Goal: Task Accomplishment & Management: Manage account settings

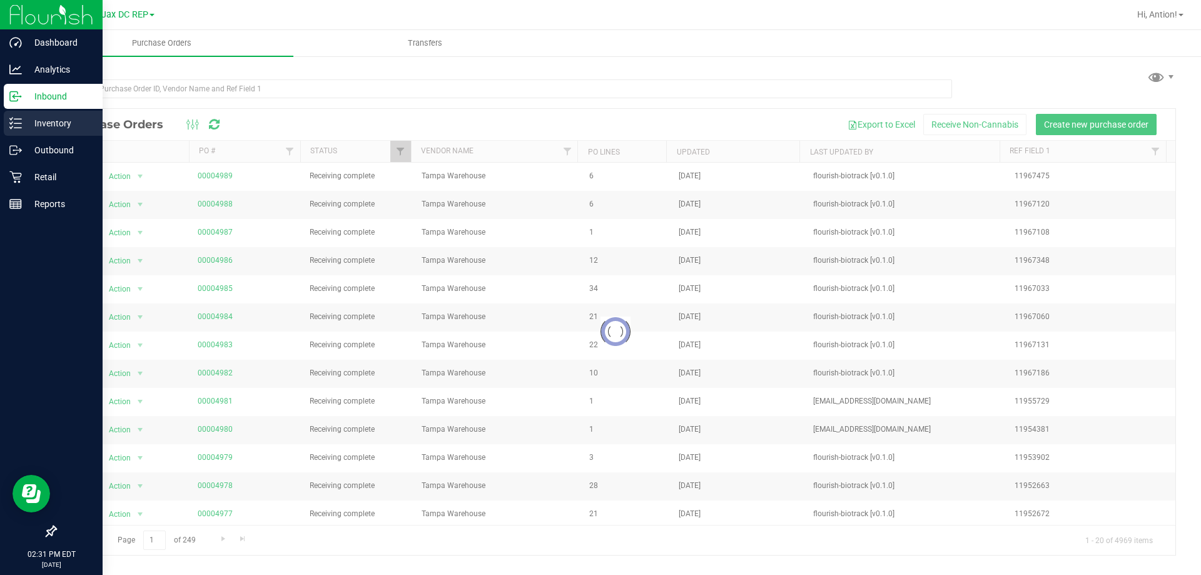
click at [29, 124] on p "Inventory" at bounding box center [59, 123] width 75 height 15
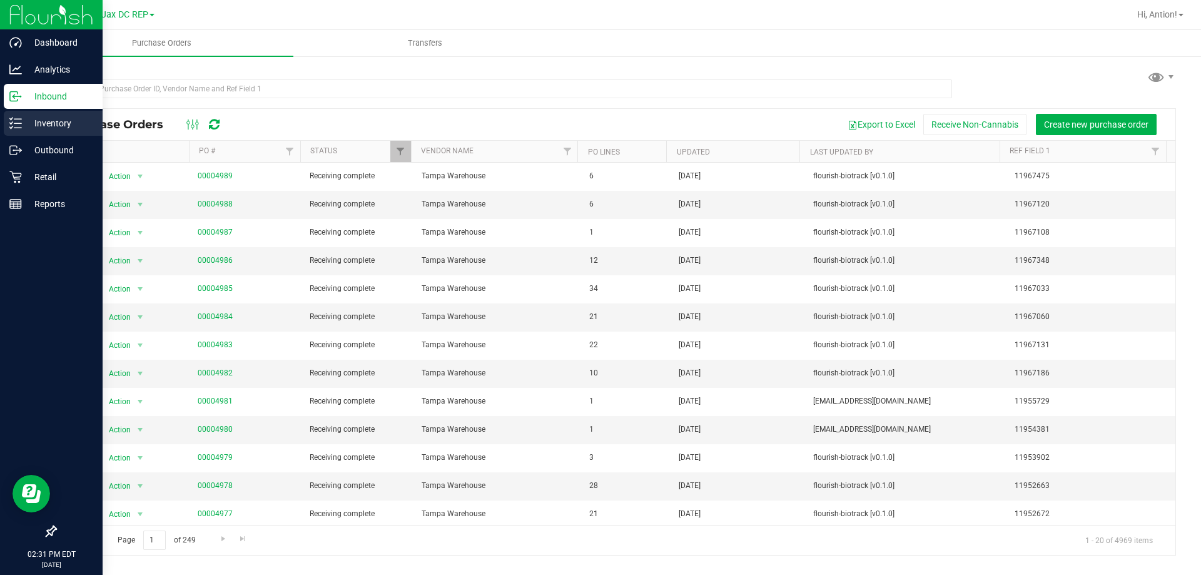
click at [35, 126] on p "Inventory" at bounding box center [59, 123] width 75 height 15
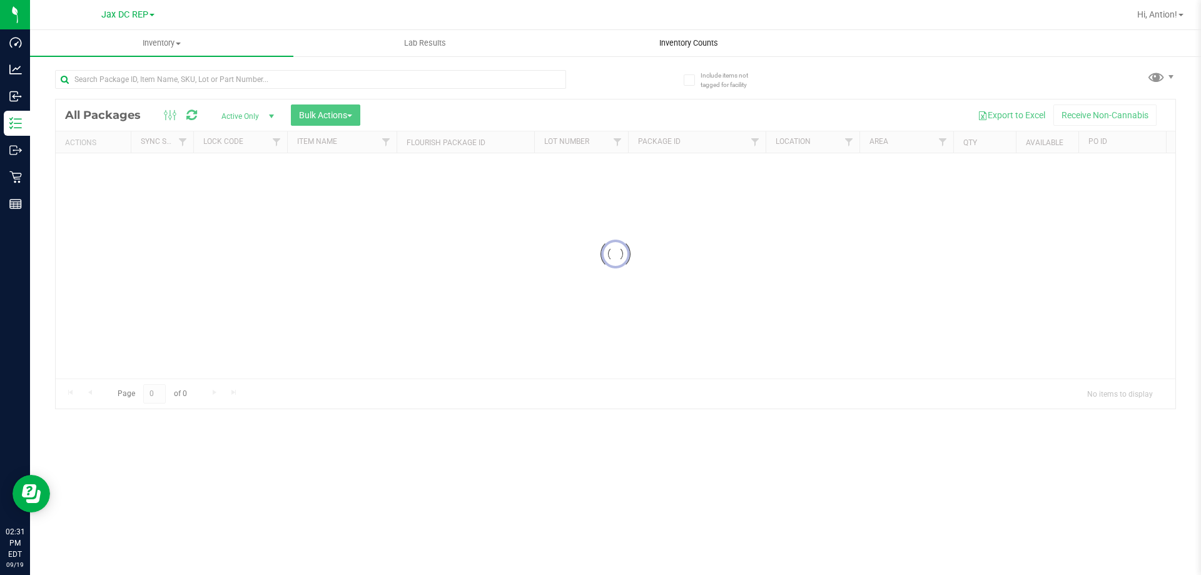
click at [695, 40] on span "Inventory Counts" at bounding box center [689, 43] width 93 height 11
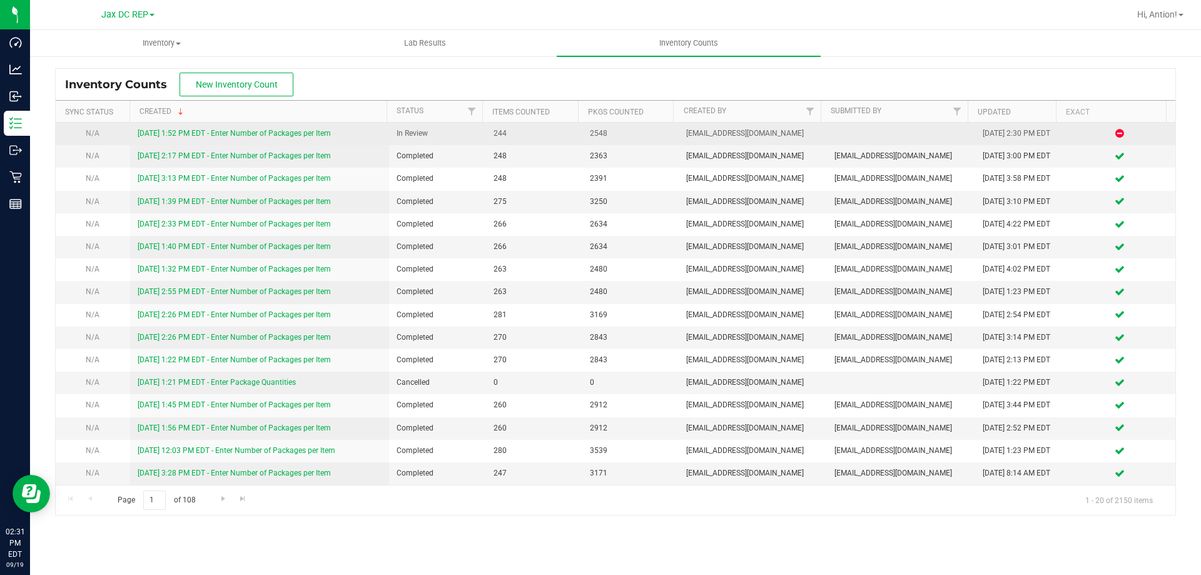
click at [290, 134] on link "9/19/25 1:52 PM EDT - Enter Number of Packages per Item" at bounding box center [234, 133] width 193 height 9
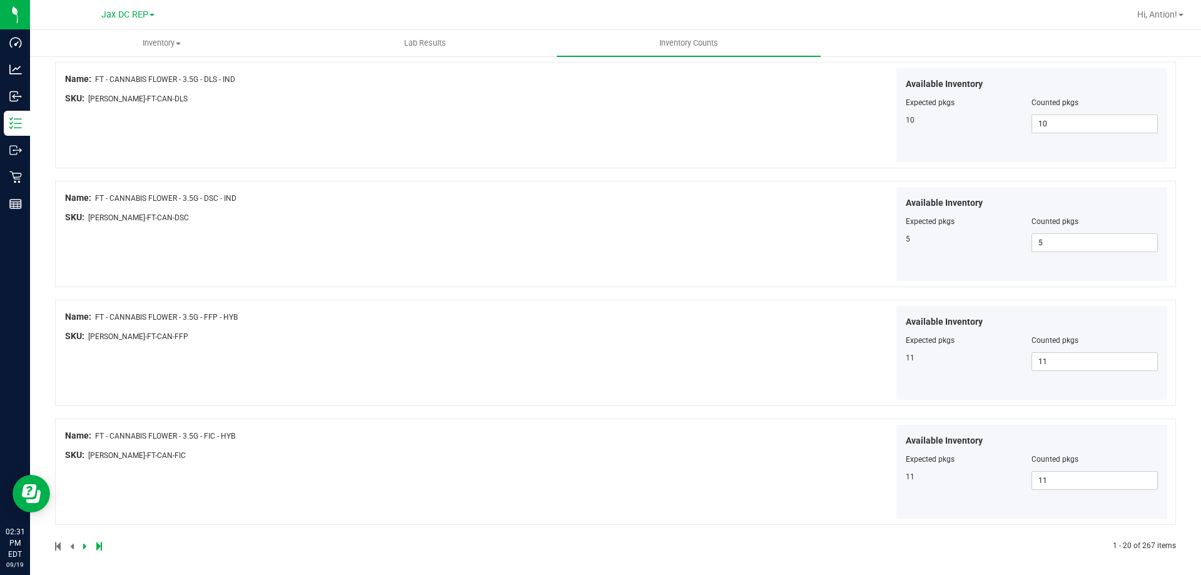
scroll to position [2049, 0]
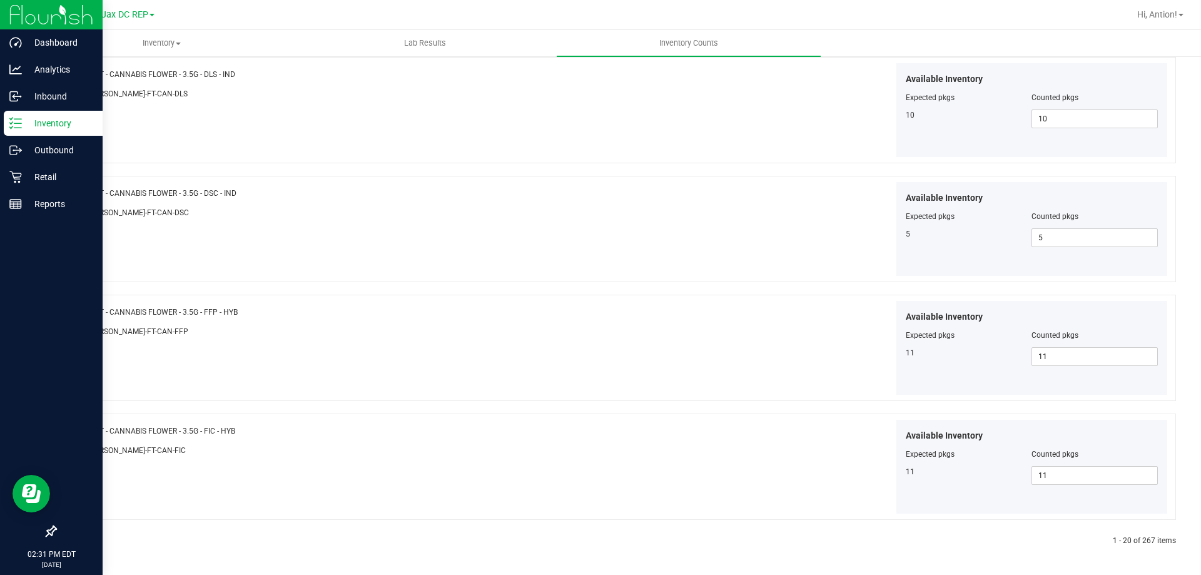
click at [36, 120] on p "Inventory" at bounding box center [59, 123] width 75 height 15
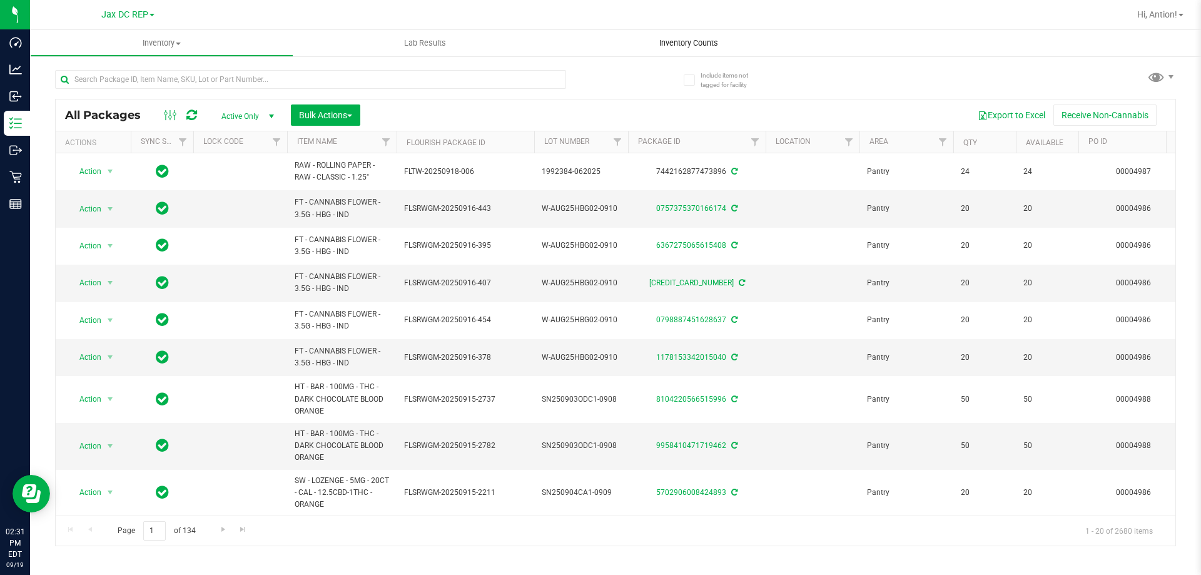
click at [693, 54] on uib-tab-heading "Inventory Counts" at bounding box center [688, 43] width 263 height 26
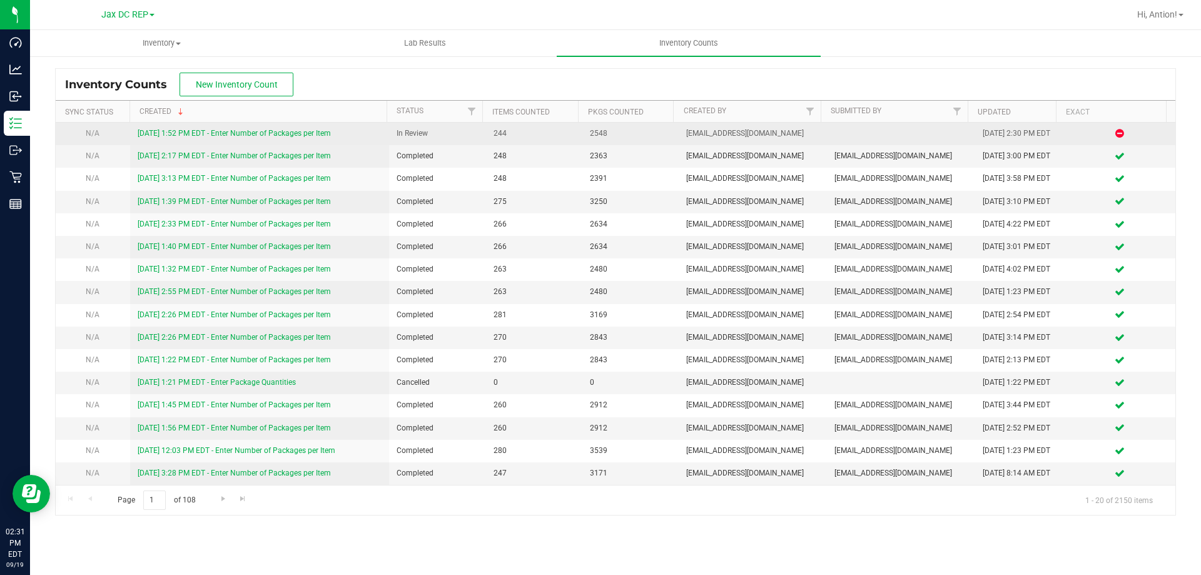
click at [318, 135] on link "9/19/25 1:52 PM EDT - Enter Number of Packages per Item" at bounding box center [234, 133] width 193 height 9
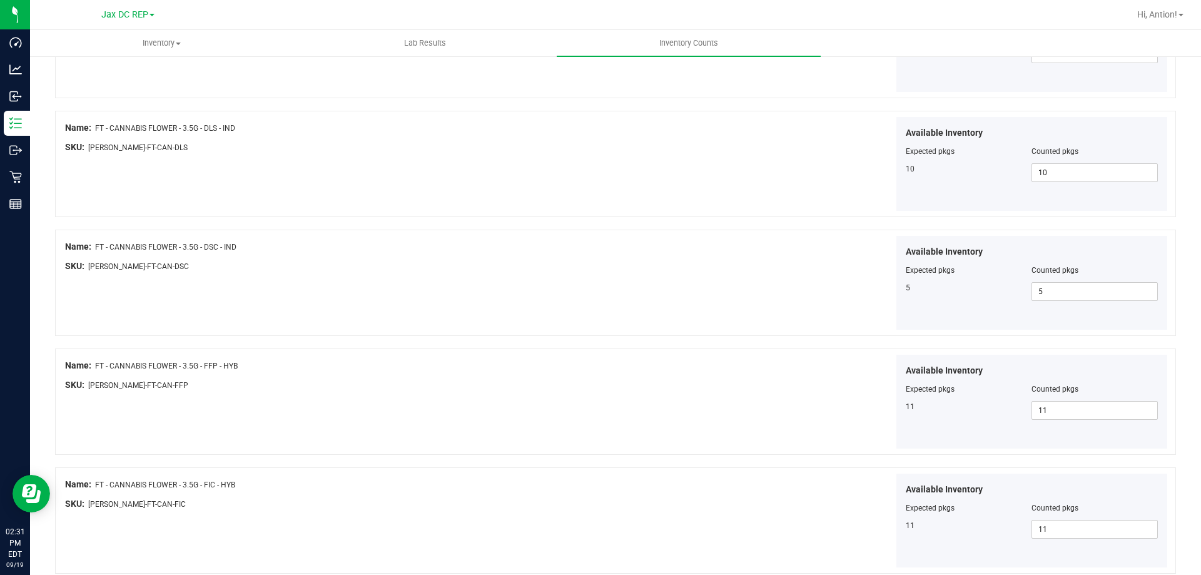
scroll to position [2049, 0]
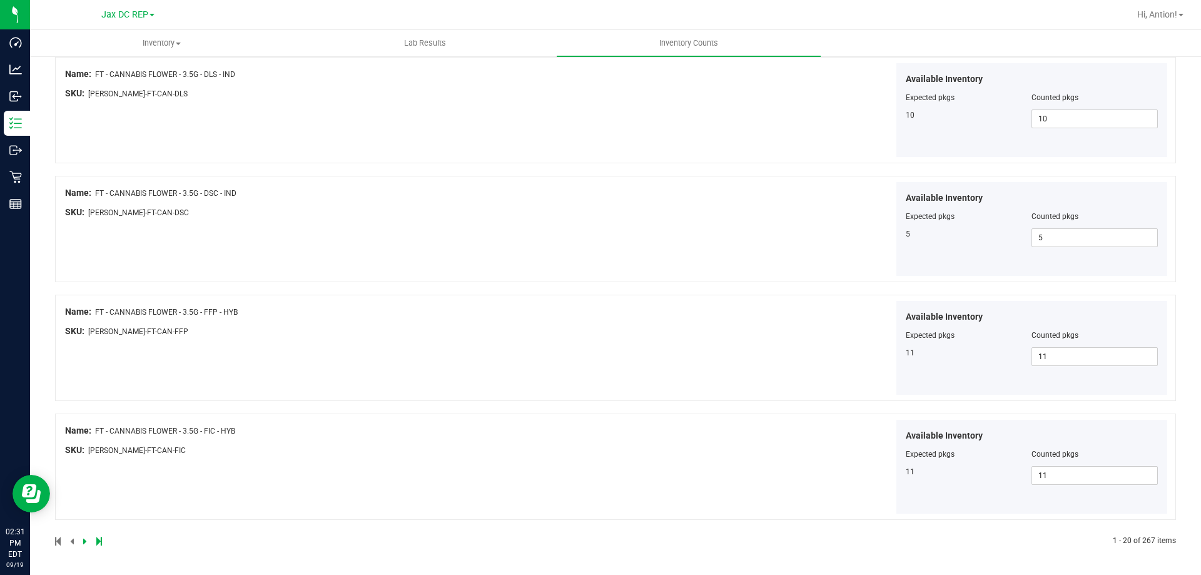
click at [84, 543] on icon at bounding box center [85, 541] width 4 height 8
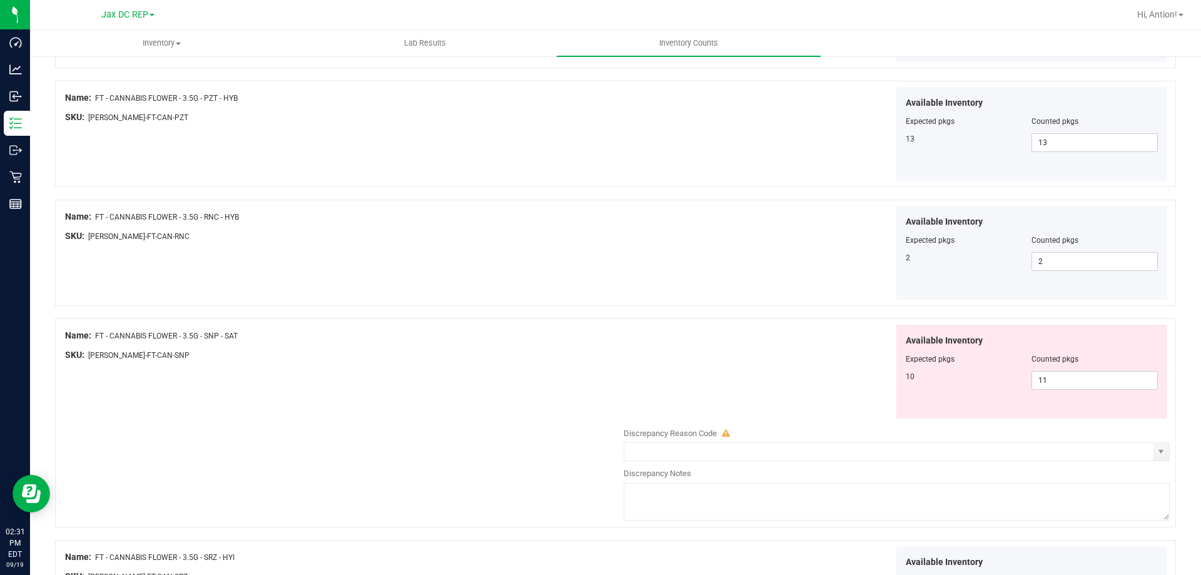
scroll to position [1189, 0]
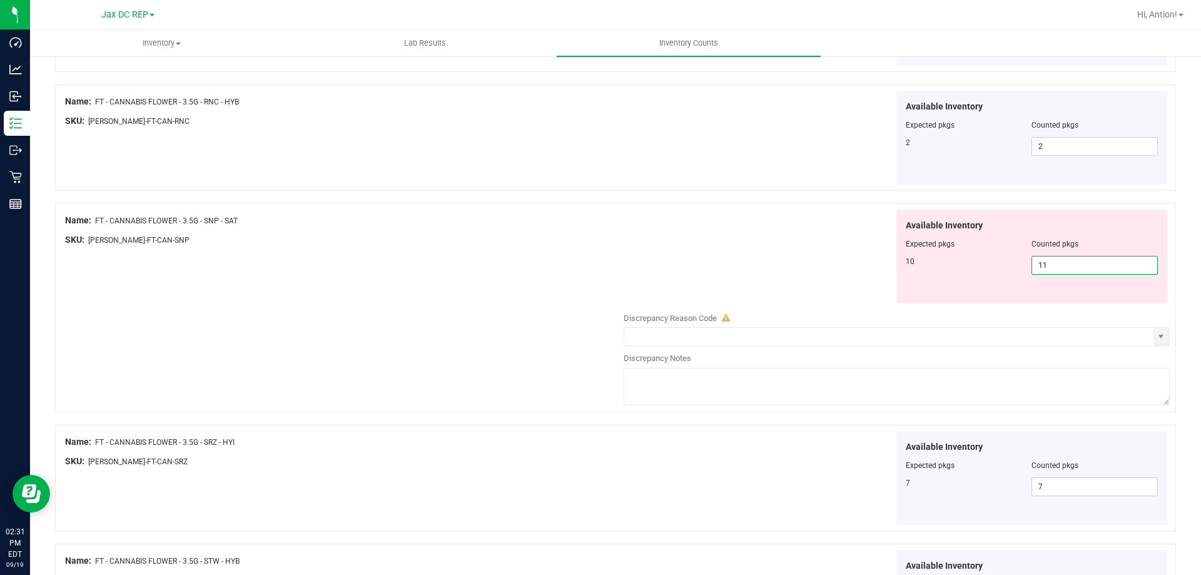
drag, startPoint x: 1111, startPoint y: 258, endPoint x: 813, endPoint y: 270, distance: 298.7
click at [813, 270] on div "Available Inventory Expected pkgs Counted pkgs 10 11 11" at bounding box center [894, 257] width 552 height 94
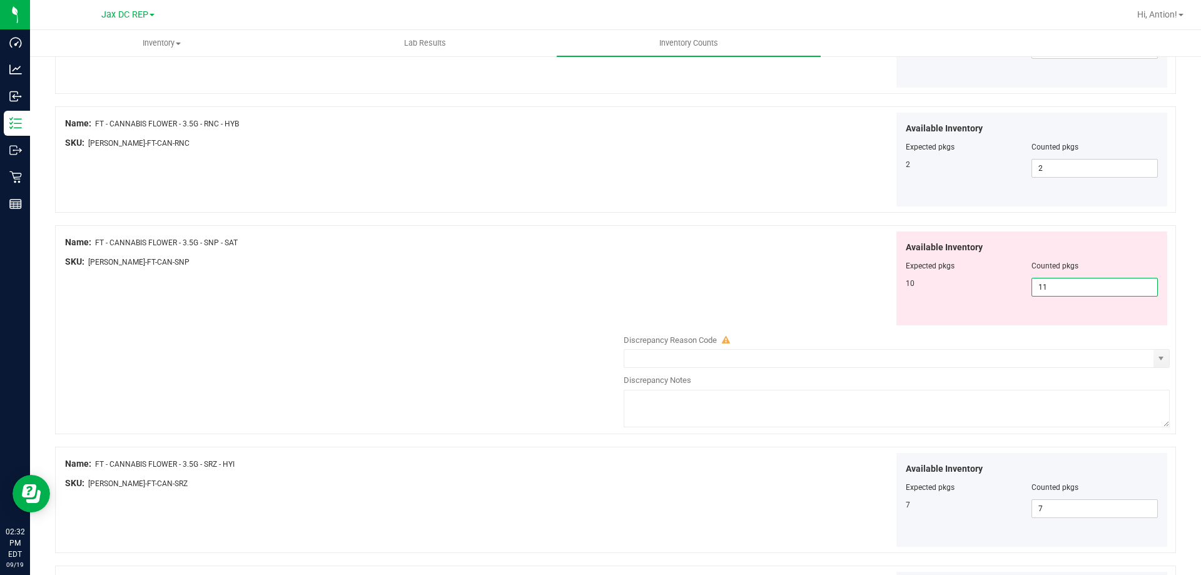
scroll to position [1150, 0]
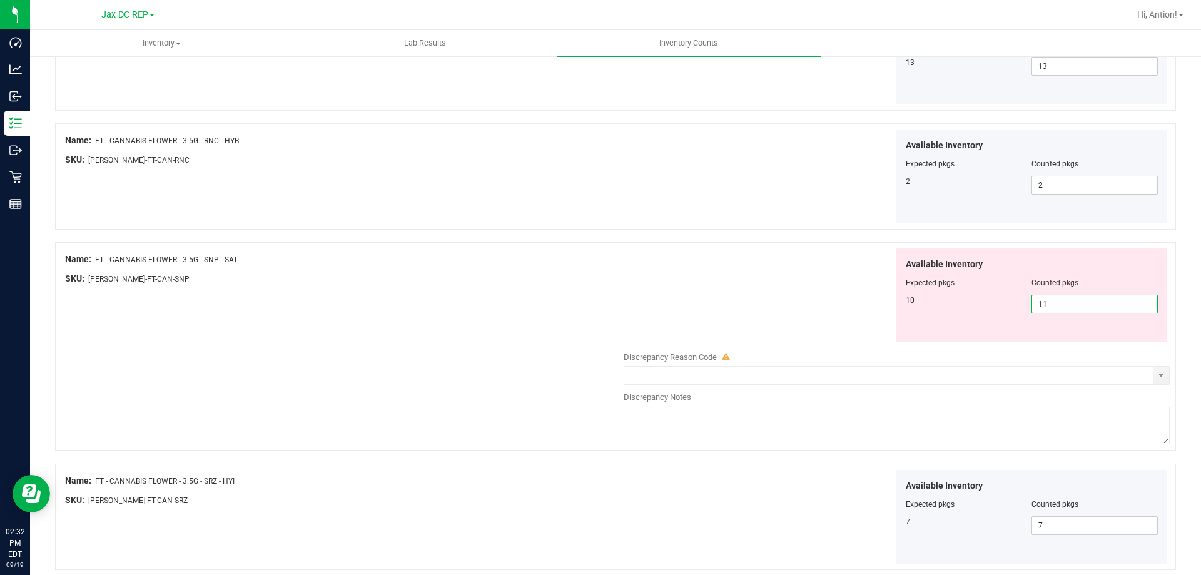
click at [227, 257] on span "FT - CANNABIS FLOWER - 3.5G - SNP - SAT" at bounding box center [166, 259] width 143 height 9
click at [203, 258] on span "FT - CANNABIS FLOWER - 3.5G - SNP - SAT" at bounding box center [166, 259] width 143 height 9
drag, startPoint x: 97, startPoint y: 257, endPoint x: 260, endPoint y: 262, distance: 163.4
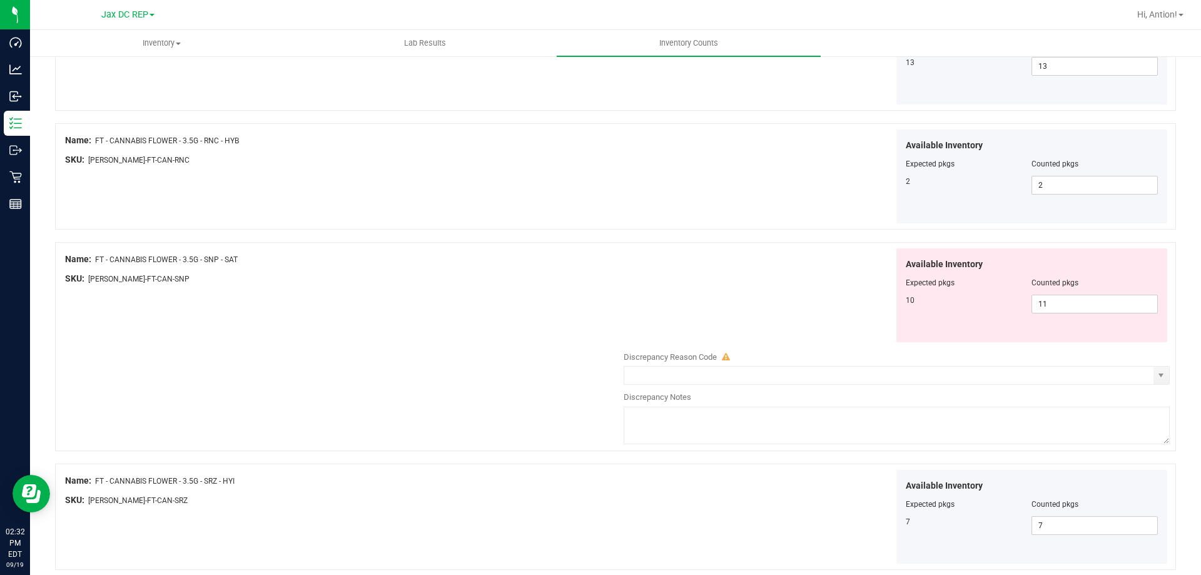
click at [260, 262] on div "Name: FT - CANNABIS FLOWER - 3.5G - SNP - SAT" at bounding box center [341, 259] width 552 height 13
copy span "FT - CANNABIS FLOWER - 3.5G - SNP - SAT"
drag, startPoint x: 1052, startPoint y: 297, endPoint x: 963, endPoint y: 298, distance: 89.5
click at [963, 298] on div "10 11 11" at bounding box center [1032, 304] width 253 height 19
type input "10"
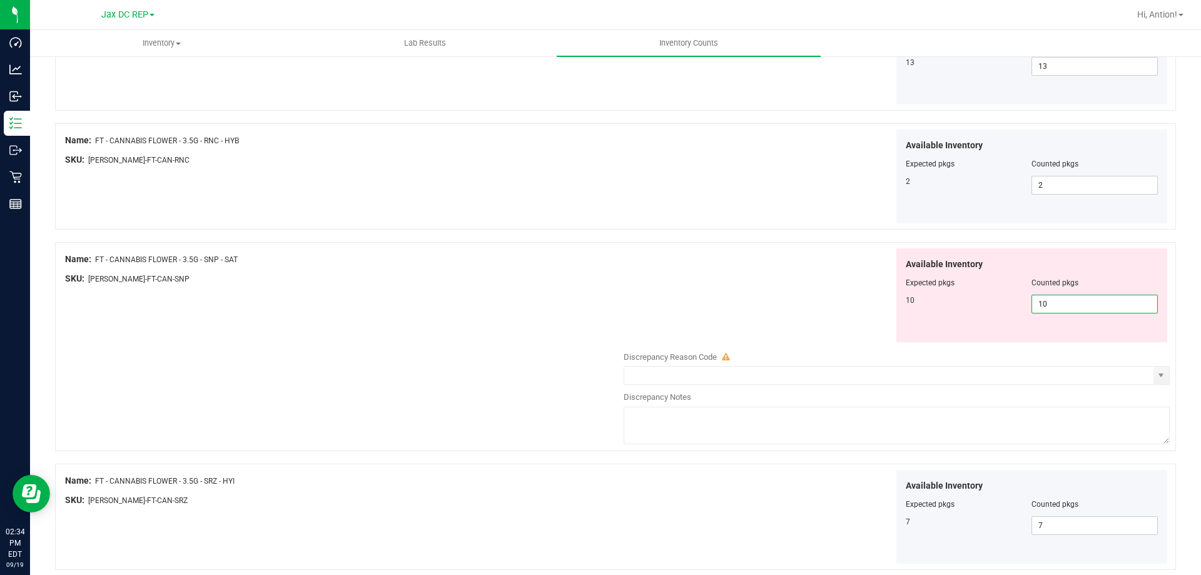
type input "10"
click at [860, 300] on div "Available Inventory Expected pkgs Counted pkgs 10 10 10" at bounding box center [894, 295] width 552 height 94
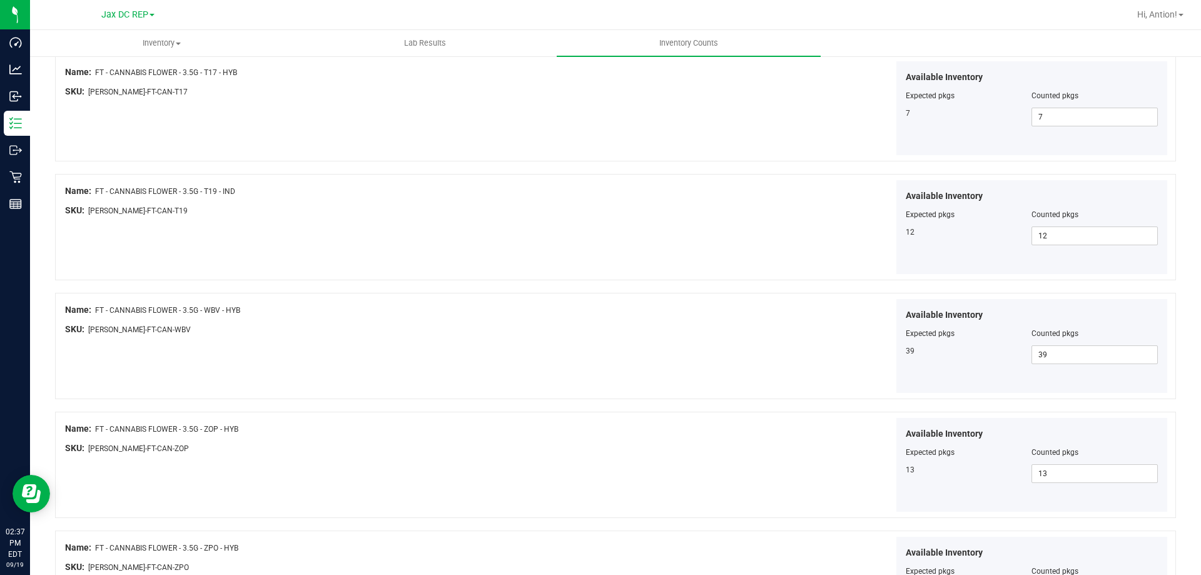
scroll to position [2049, 0]
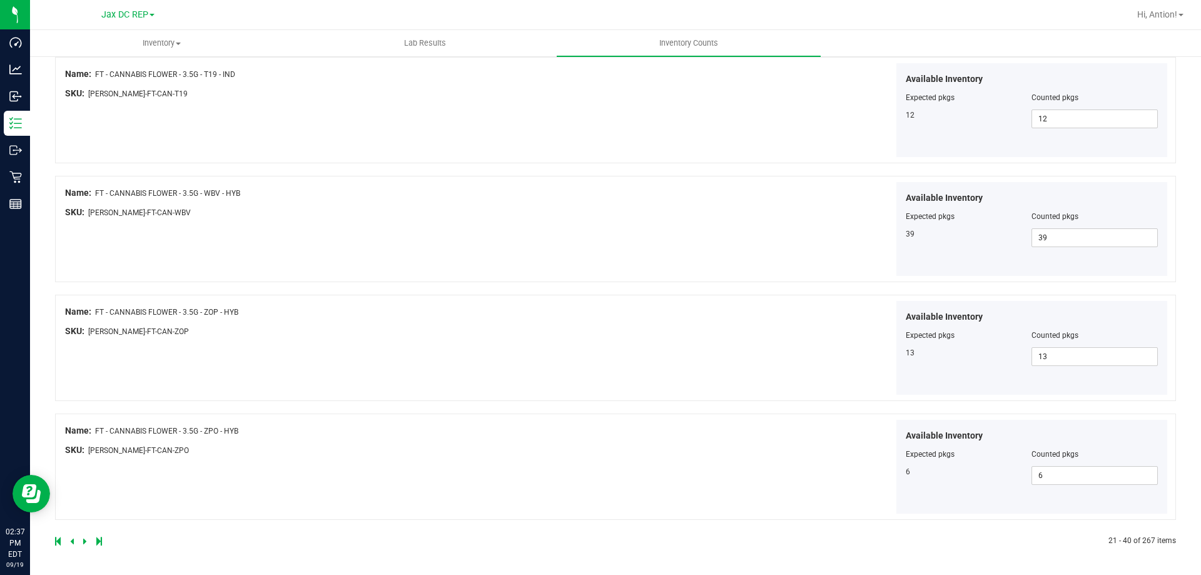
click at [85, 541] on icon at bounding box center [85, 541] width 4 height 8
click at [84, 541] on icon at bounding box center [85, 541] width 4 height 8
click at [85, 537] on icon at bounding box center [85, 541] width 4 height 8
click at [85, 542] on icon at bounding box center [85, 541] width 4 height 8
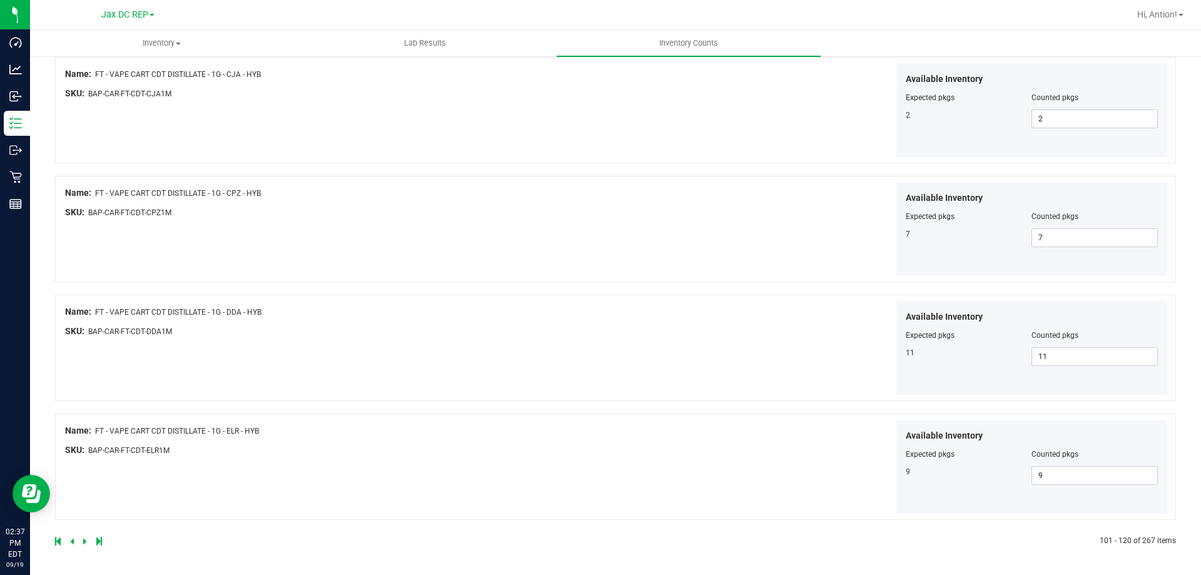
click at [84, 541] on icon at bounding box center [85, 541] width 4 height 8
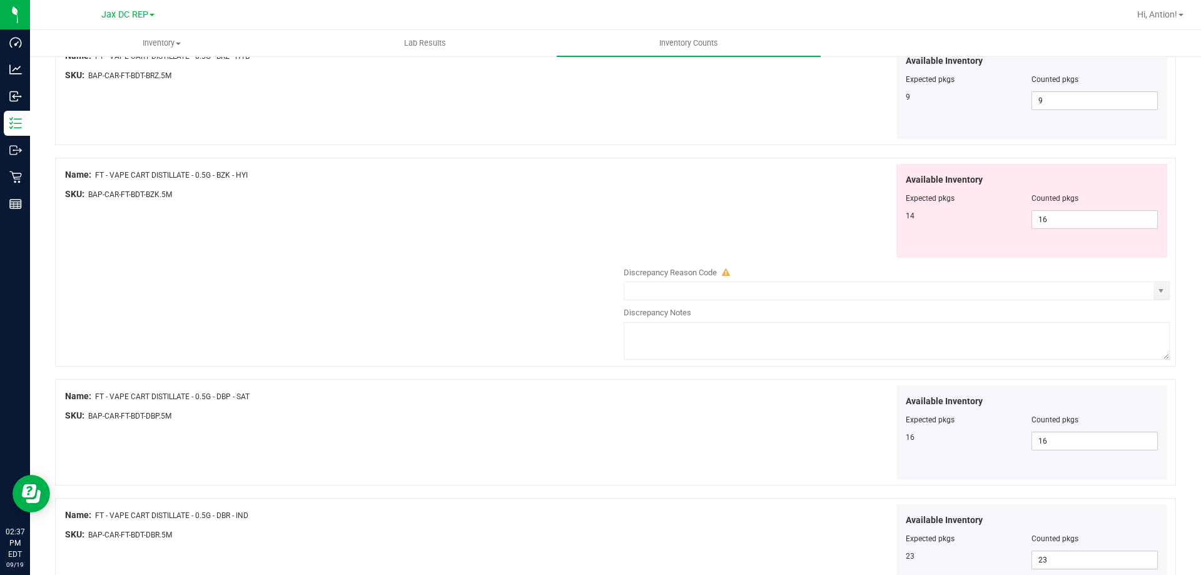
scroll to position [1689, 0]
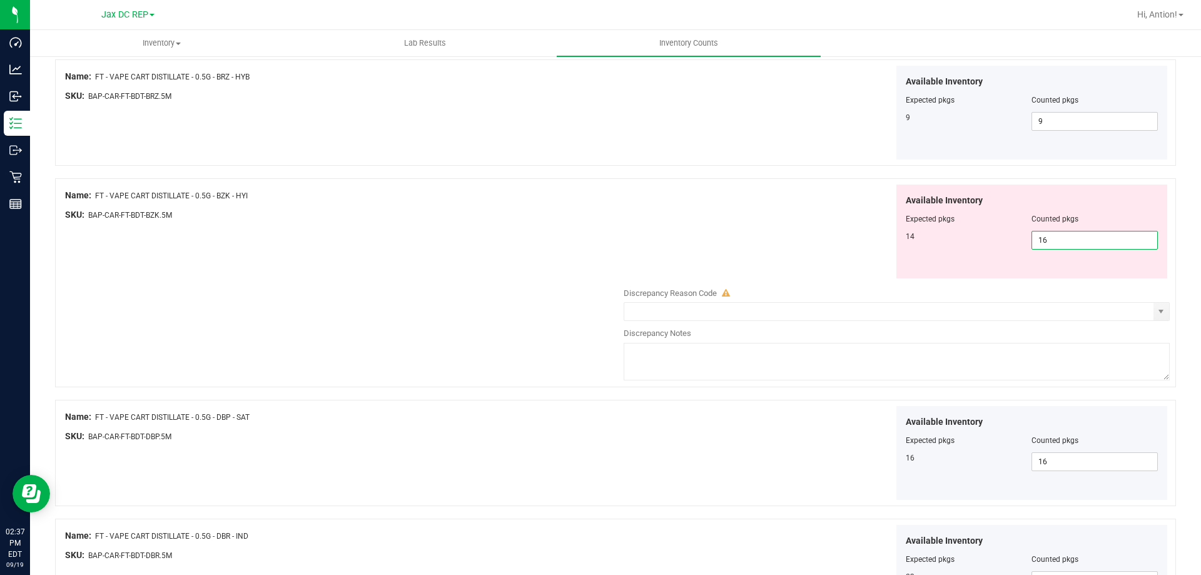
drag, startPoint x: 1049, startPoint y: 239, endPoint x: 983, endPoint y: 250, distance: 67.3
click at [983, 250] on div "Available Inventory Expected pkgs Counted pkgs 14 16 16" at bounding box center [1033, 232] width 272 height 94
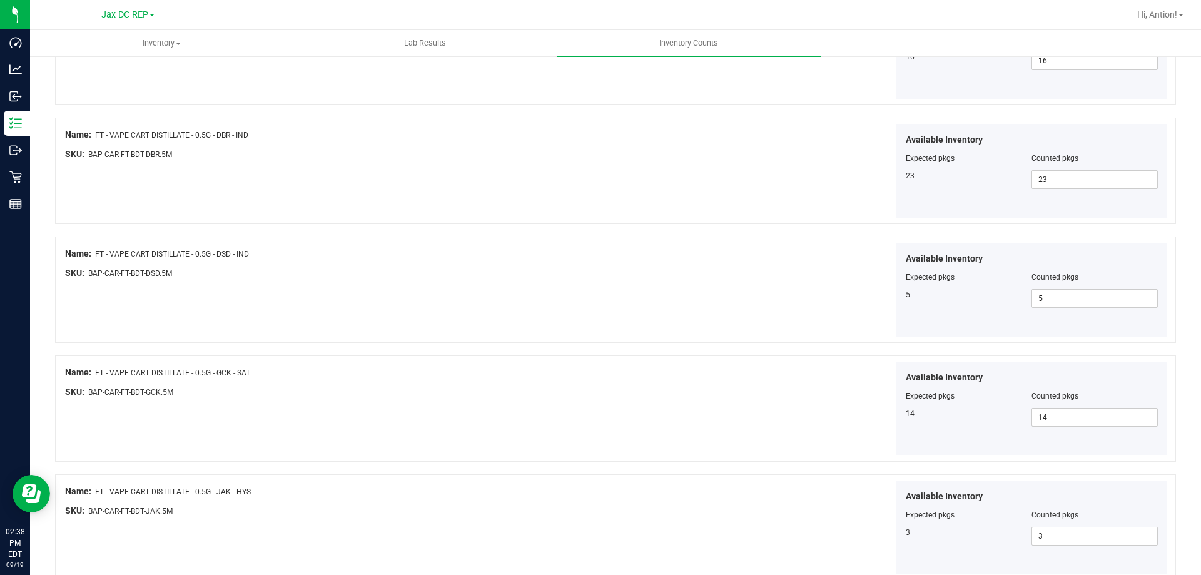
scroll to position [2151, 0]
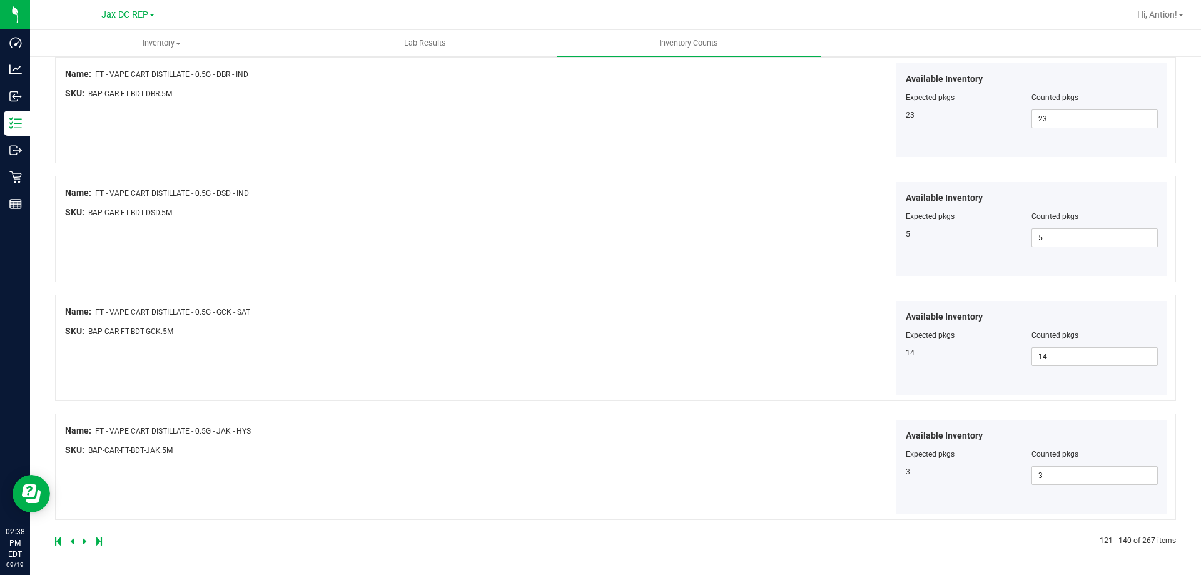
click at [83, 543] on icon at bounding box center [85, 541] width 4 height 8
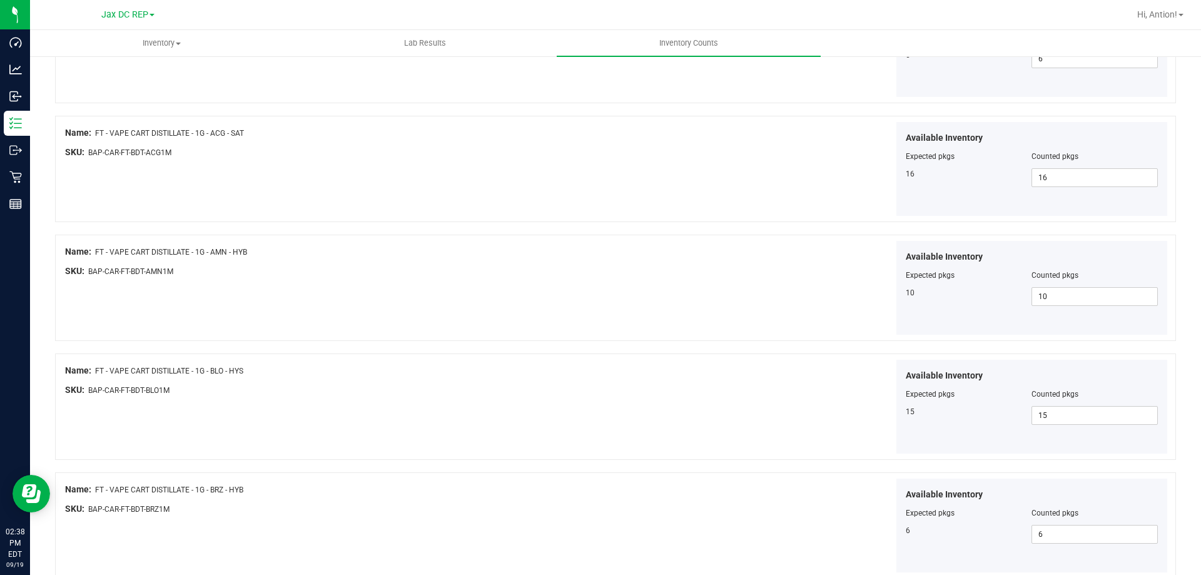
scroll to position [2049, 0]
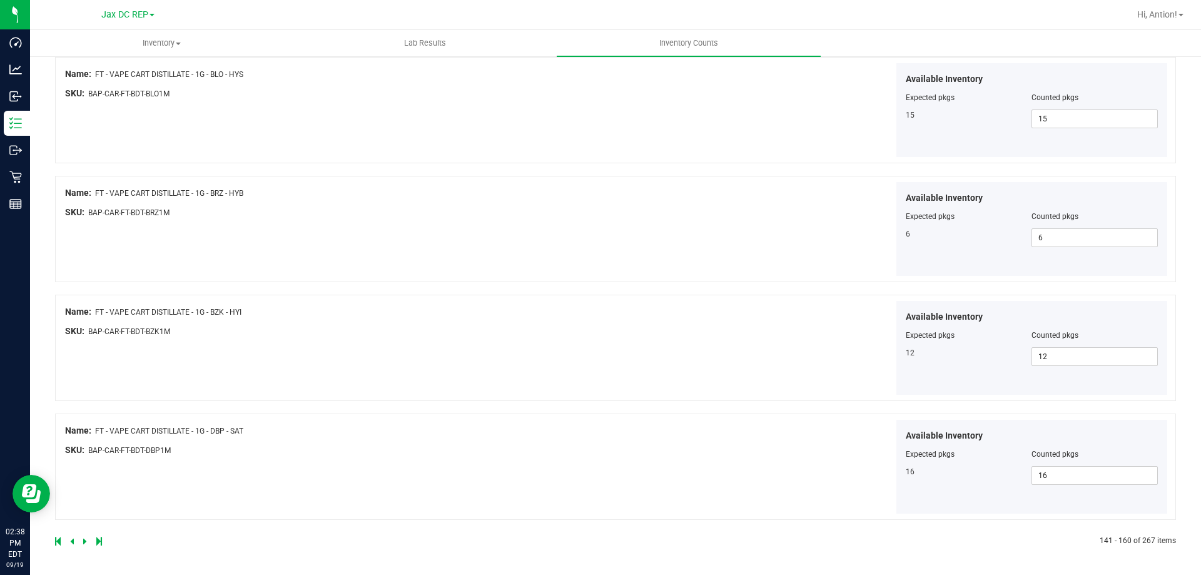
click at [83, 539] on icon at bounding box center [85, 541] width 4 height 8
click at [83, 540] on icon at bounding box center [85, 541] width 4 height 8
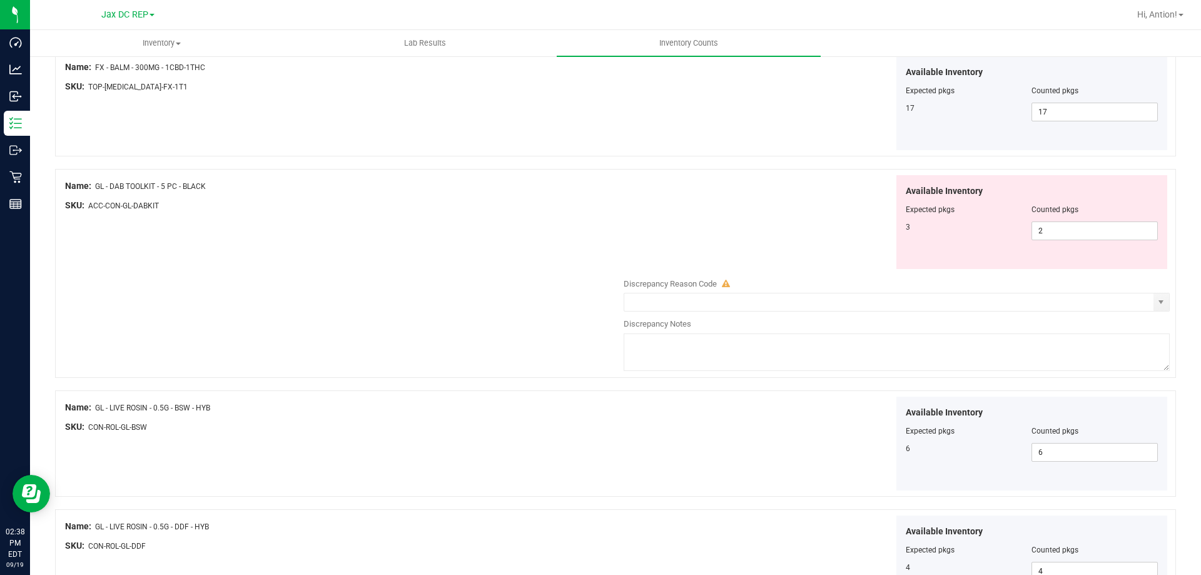
scroll to position [813, 0]
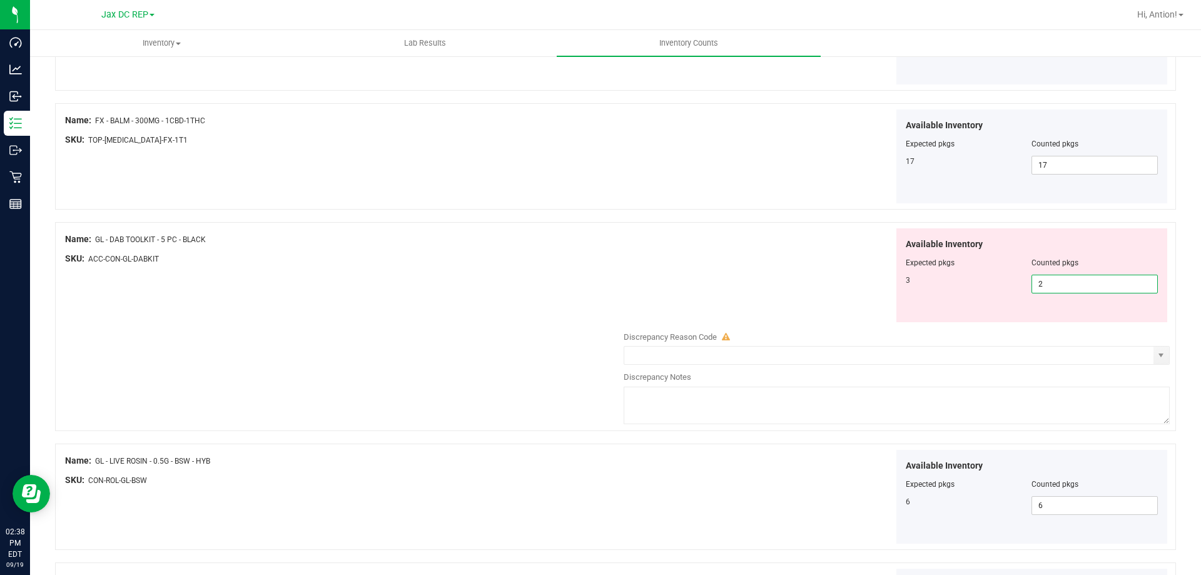
drag, startPoint x: 1046, startPoint y: 287, endPoint x: 912, endPoint y: 325, distance: 139.1
click at [912, 325] on div "Available Inventory Expected pkgs Counted pkgs 3 2 2" at bounding box center [894, 327] width 552 height 199
type input "3"
click at [703, 265] on div "Available Inventory Expected pkgs Counted pkgs 3 3 3" at bounding box center [894, 275] width 552 height 94
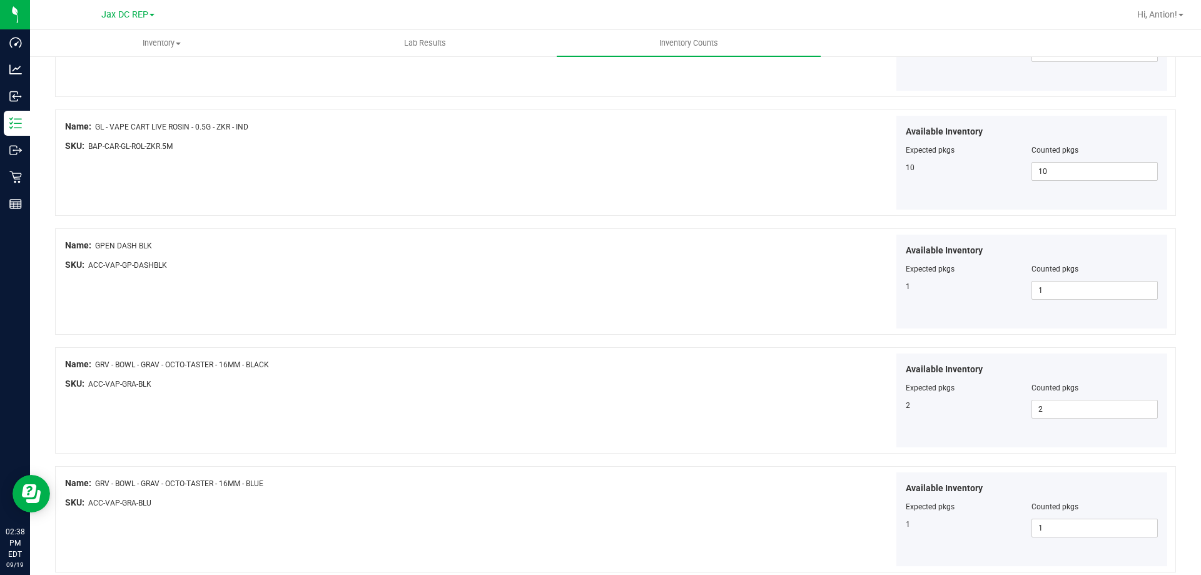
scroll to position [2049, 0]
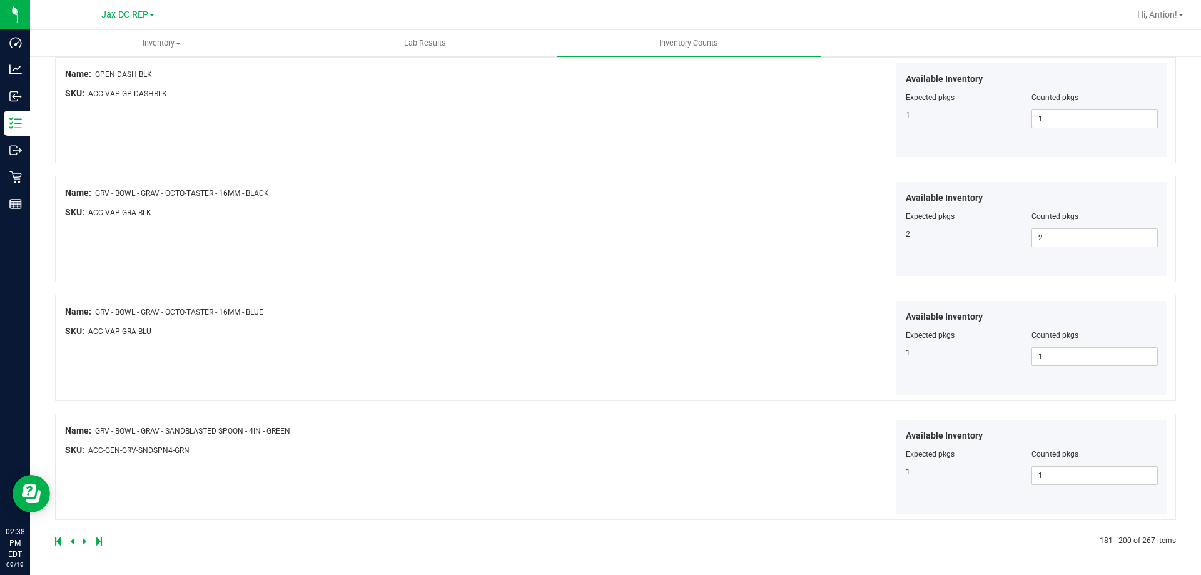
click at [71, 542] on icon at bounding box center [72, 541] width 4 height 8
click at [71, 541] on icon at bounding box center [72, 541] width 4 height 8
click at [70, 541] on icon at bounding box center [72, 541] width 4 height 8
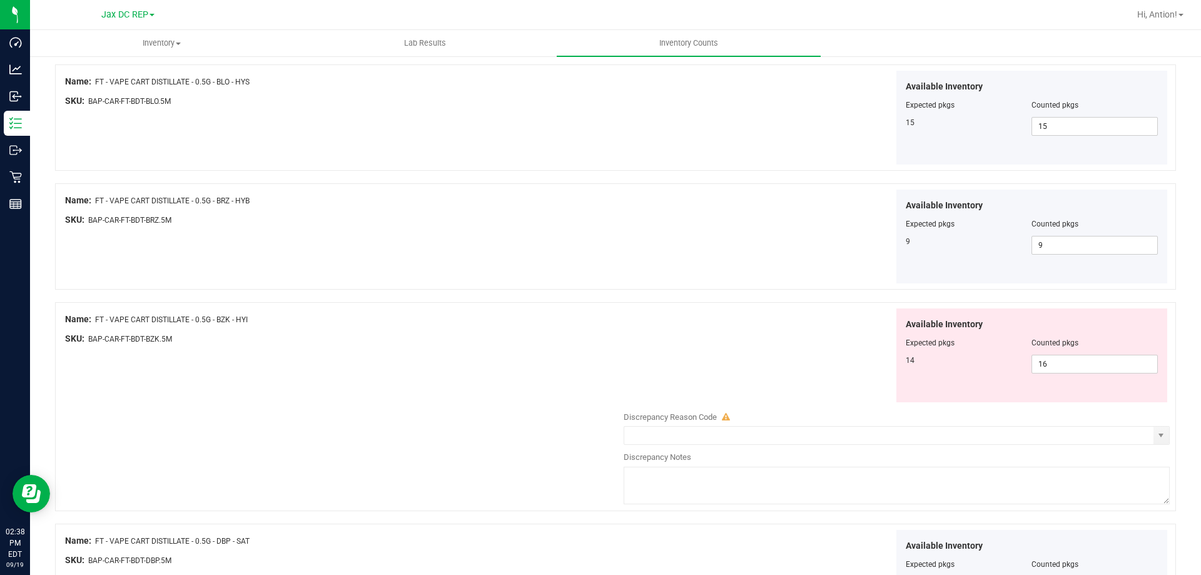
scroll to position [1564, 0]
drag, startPoint x: 1071, startPoint y: 367, endPoint x: 862, endPoint y: 389, distance: 210.7
click at [862, 389] on div "Available Inventory Expected pkgs Counted pkgs 14 16 16" at bounding box center [894, 357] width 552 height 94
type input "14"
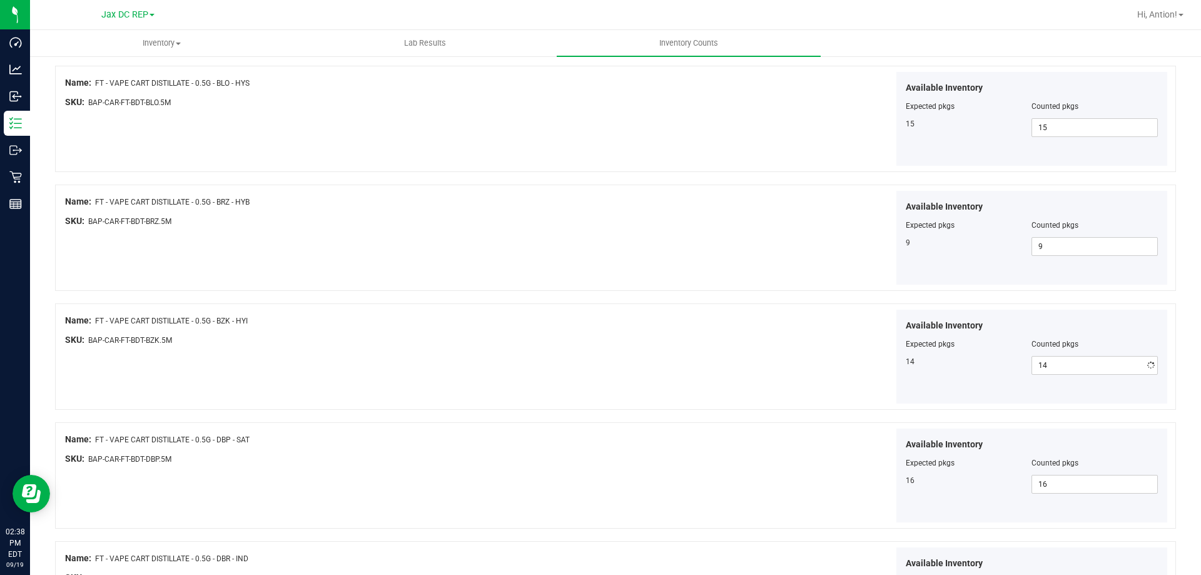
click at [864, 379] on div "Available Inventory Expected pkgs Counted pkgs 14 14 14" at bounding box center [894, 357] width 552 height 94
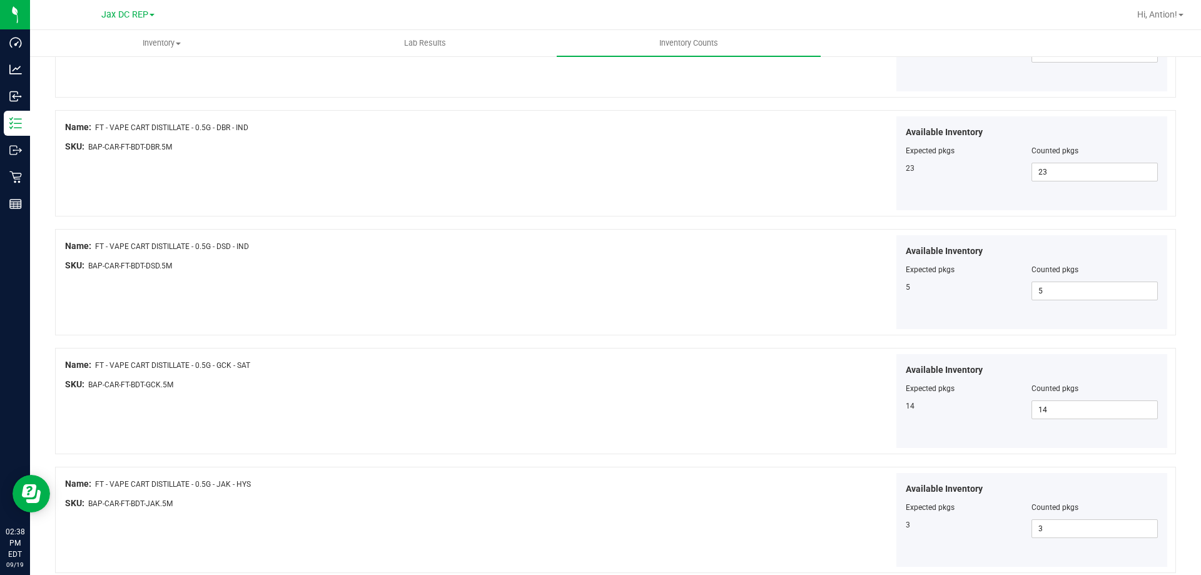
scroll to position [2049, 0]
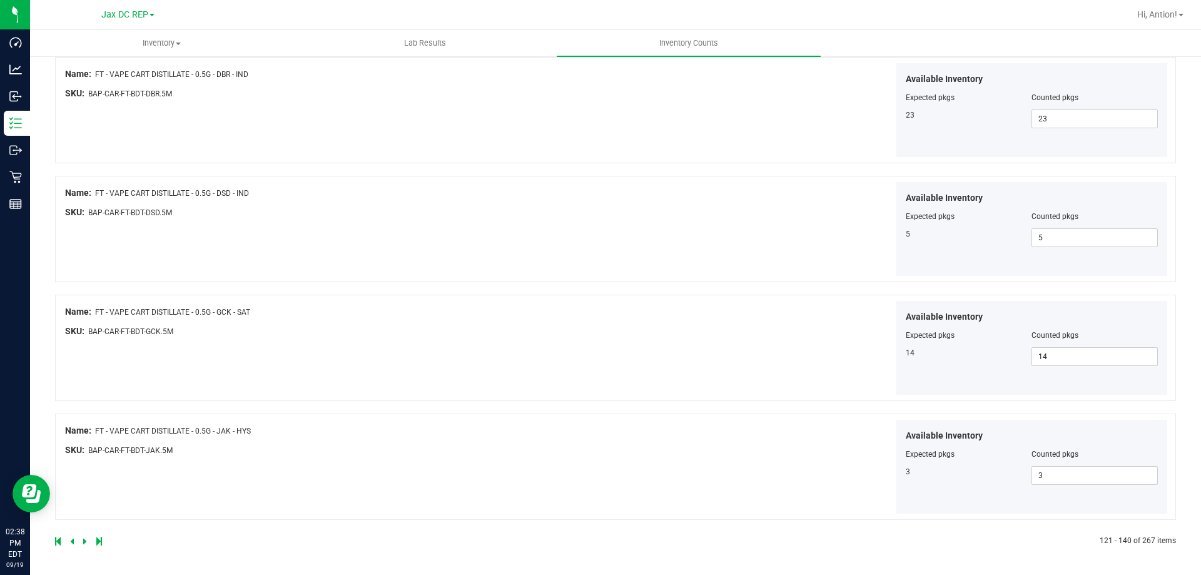
click at [84, 542] on icon at bounding box center [85, 541] width 4 height 8
click at [86, 541] on icon at bounding box center [85, 541] width 4 height 8
click at [84, 542] on icon at bounding box center [85, 541] width 4 height 8
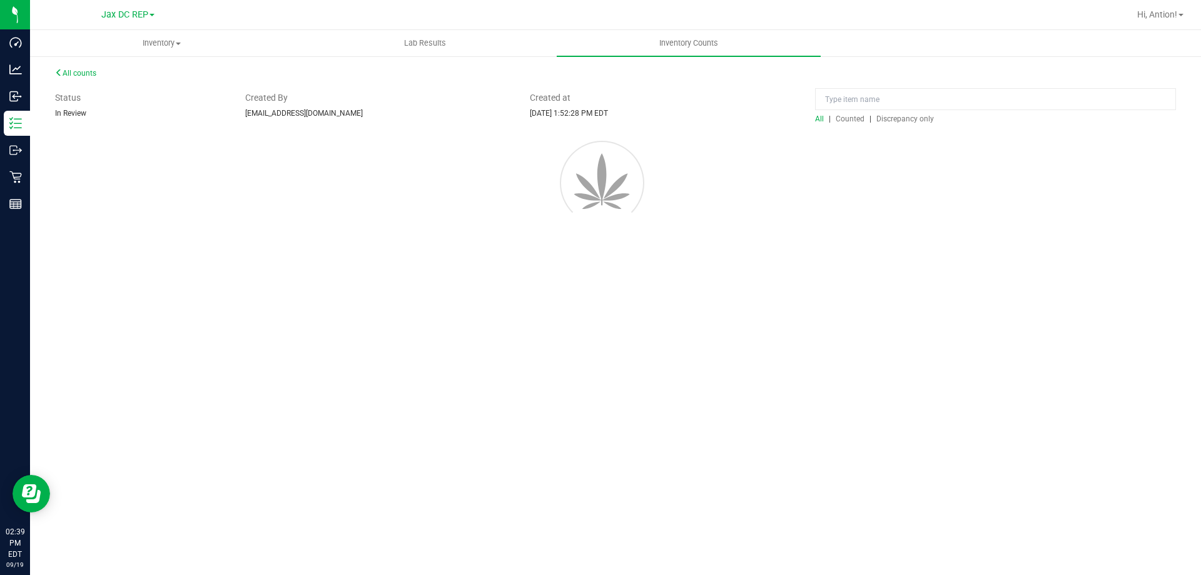
scroll to position [0, 0]
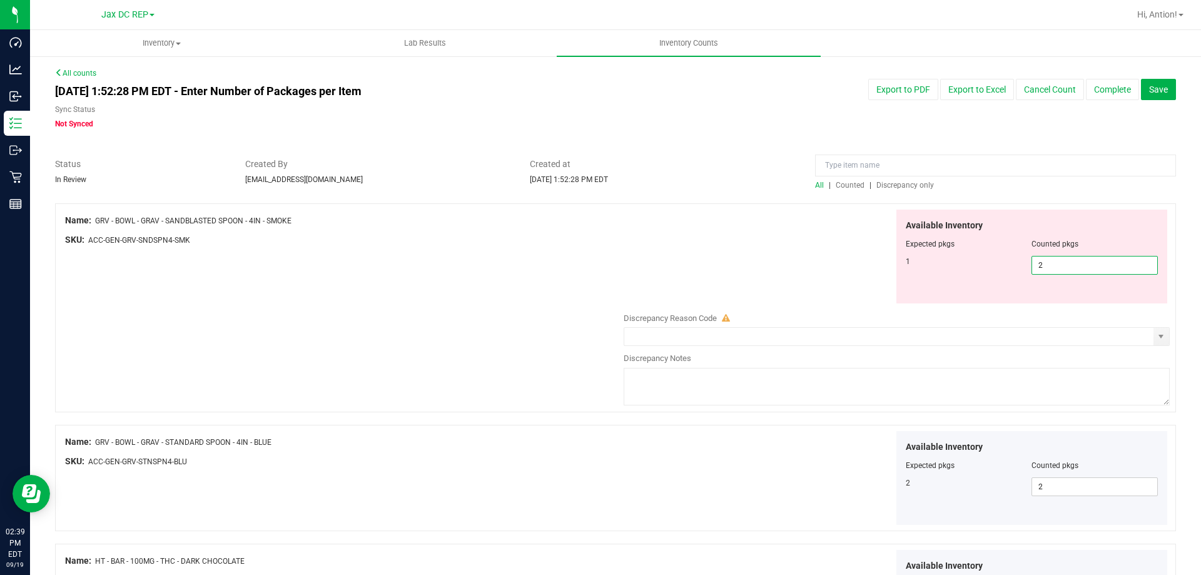
drag, startPoint x: 1057, startPoint y: 262, endPoint x: 894, endPoint y: 264, distance: 163.3
click at [897, 264] on div "Available Inventory Expected pkgs Counted pkgs 1 2 2" at bounding box center [1033, 257] width 272 height 94
type input "1"
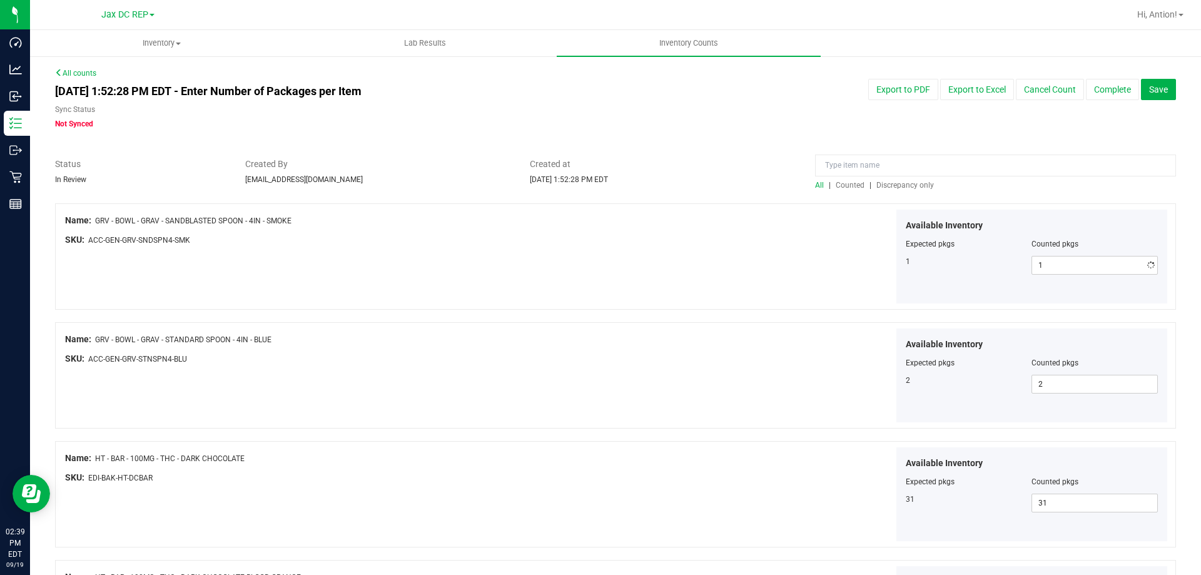
click at [598, 255] on div "Name: GRV - BOWL - GRAV - SANDBLASTED SPOON - 4IN - SMOKE SKU: ACC-GEN-GRV-SNDS…" at bounding box center [341, 234] width 552 height 48
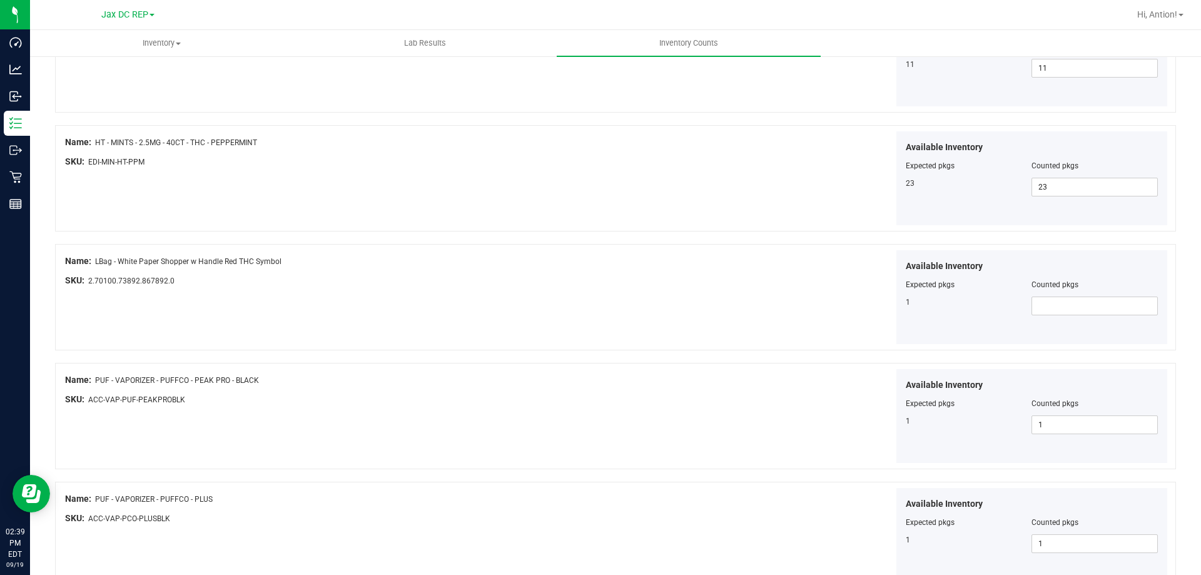
scroll to position [2049, 0]
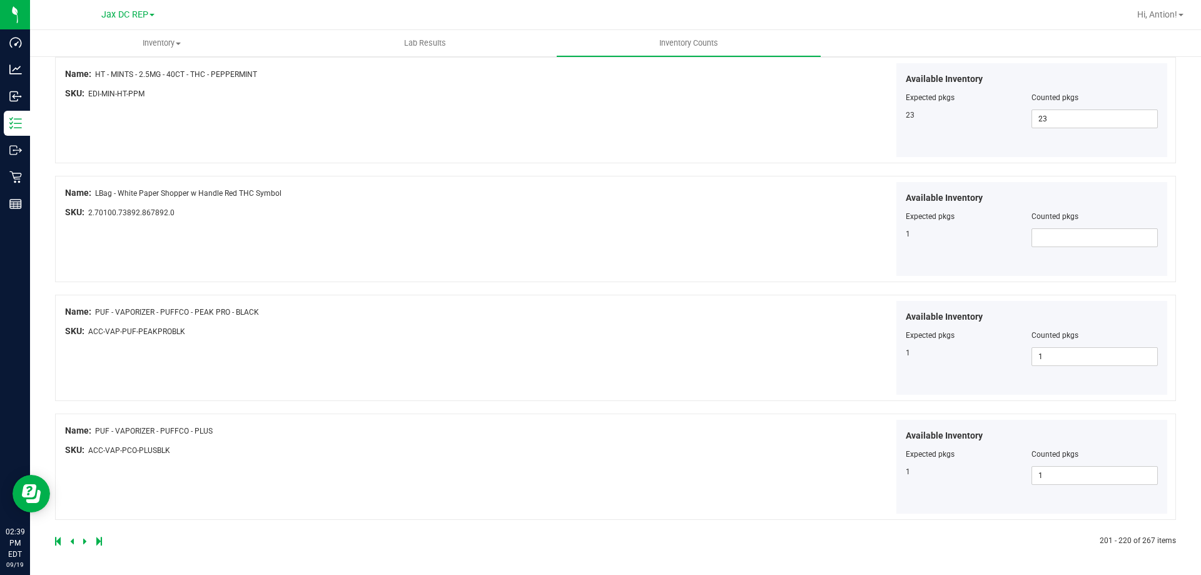
click at [84, 537] on icon at bounding box center [85, 541] width 4 height 8
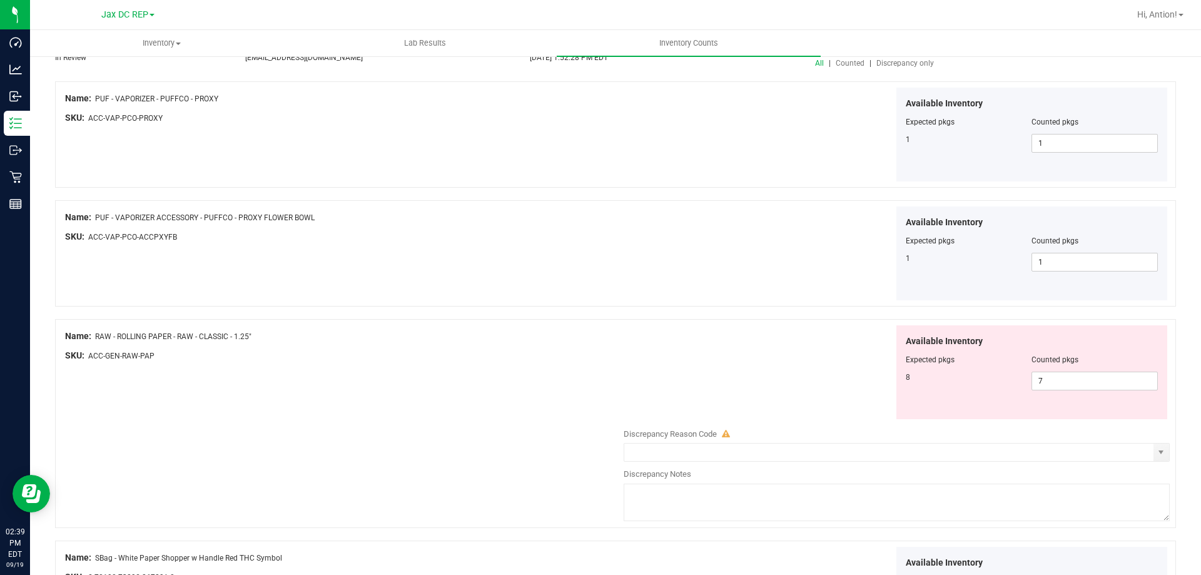
scroll to position [125, 0]
drag, startPoint x: 1061, startPoint y: 383, endPoint x: 756, endPoint y: 380, distance: 304.7
click at [906, 380] on div "8 7 7" at bounding box center [1032, 378] width 253 height 19
type input "8"
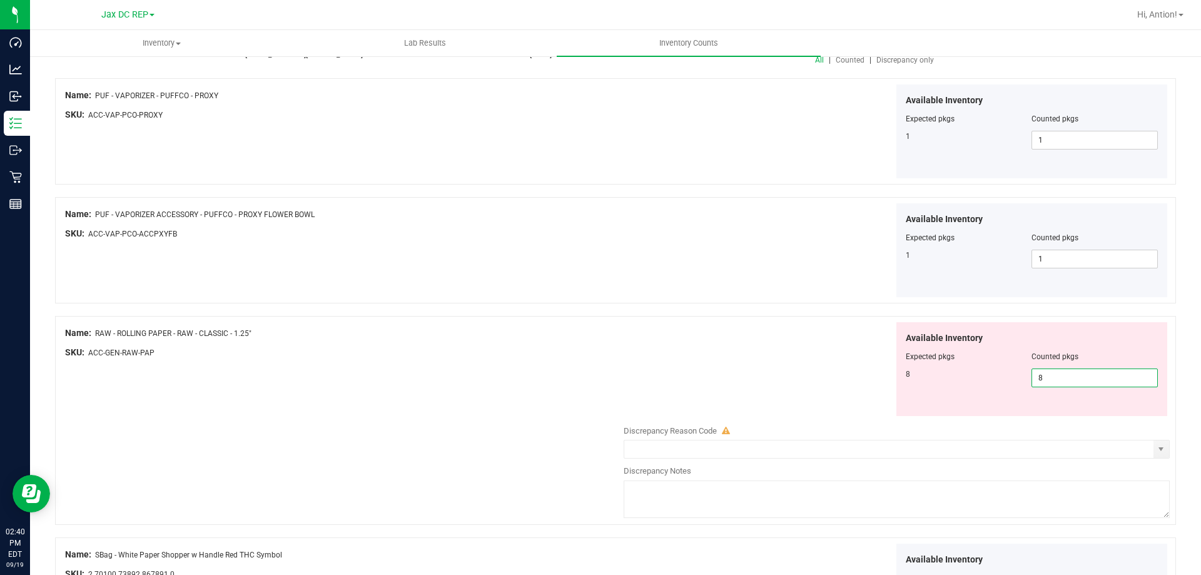
click at [554, 380] on div "Name: RAW - ROLLING PAPER - RAW - CLASSIC - 1.25" SKU: ACC-GEN-RAW-PAP Availabl…" at bounding box center [615, 420] width 1121 height 209
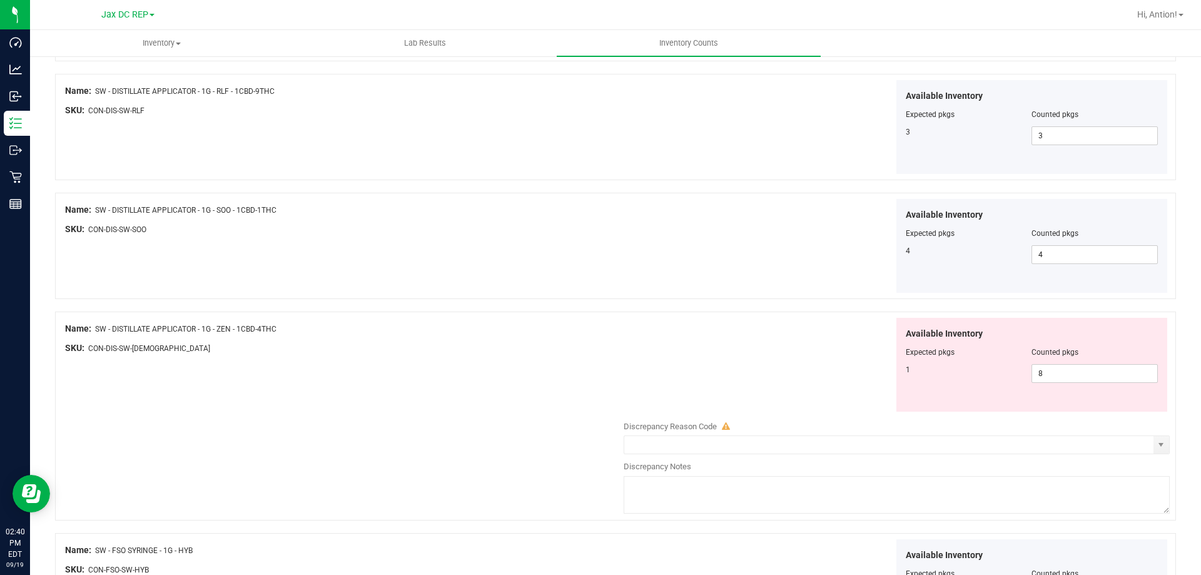
scroll to position [626, 0]
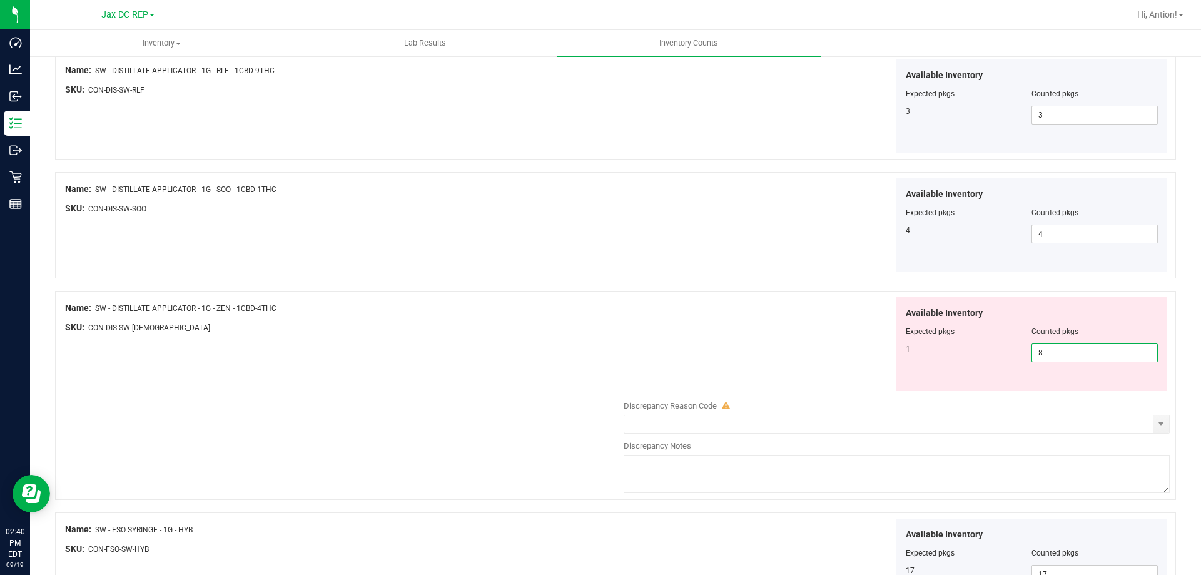
drag, startPoint x: 1071, startPoint y: 354, endPoint x: 711, endPoint y: 330, distance: 359.9
click at [713, 331] on div "Available Inventory Expected pkgs Counted pkgs 1 8 8" at bounding box center [894, 344] width 552 height 94
type input "1"
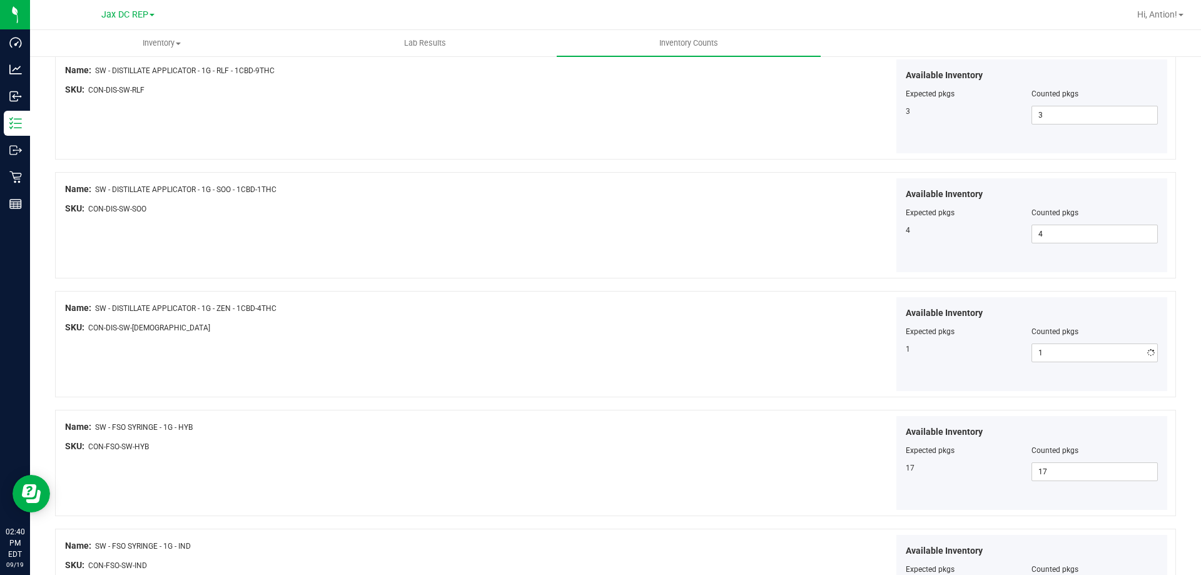
click at [689, 344] on div "Available Inventory Expected pkgs Counted pkgs 1 1 1" at bounding box center [894, 344] width 552 height 94
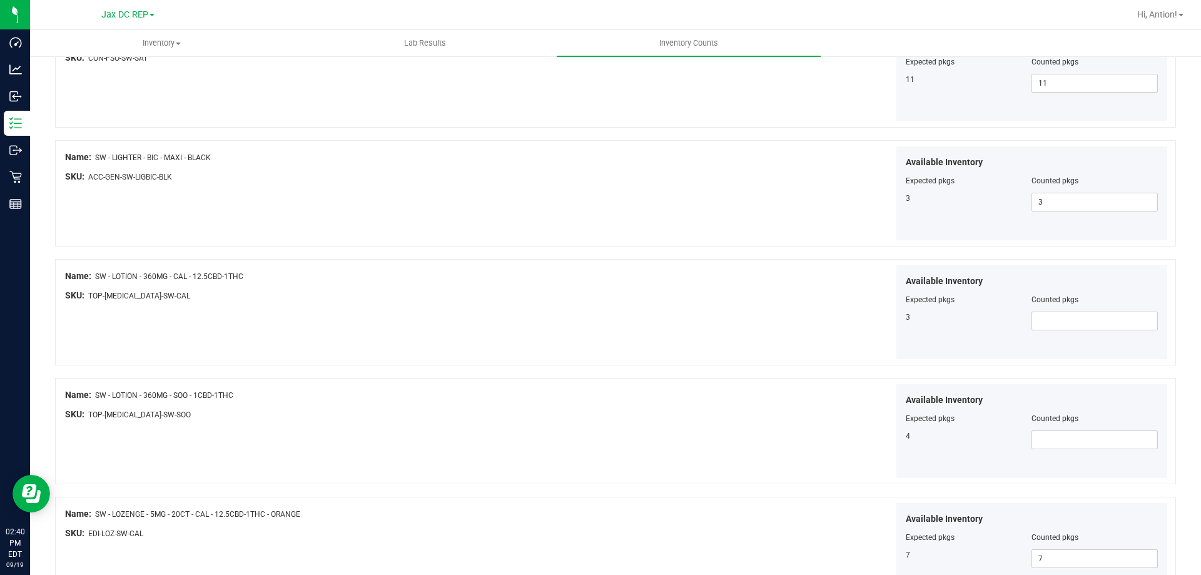
scroll to position [1251, 0]
click at [1037, 320] on span at bounding box center [1095, 321] width 126 height 19
type input "3"
click at [1039, 439] on span at bounding box center [1095, 440] width 126 height 19
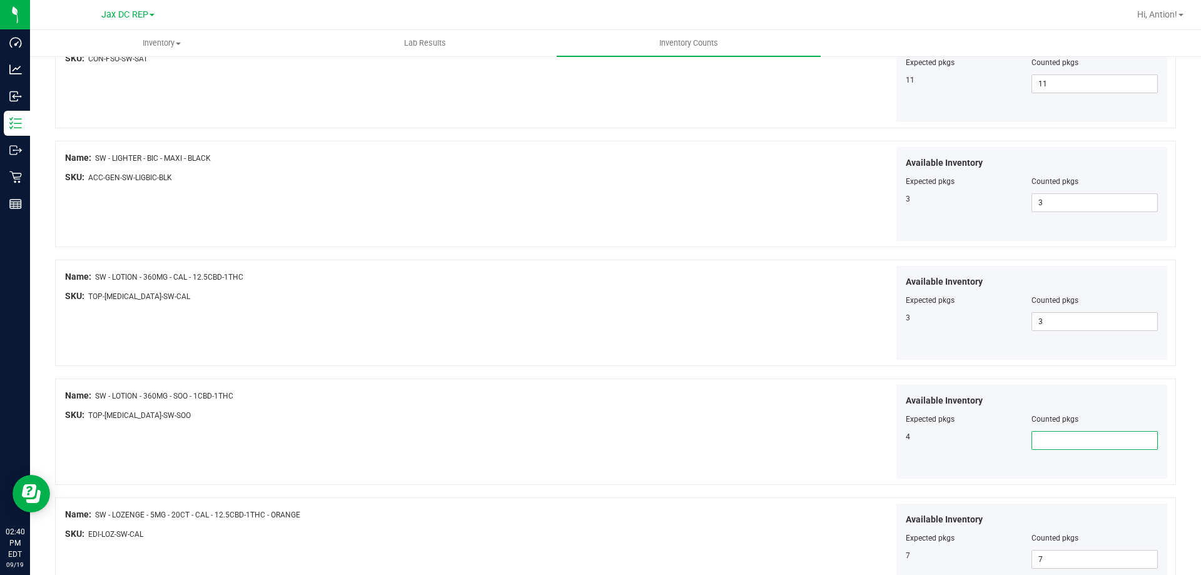
type input "4"
click at [454, 311] on div "Name: SW - LOTION - 360MG - CAL - 12.5CBD-1THC SKU: TOP-BAL-SW-CAL" at bounding box center [341, 290] width 552 height 48
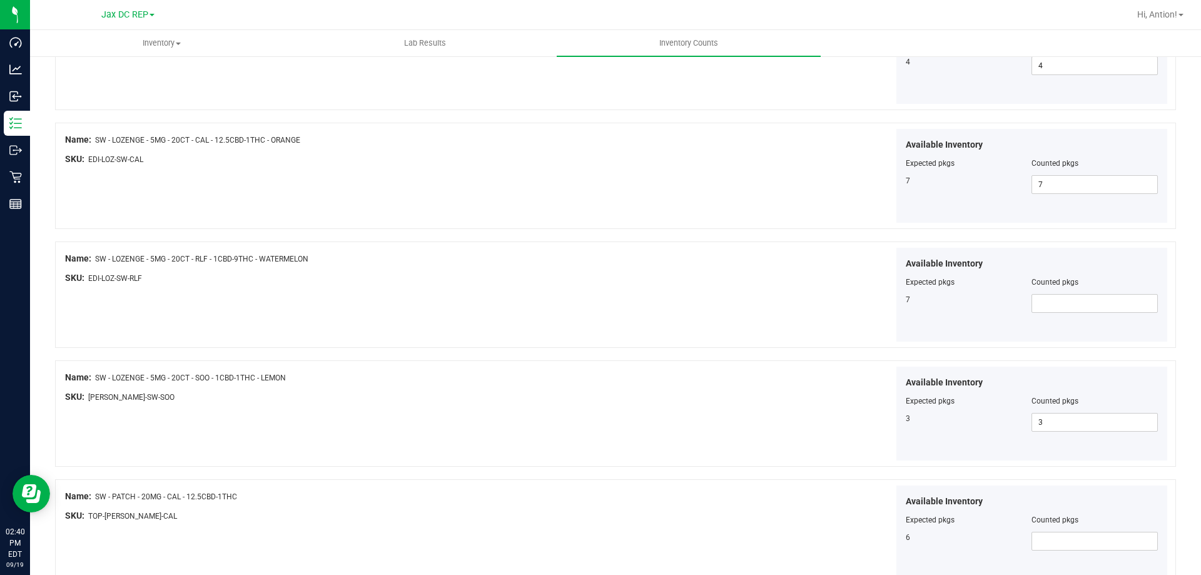
scroll to position [1627, 0]
click at [1057, 303] on span at bounding box center [1095, 302] width 126 height 19
type input "7"
click at [641, 303] on div "Available Inventory Expected pkgs Counted pkgs 7 7 7" at bounding box center [894, 294] width 552 height 94
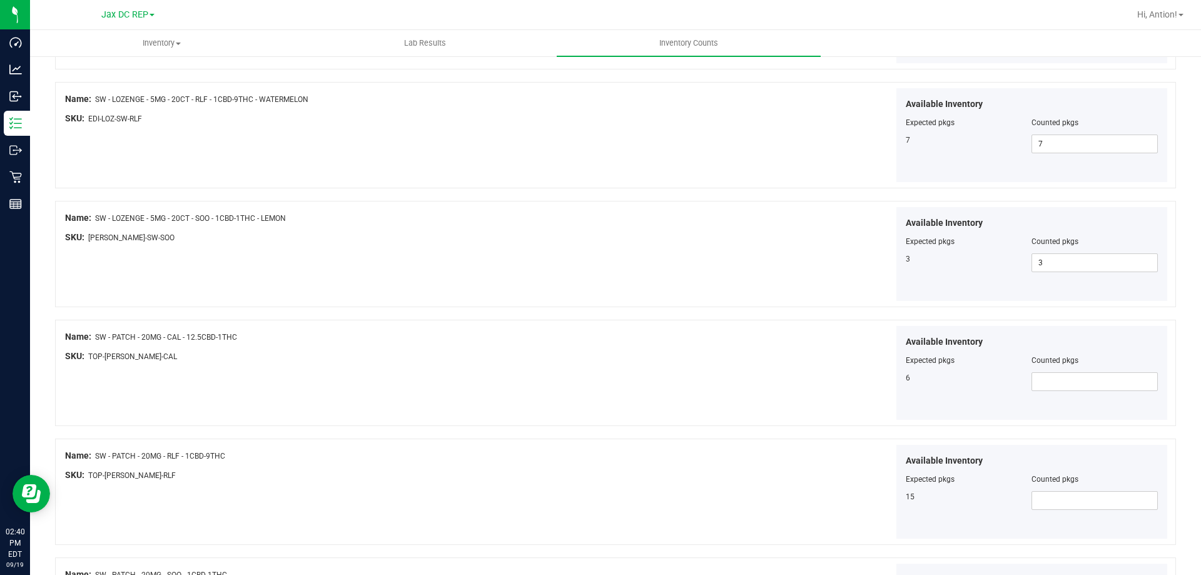
scroll to position [1815, 0]
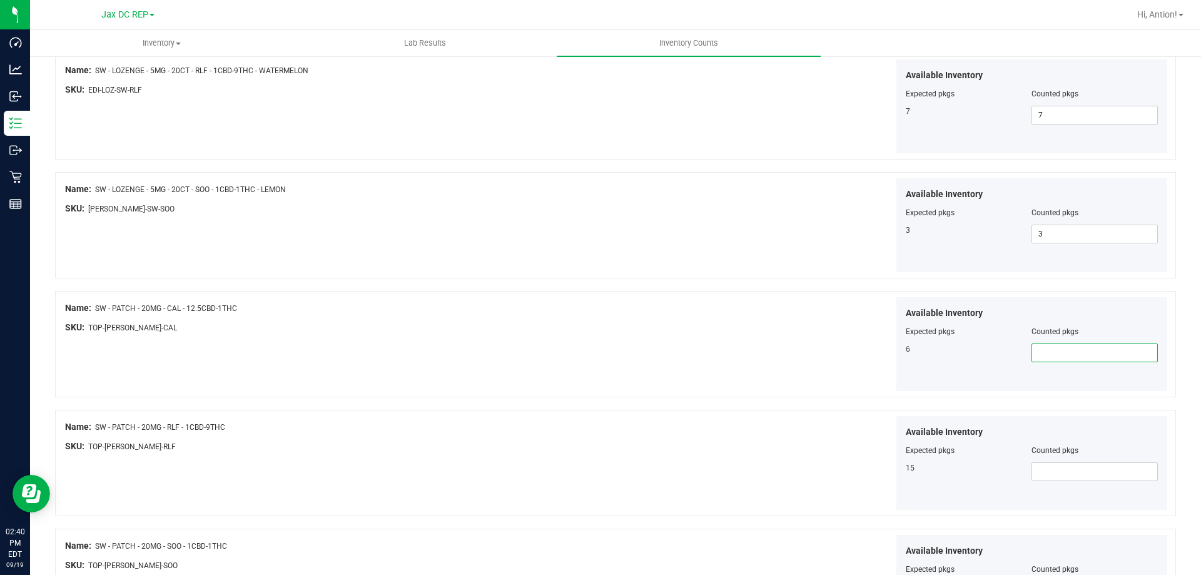
click at [1052, 349] on span at bounding box center [1095, 353] width 126 height 19
type input "6"
click at [796, 453] on div "Available Inventory Expected pkgs Counted pkgs 15" at bounding box center [894, 463] width 552 height 94
click at [1069, 462] on span at bounding box center [1095, 471] width 126 height 19
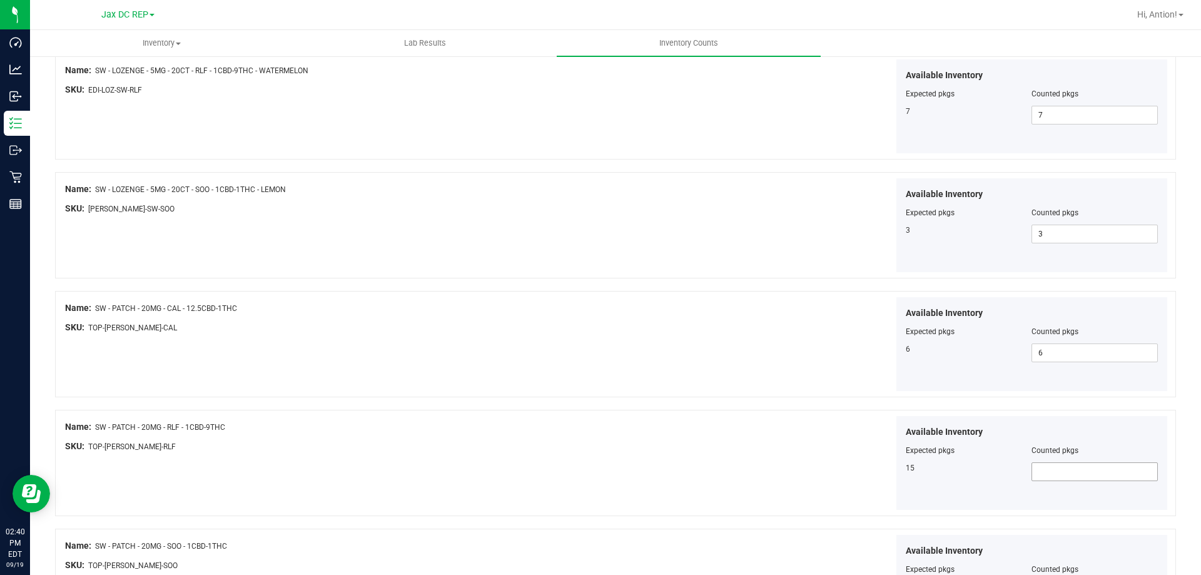
click at [1061, 476] on span at bounding box center [1095, 471] width 126 height 19
type input "15"
click at [658, 380] on div "Available Inventory Expected pkgs Counted pkgs 6 6 6" at bounding box center [894, 344] width 552 height 94
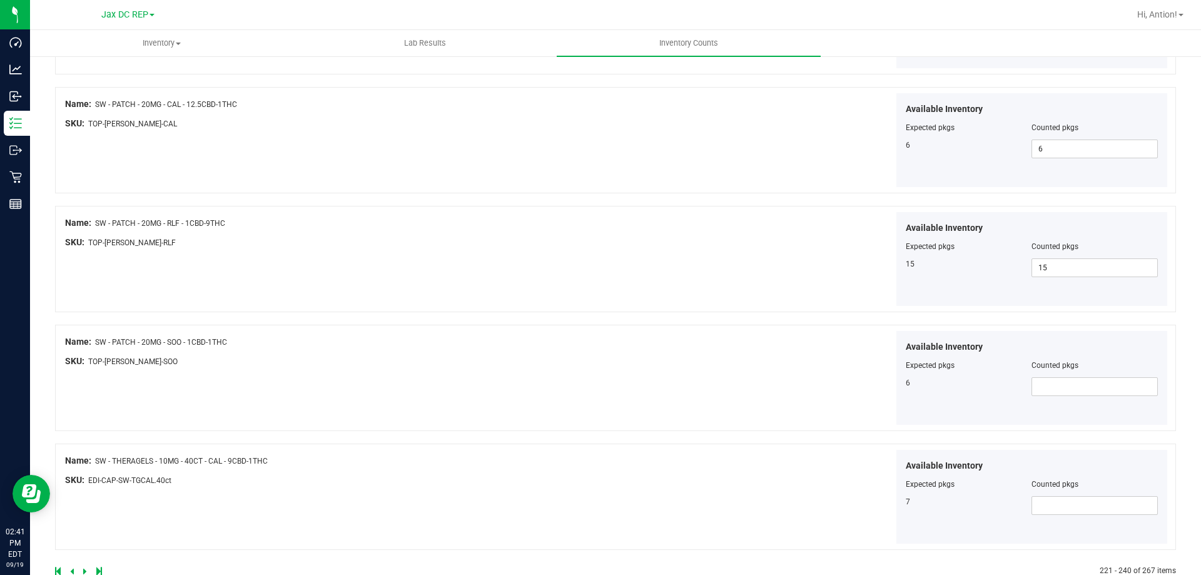
scroll to position [2049, 0]
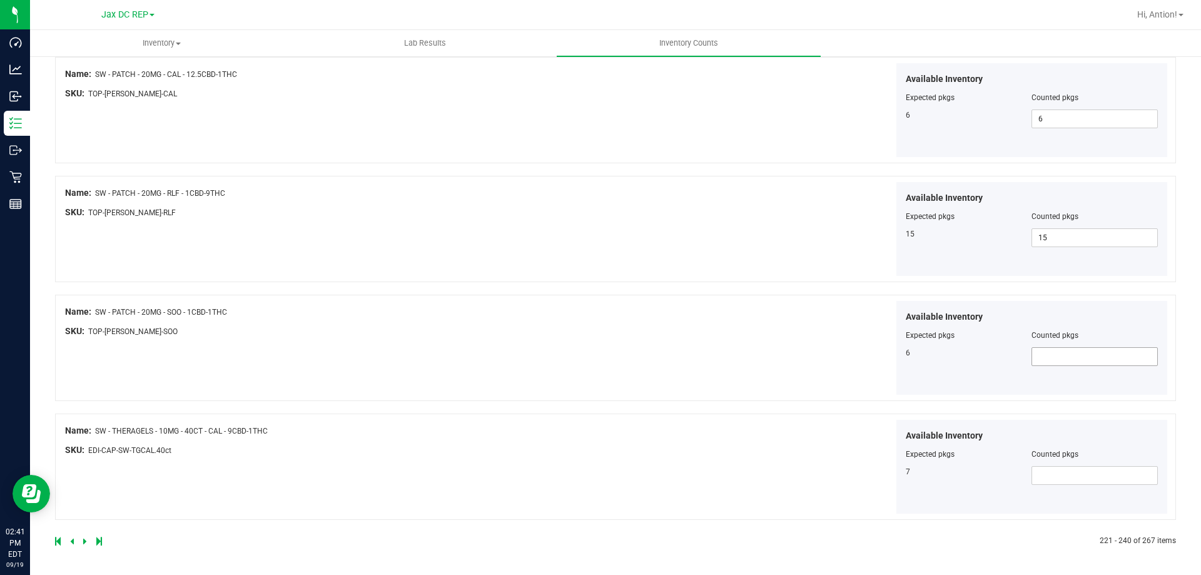
click at [1051, 360] on span at bounding box center [1095, 356] width 126 height 19
type input "6"
click at [646, 344] on div "Available Inventory Expected pkgs Counted pkgs 6 6 6" at bounding box center [894, 348] width 552 height 94
click at [1059, 474] on span at bounding box center [1095, 475] width 126 height 19
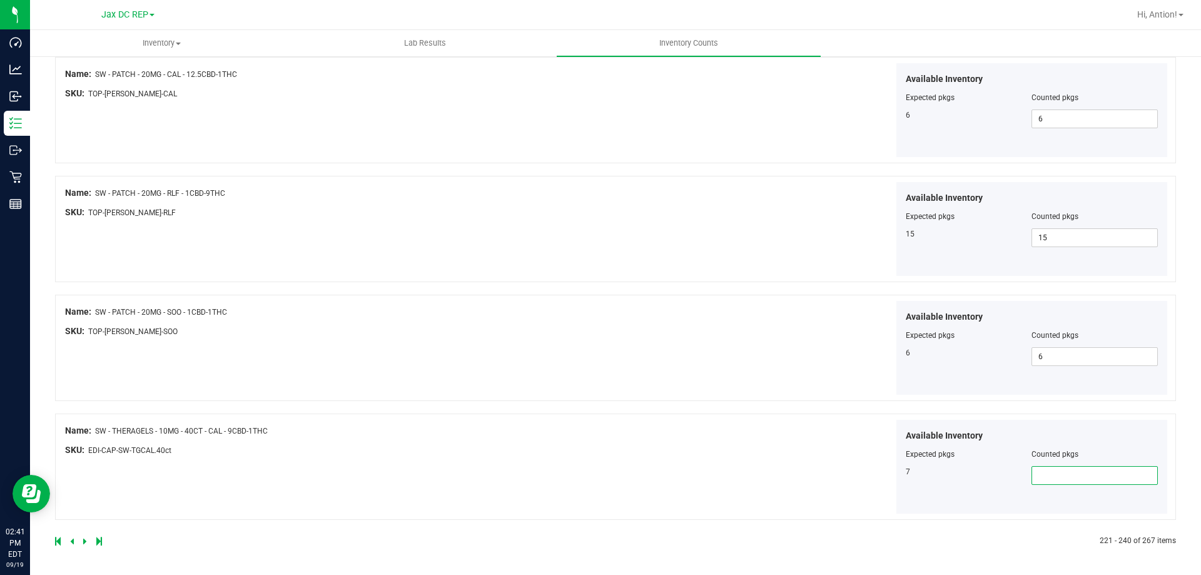
type input "7"
click at [85, 543] on icon at bounding box center [85, 541] width 4 height 8
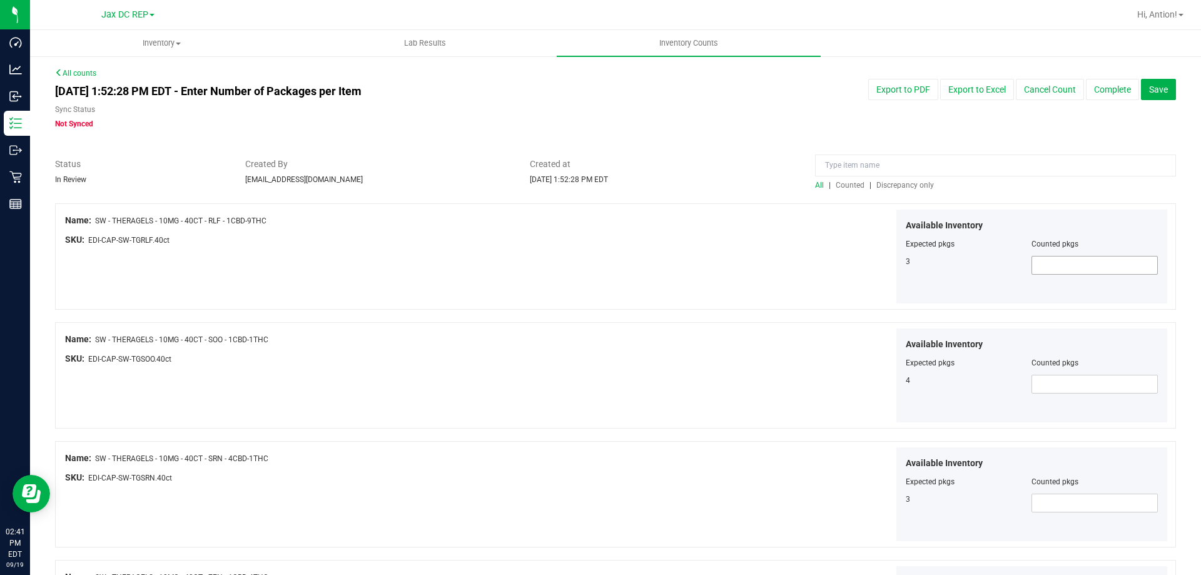
click at [1055, 266] on span at bounding box center [1095, 265] width 126 height 19
type input "3"
click at [838, 376] on div "Available Inventory Expected pkgs Counted pkgs 4" at bounding box center [894, 375] width 552 height 94
click at [1097, 382] on span at bounding box center [1095, 384] width 126 height 19
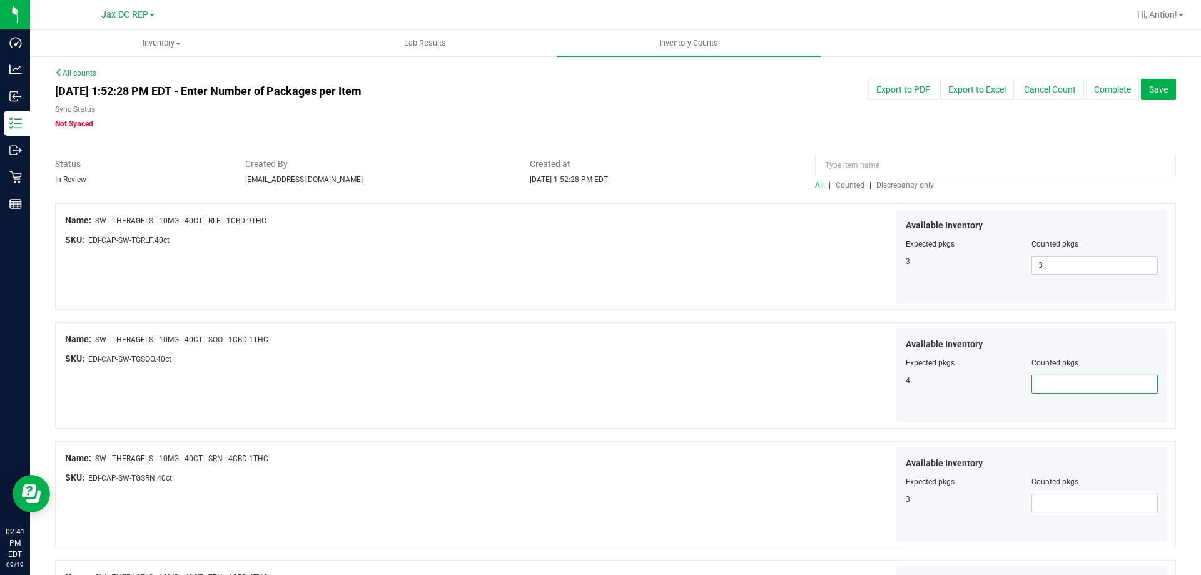
type input "4"
click at [501, 484] on div at bounding box center [341, 487] width 552 height 6
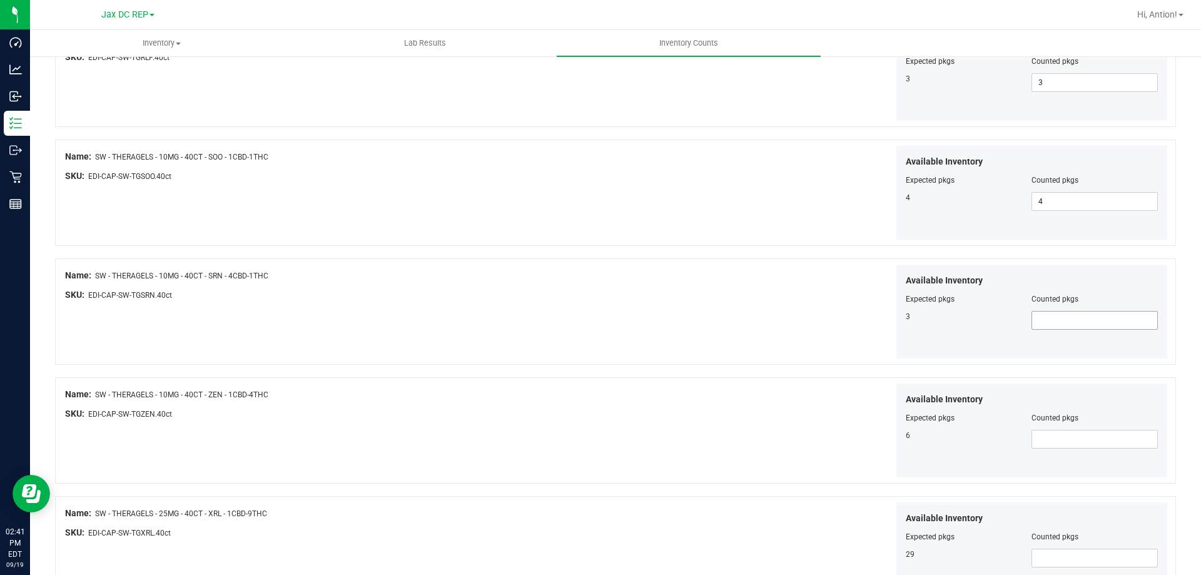
scroll to position [188, 0]
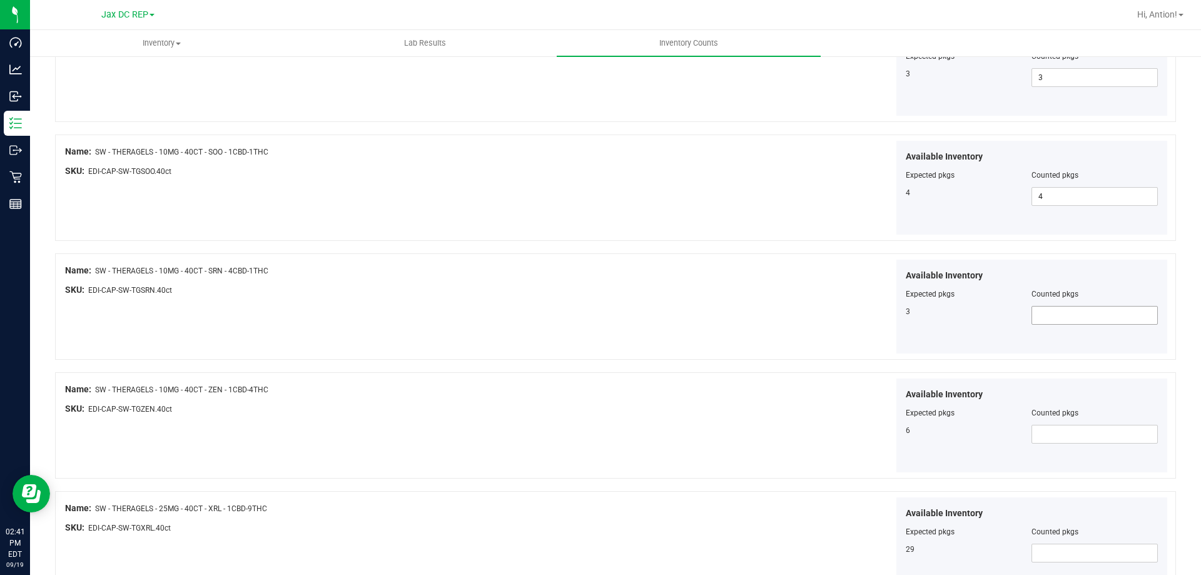
click at [1080, 311] on span at bounding box center [1095, 315] width 126 height 19
type input "3"
click at [732, 403] on div "Available Inventory Expected pkgs Counted pkgs 6" at bounding box center [894, 426] width 552 height 94
click at [1034, 434] on span at bounding box center [1095, 434] width 126 height 19
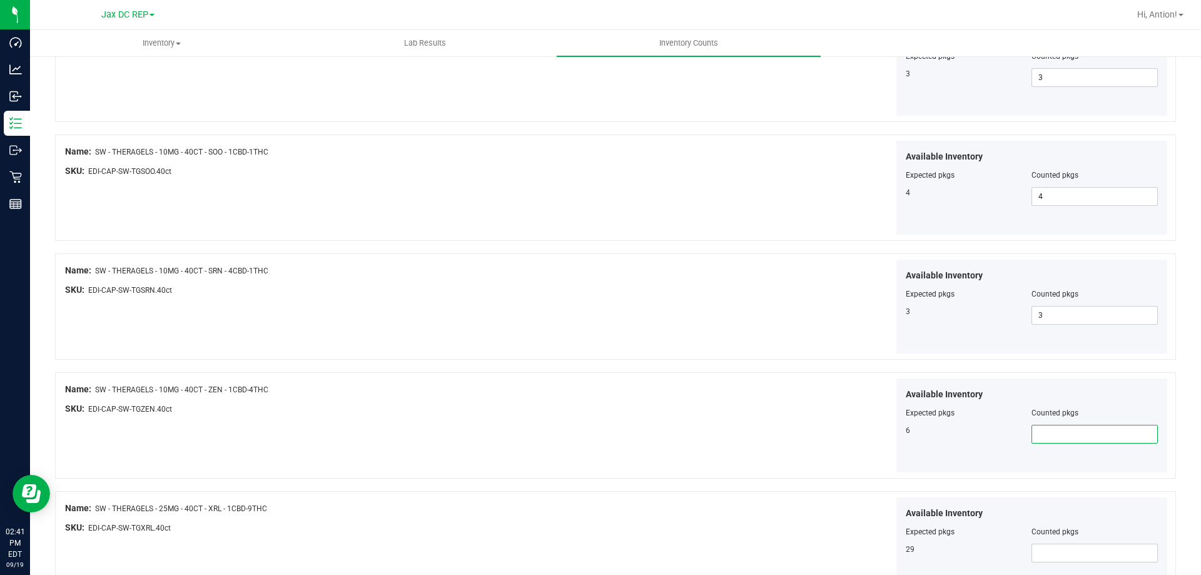
type input "6"
click at [600, 442] on div "Name: SW - THERAGELS - 10MG - 40CT - ZEN - 1CBD-4THC SKU: EDI-CAP-SW-TGZEN.40ct…" at bounding box center [615, 425] width 1121 height 106
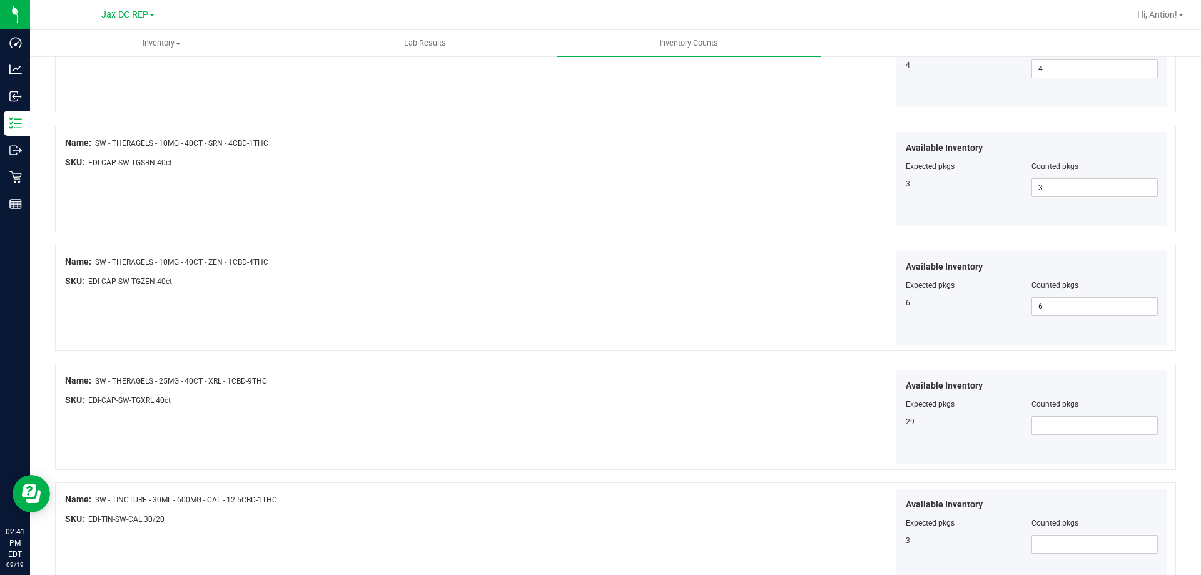
scroll to position [375, 0]
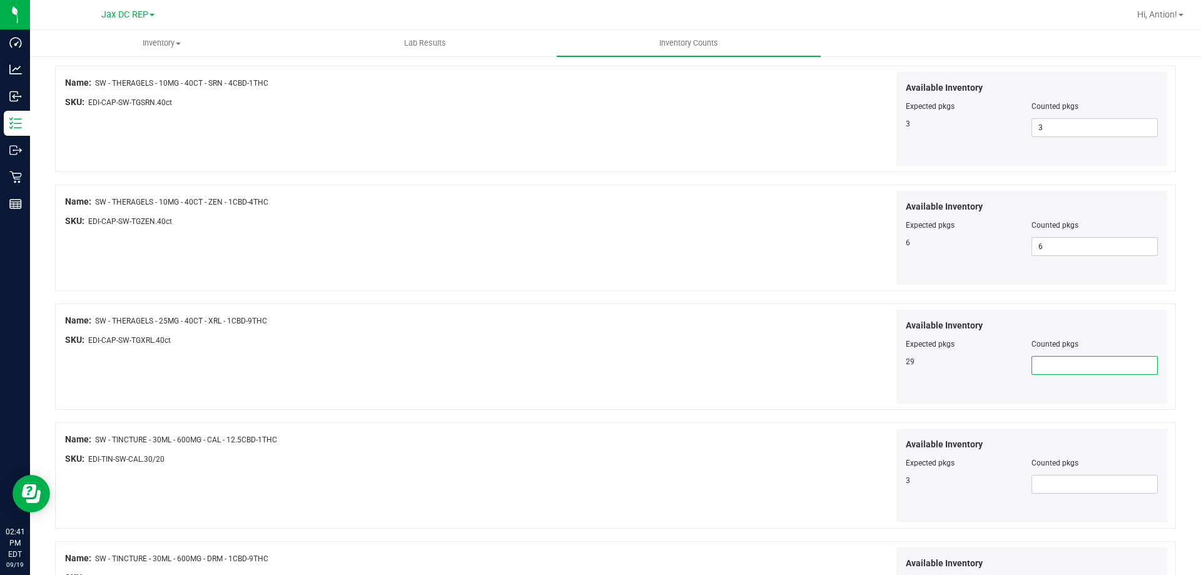
click at [1037, 359] on span at bounding box center [1095, 365] width 126 height 19
type input "29"
click at [517, 292] on div at bounding box center [615, 297] width 1121 height 13
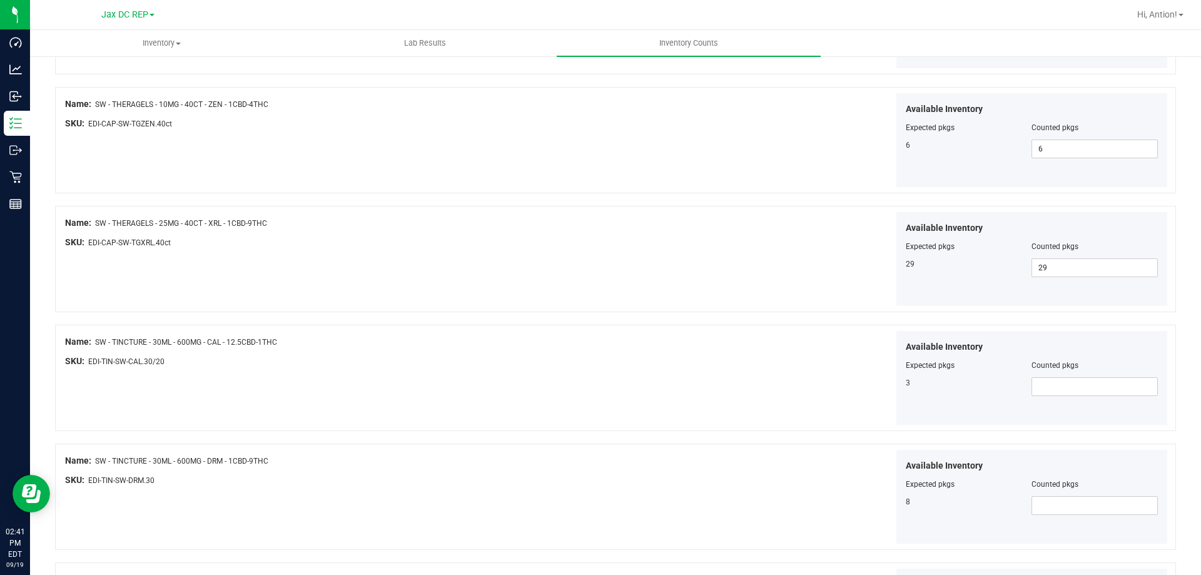
scroll to position [501, 0]
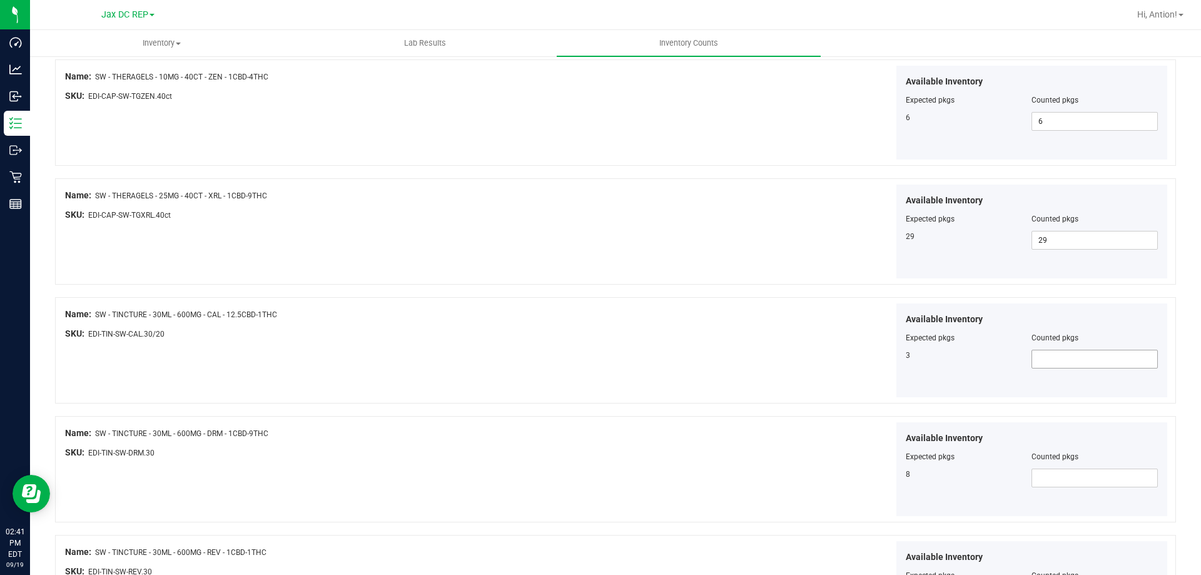
click at [1108, 359] on span at bounding box center [1095, 359] width 126 height 19
type input "3"
click at [748, 467] on div "Available Inventory Expected pkgs Counted pkgs 8" at bounding box center [894, 469] width 552 height 94
click at [1085, 479] on span at bounding box center [1095, 478] width 126 height 19
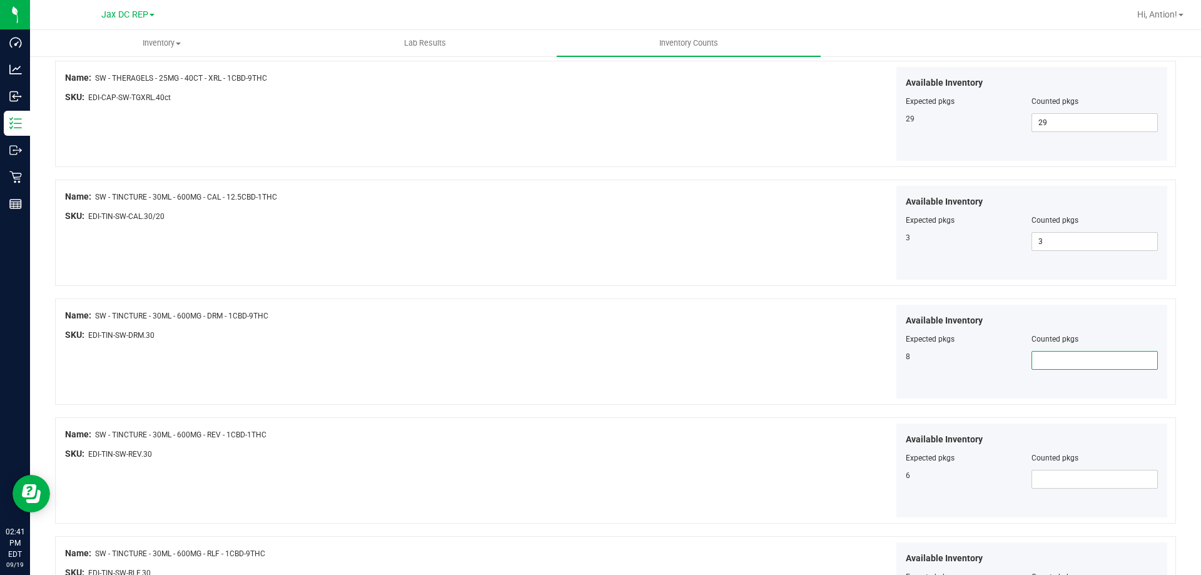
scroll to position [626, 0]
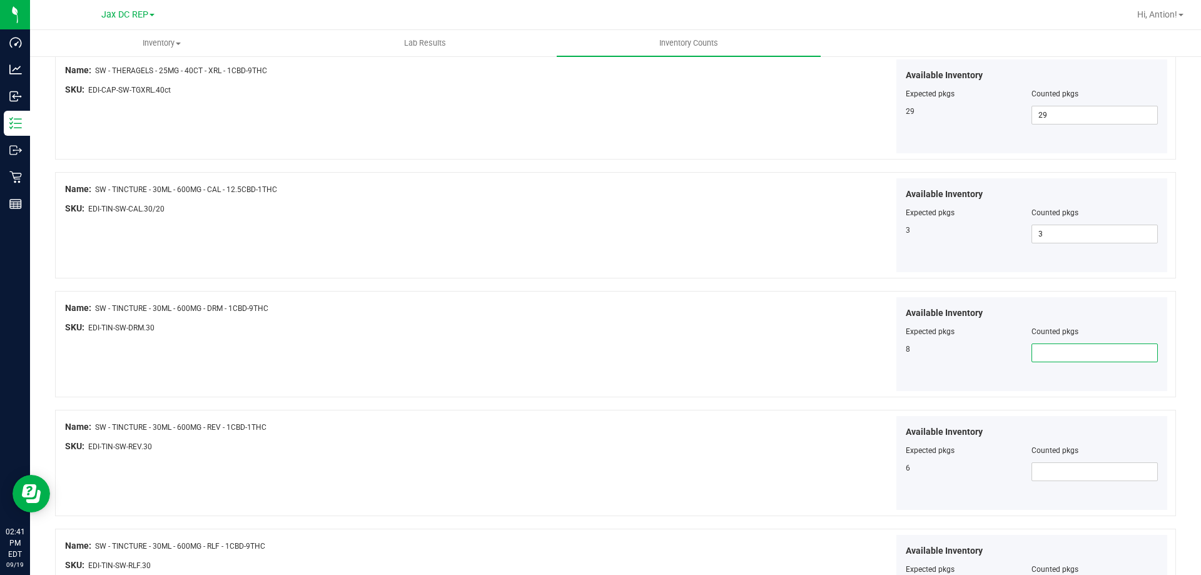
type input "8"
click at [631, 446] on div "Available Inventory Expected pkgs Counted pkgs 6" at bounding box center [894, 463] width 552 height 94
click at [1084, 469] on span at bounding box center [1095, 471] width 126 height 19
type input "6"
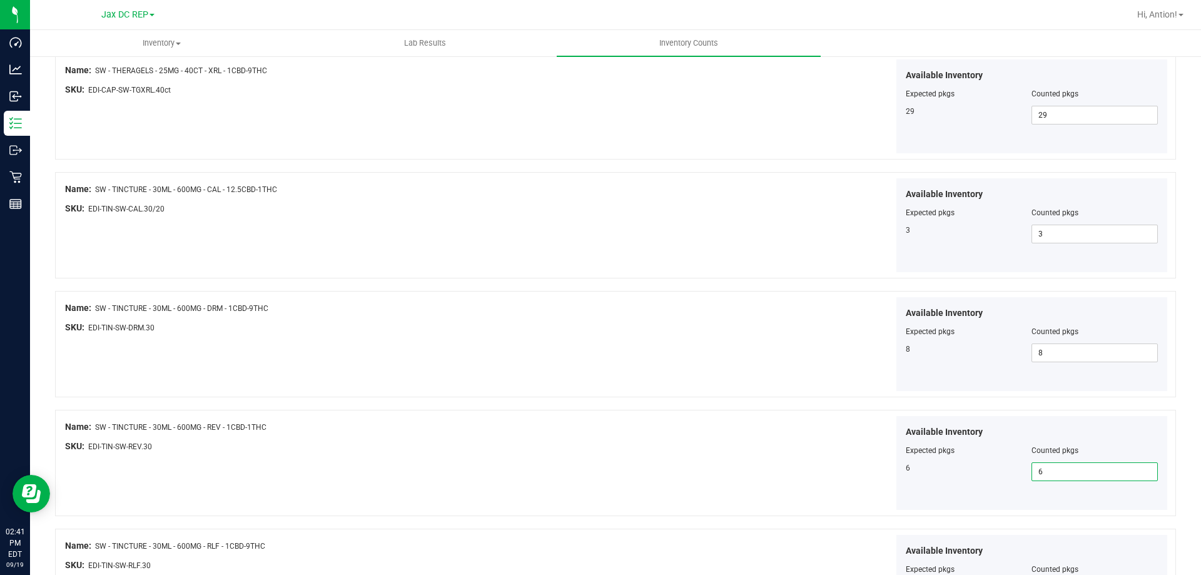
type input "6"
click at [591, 432] on div "Name: SW - TINCTURE - 30ML - 600MG - REV - 1CBD-1THC" at bounding box center [341, 426] width 552 height 13
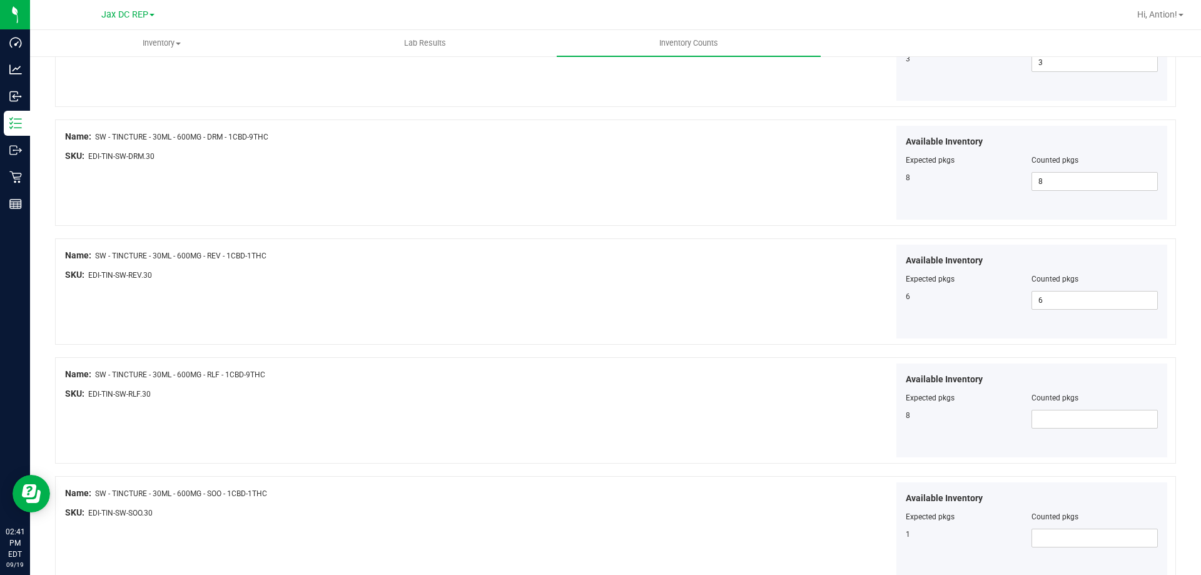
scroll to position [813, 0]
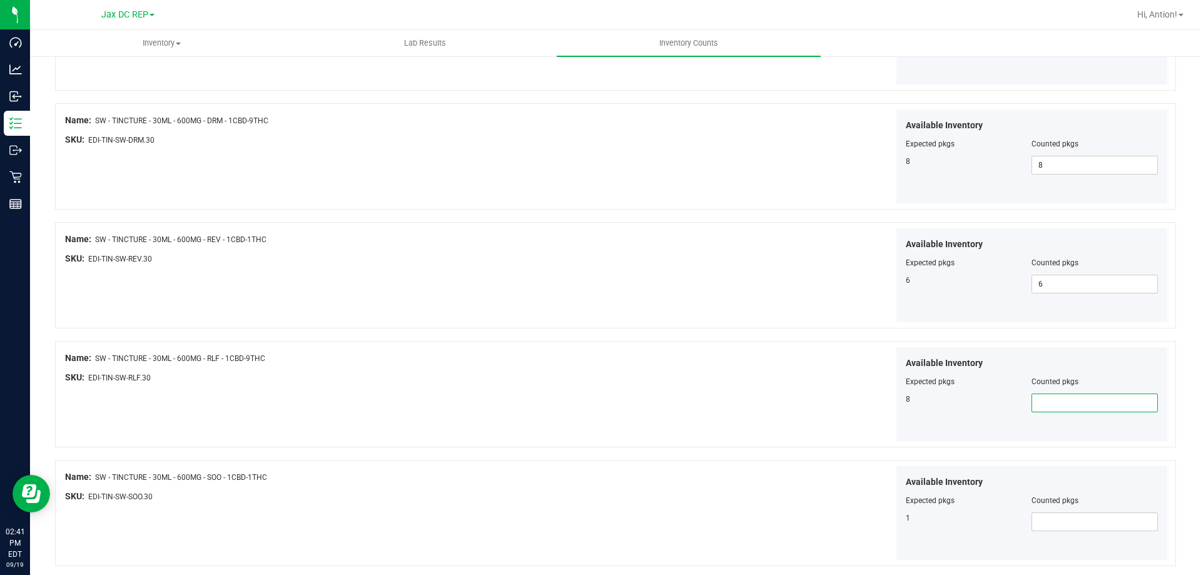
click at [1041, 401] on span at bounding box center [1095, 403] width 126 height 19
type input "8"
click at [517, 357] on div "Name: SW - TINCTURE - 30ML - 600MG - RLF - 1CBD-9THC" at bounding box center [341, 358] width 552 height 13
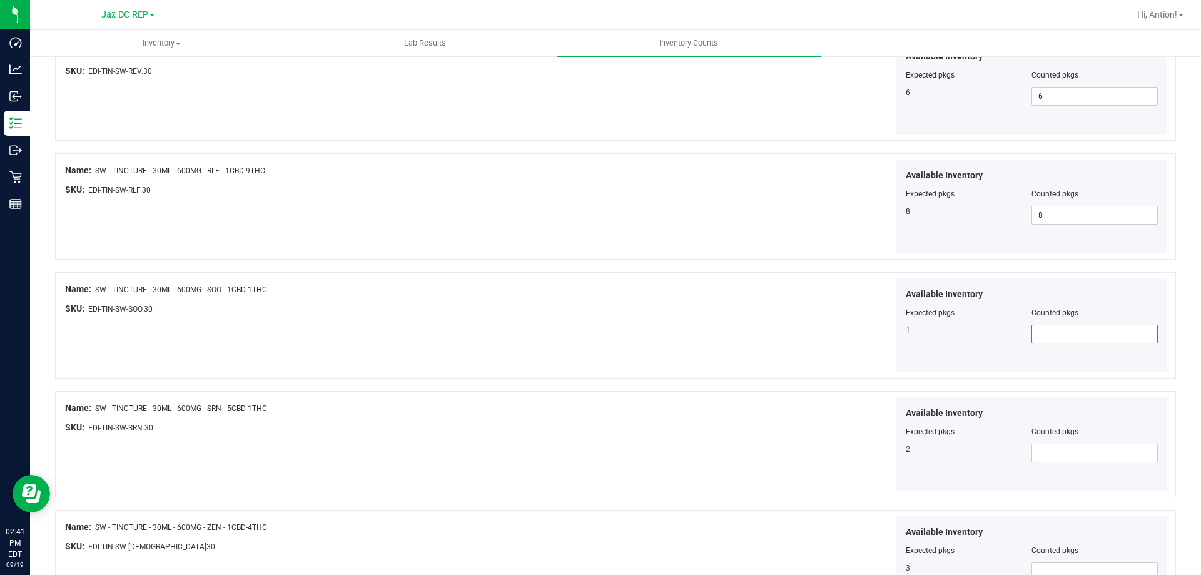
click at [1035, 331] on span at bounding box center [1095, 334] width 126 height 19
type input "1"
click at [652, 442] on div "Available Inventory Expected pkgs Counted pkgs 2" at bounding box center [894, 444] width 552 height 94
click at [1053, 460] on span at bounding box center [1095, 453] width 126 height 19
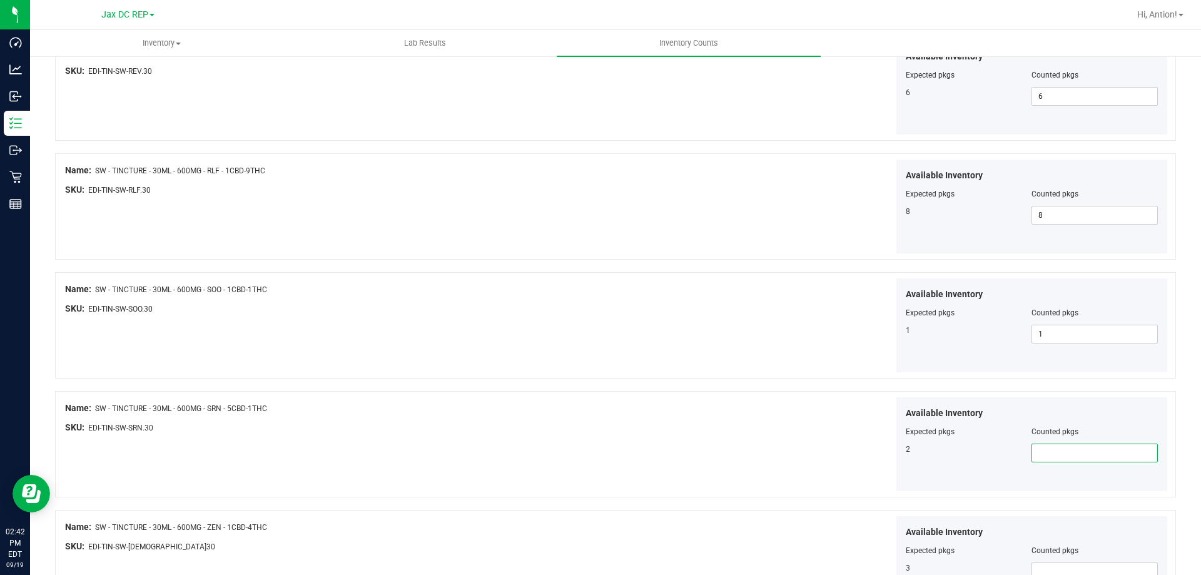
type input "2"
click at [686, 442] on div "Available Inventory Expected pkgs Counted pkgs 2 2 2" at bounding box center [894, 444] width 552 height 94
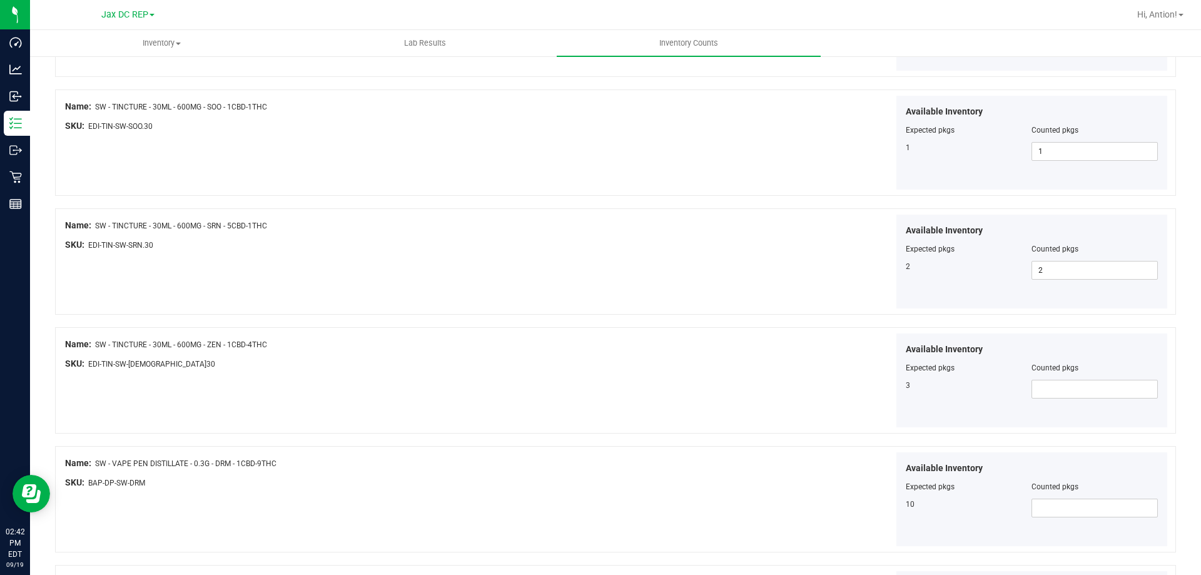
scroll to position [1189, 0]
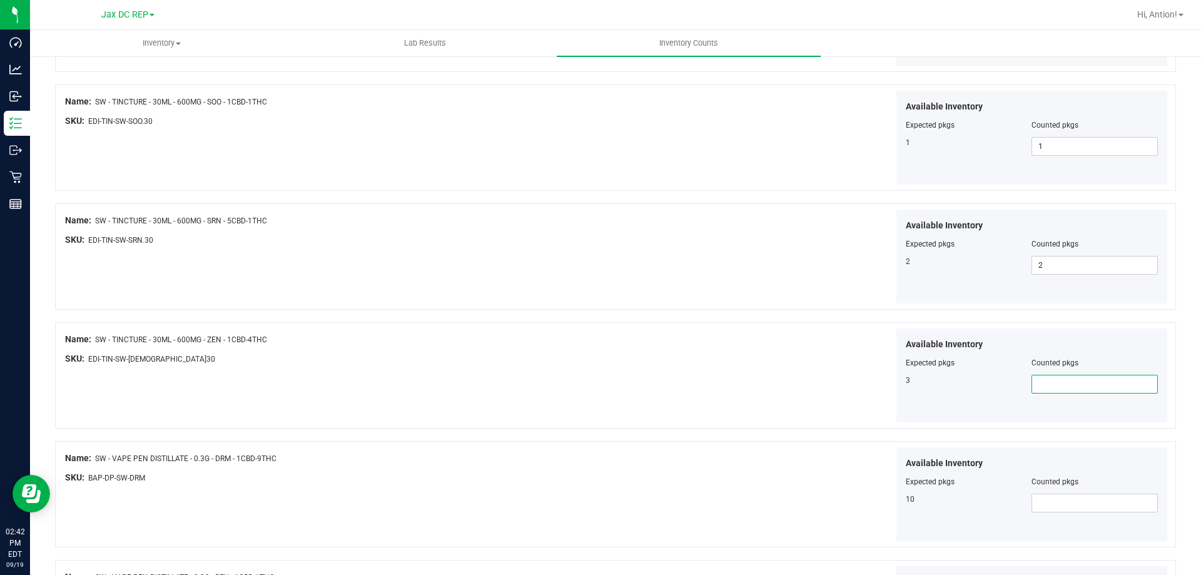
click at [1032, 384] on span at bounding box center [1095, 384] width 126 height 19
type input "3"
click at [646, 379] on div "Available Inventory Expected pkgs Counted pkgs 3 3 3" at bounding box center [894, 375] width 552 height 94
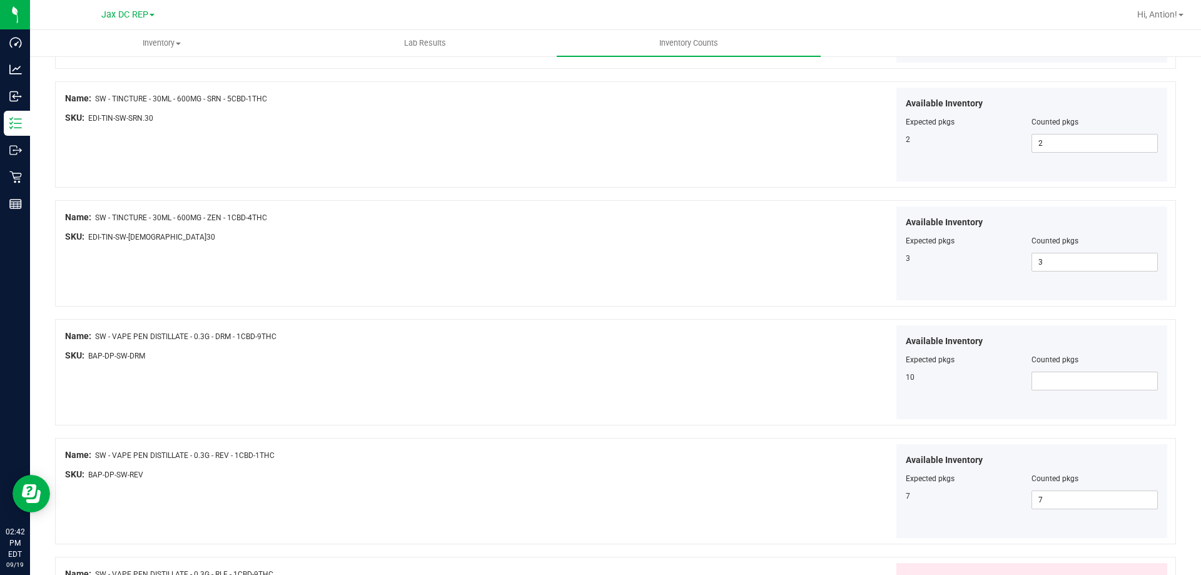
scroll to position [1314, 0]
click at [628, 380] on div "Available Inventory Expected pkgs Counted pkgs 10" at bounding box center [894, 369] width 552 height 94
click at [1041, 379] on span at bounding box center [1095, 378] width 126 height 19
type input "10"
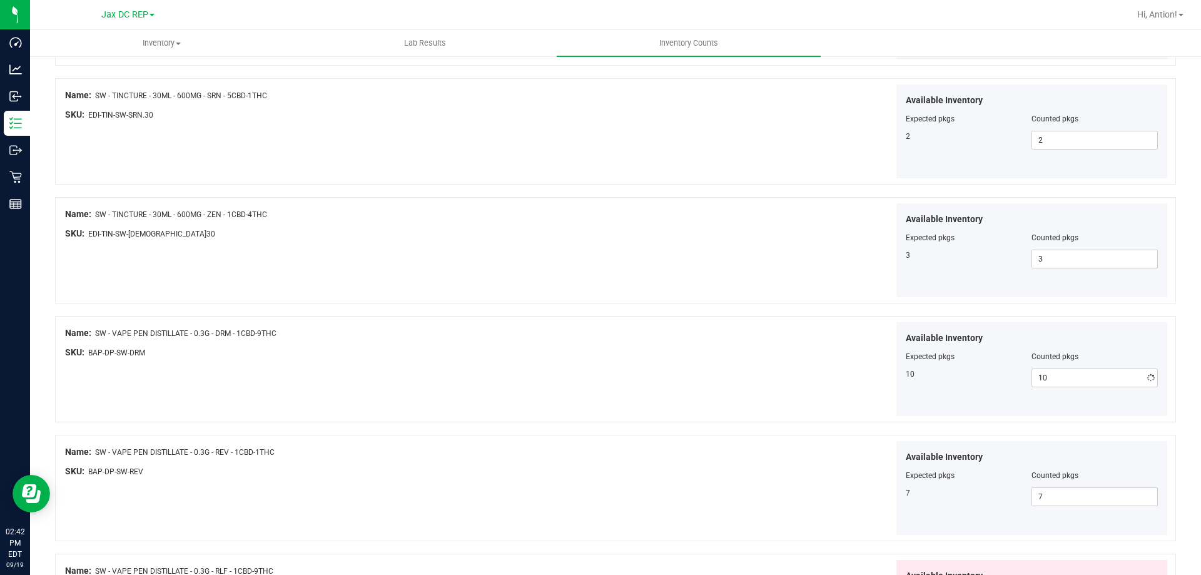
click at [629, 359] on div "Available Inventory Expected pkgs Counted pkgs 10 10 10" at bounding box center [894, 369] width 552 height 94
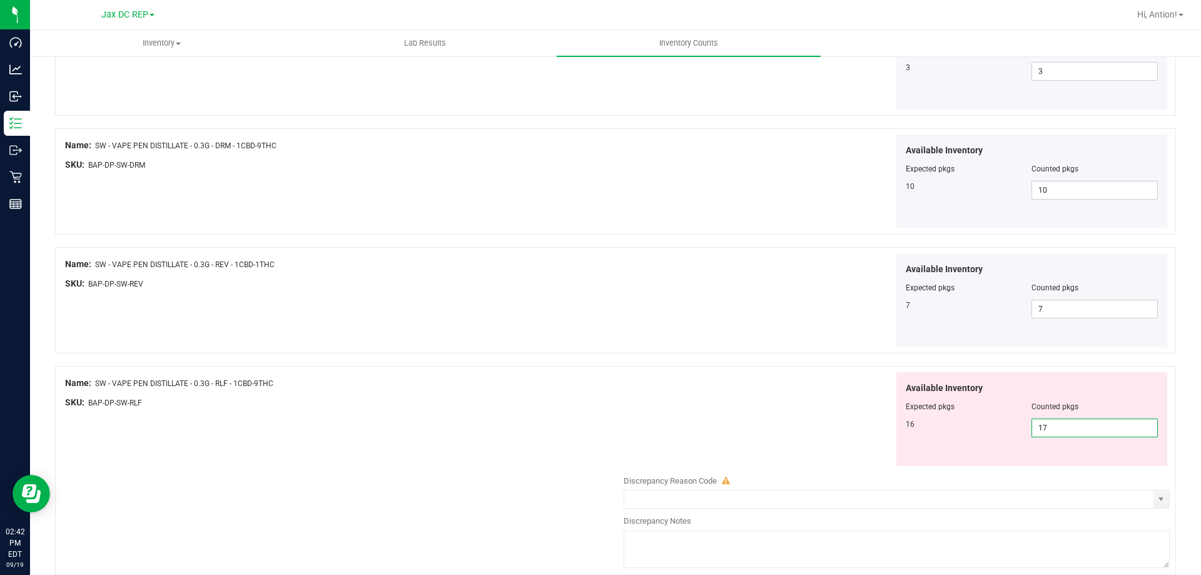
drag, startPoint x: 1094, startPoint y: 428, endPoint x: 985, endPoint y: 434, distance: 109.1
click at [987, 434] on div "16 17 17" at bounding box center [1032, 428] width 253 height 19
type input "16"
click at [844, 437] on div "Available Inventory Expected pkgs Counted pkgs 16 16 16" at bounding box center [894, 419] width 552 height 94
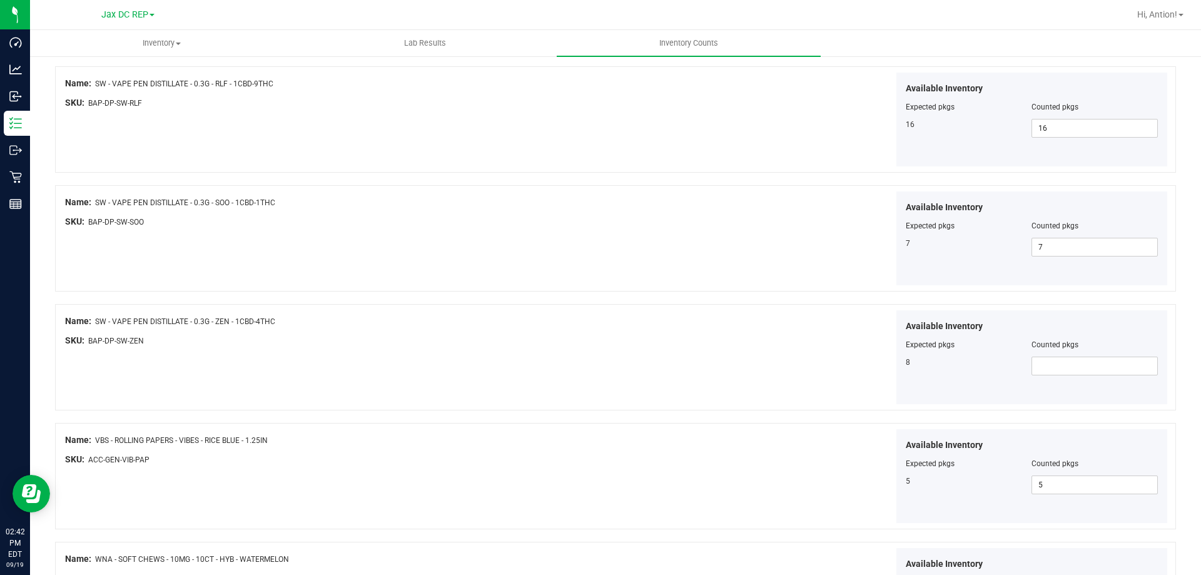
scroll to position [1815, 0]
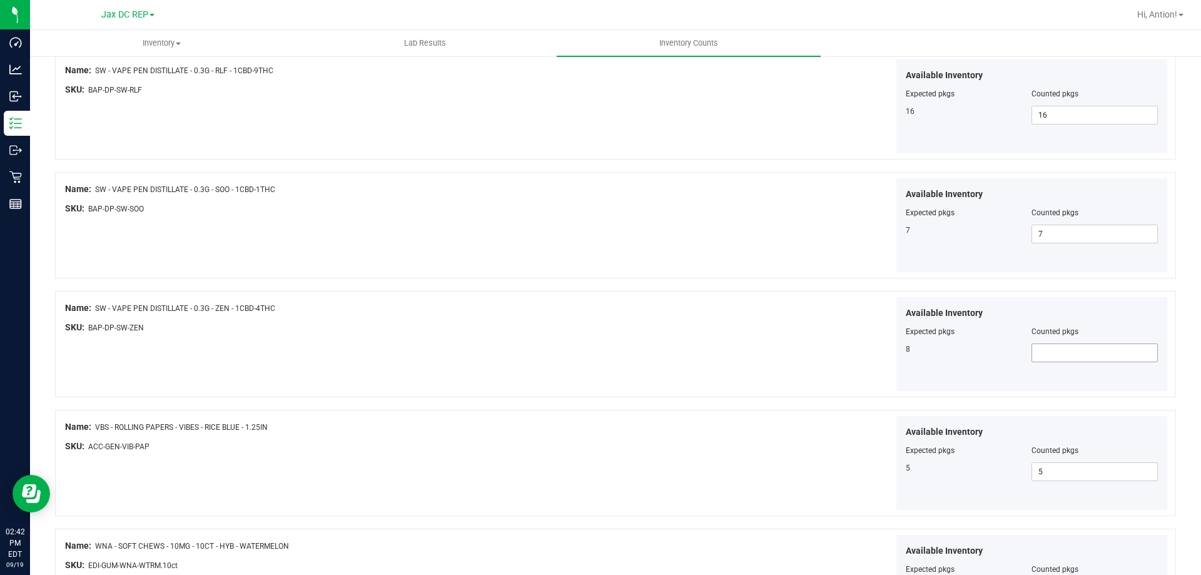
click at [1076, 360] on span at bounding box center [1095, 353] width 126 height 19
type input "8"
click at [654, 309] on div "Available Inventory Expected pkgs Counted pkgs 8 8 8" at bounding box center [894, 344] width 552 height 94
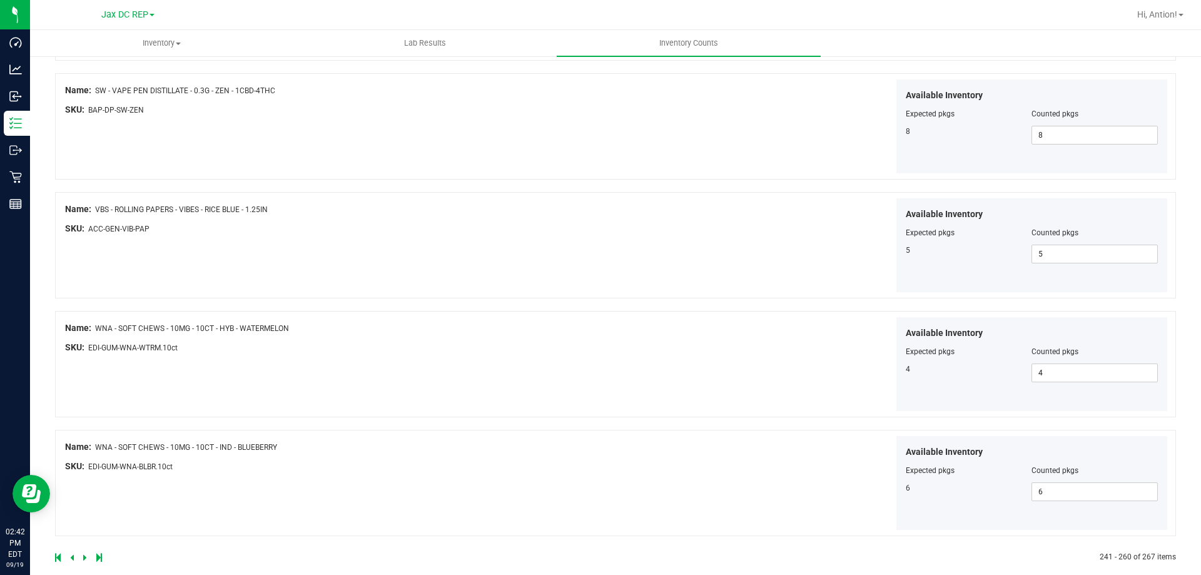
scroll to position [2049, 0]
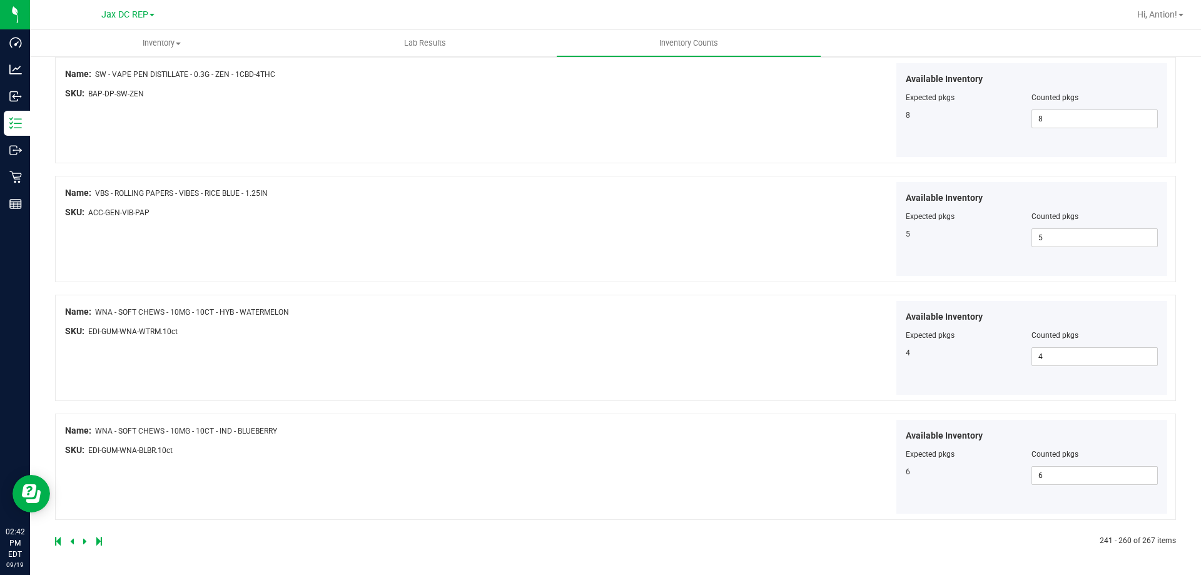
click at [84, 539] on icon at bounding box center [85, 541] width 4 height 8
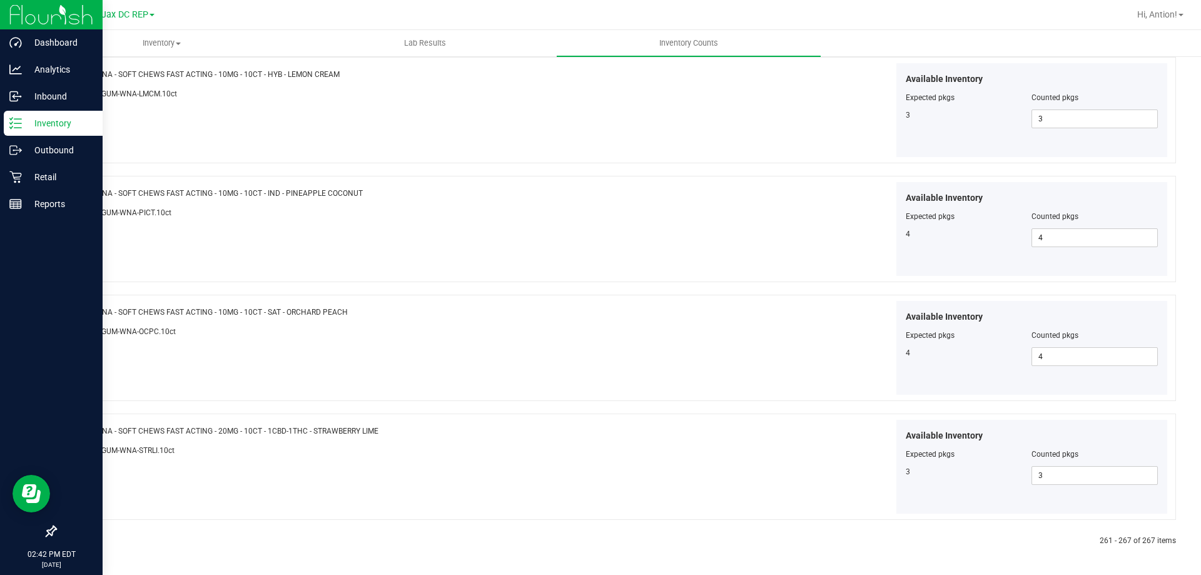
click at [20, 118] on icon at bounding box center [15, 123] width 13 height 13
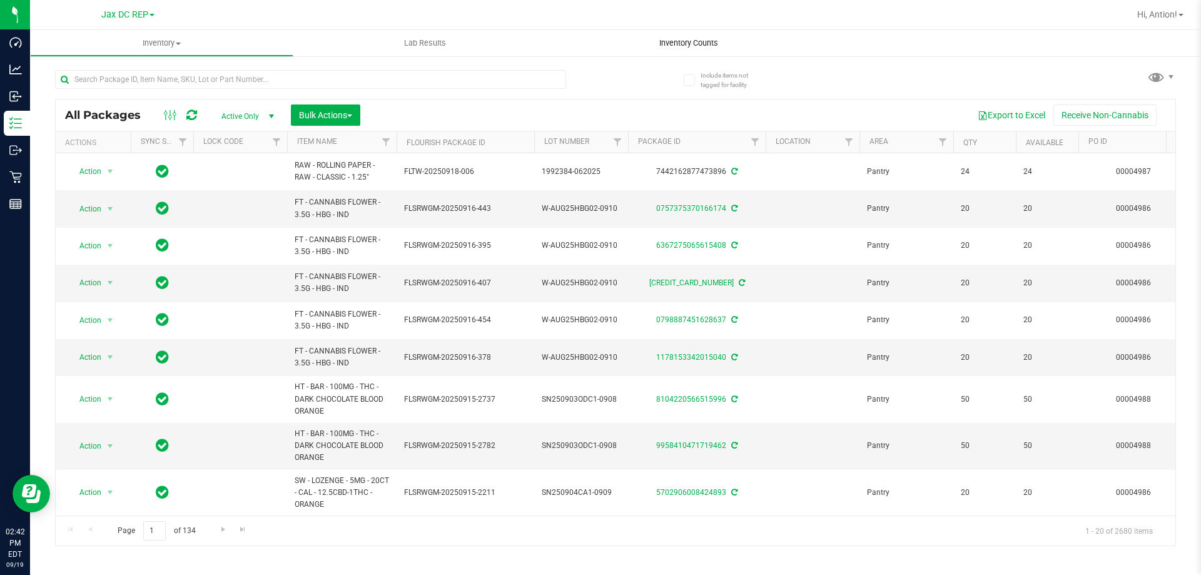
click at [659, 43] on span "Inventory Counts" at bounding box center [689, 43] width 93 height 11
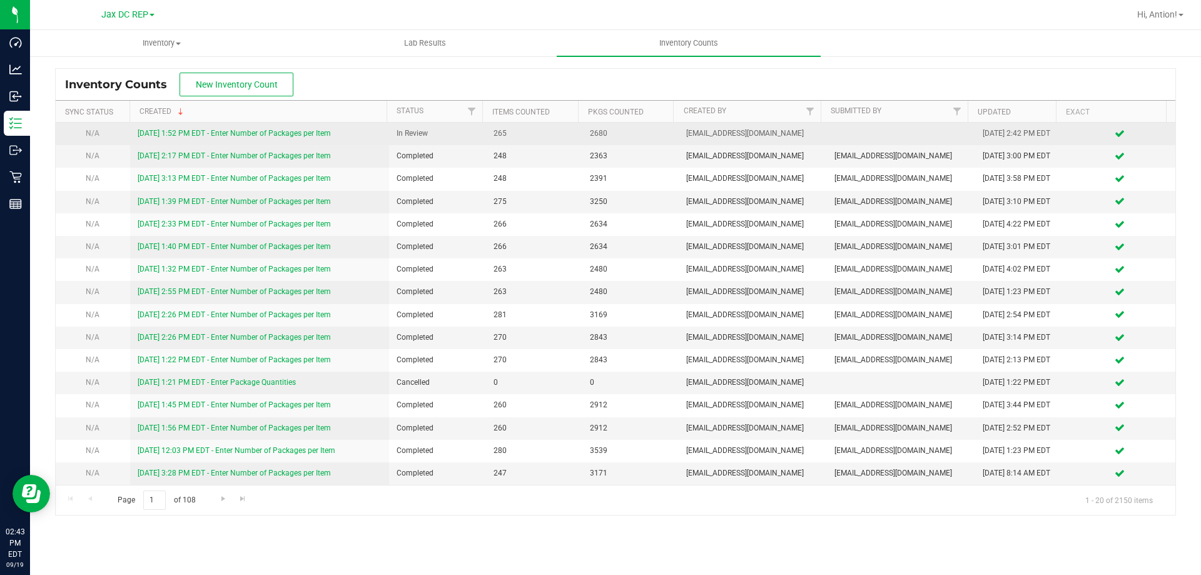
click at [283, 135] on link "9/19/25 1:52 PM EDT - Enter Number of Packages per Item" at bounding box center [234, 133] width 193 height 9
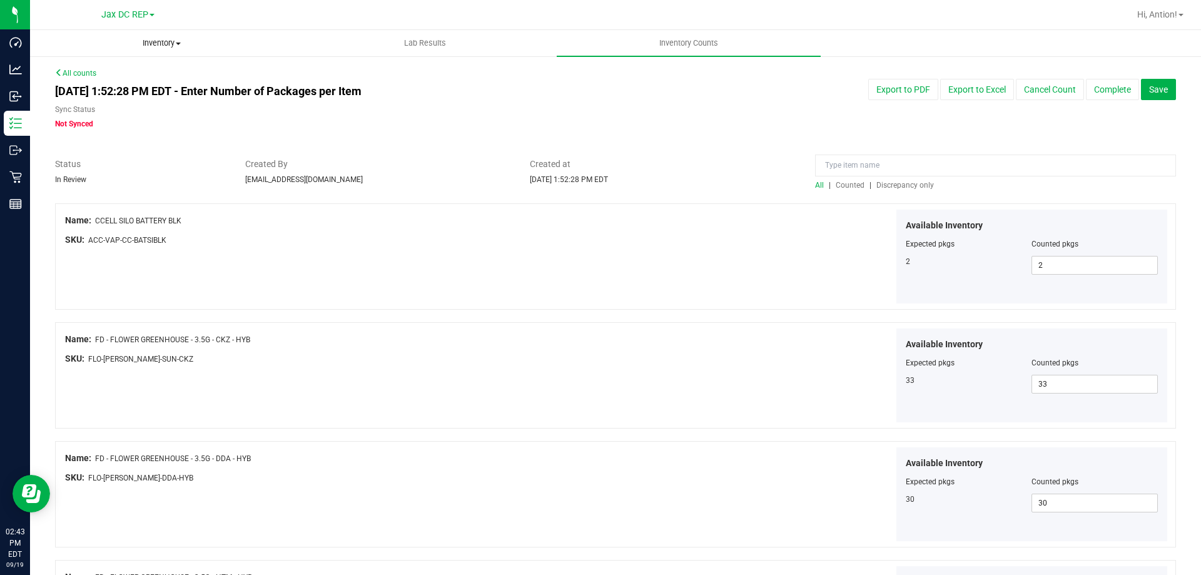
click at [168, 39] on span "Inventory" at bounding box center [162, 43] width 262 height 11
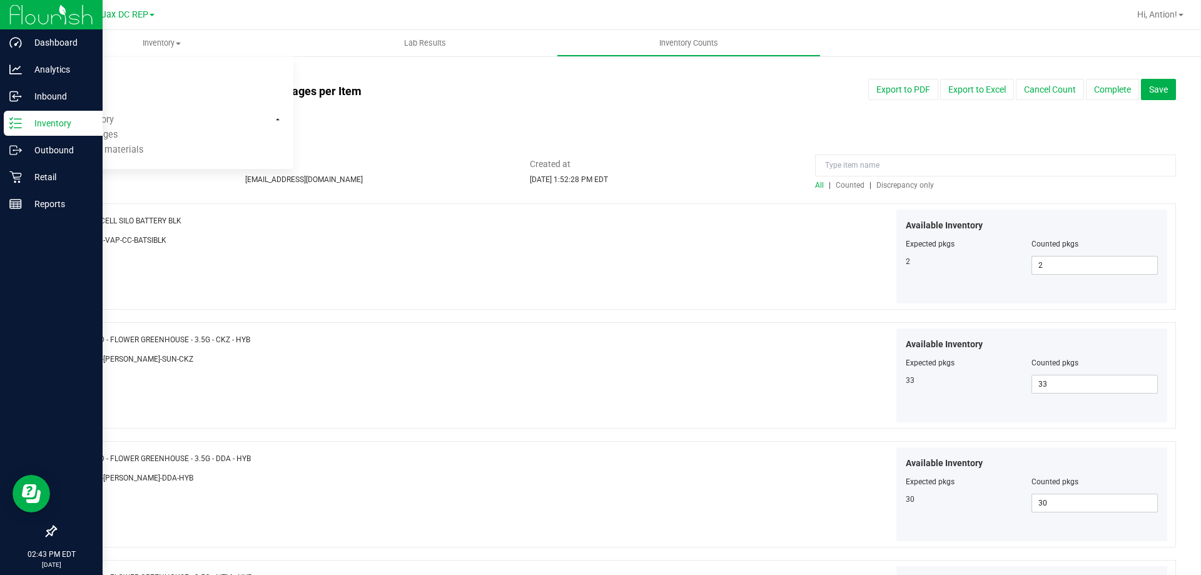
click at [26, 126] on p "Inventory" at bounding box center [59, 123] width 75 height 15
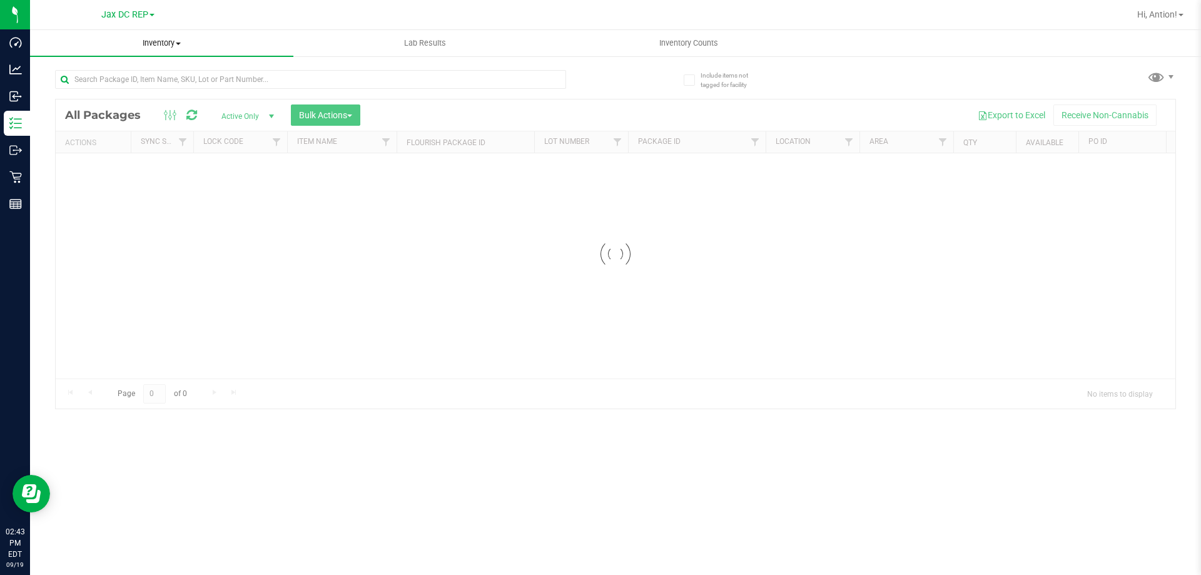
click at [153, 43] on span "Inventory" at bounding box center [161, 43] width 263 height 11
click at [126, 92] on li "All inventory" at bounding box center [161, 90] width 263 height 15
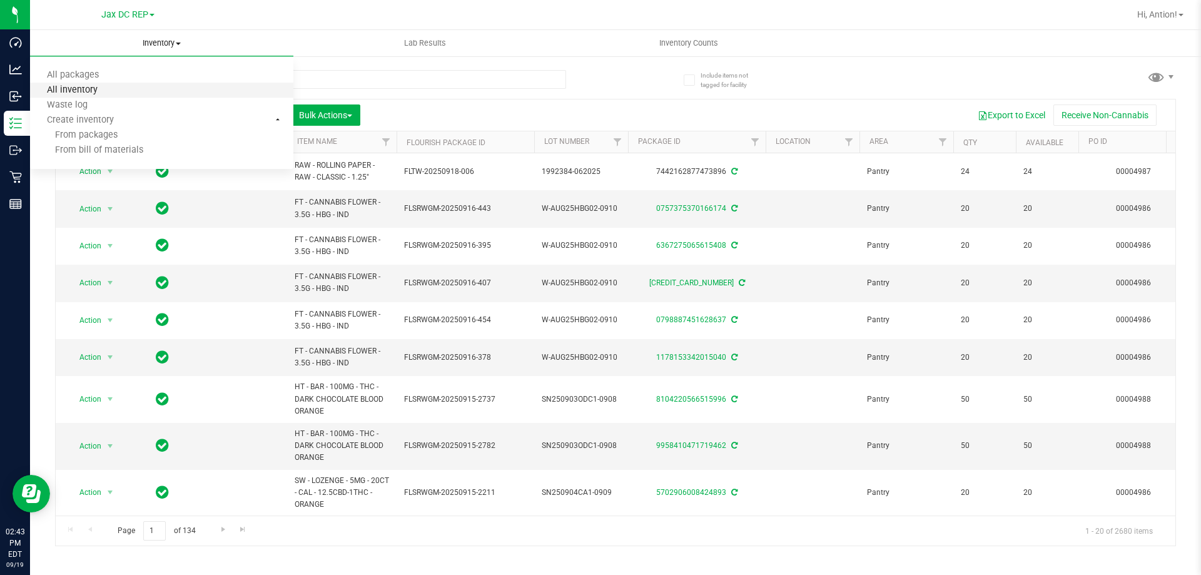
click at [86, 85] on span "All inventory" at bounding box center [72, 90] width 84 height 11
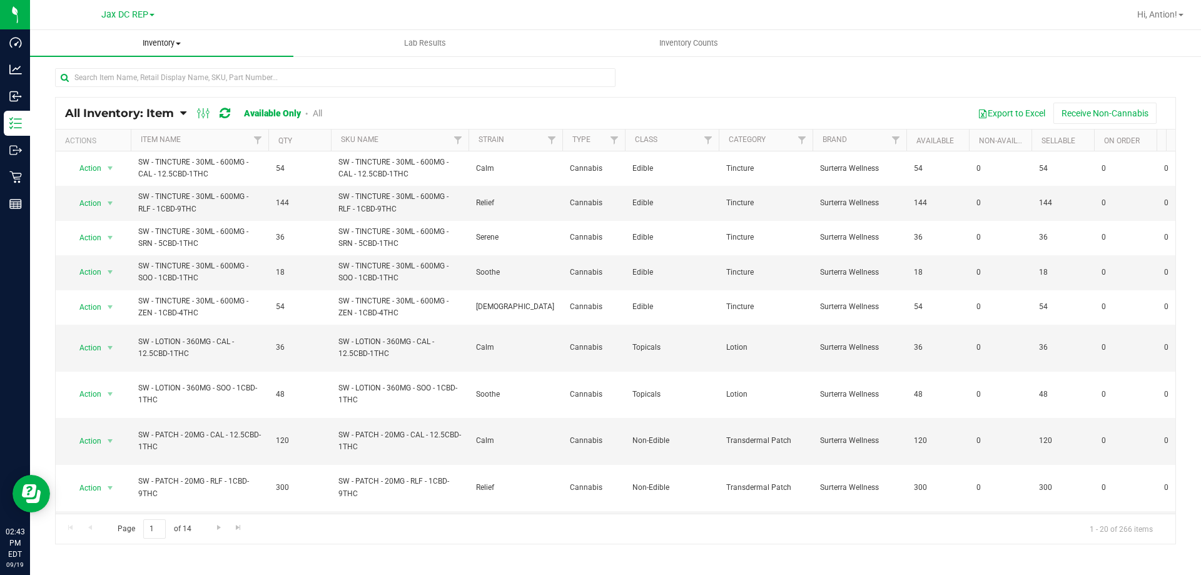
click at [173, 43] on span "Inventory" at bounding box center [161, 43] width 263 height 11
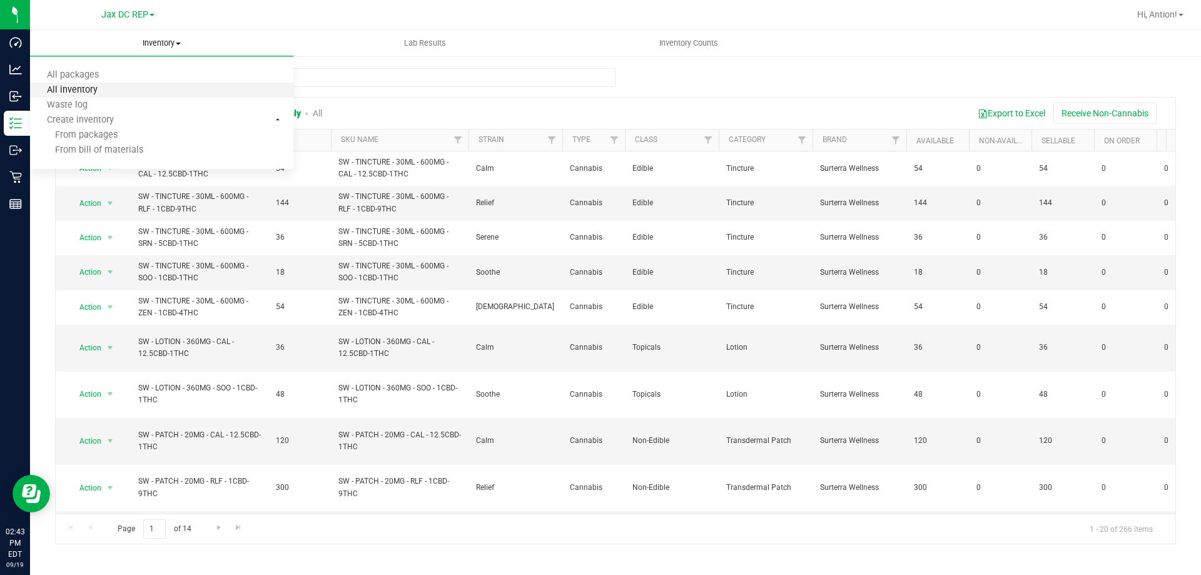
click at [96, 85] on span "All inventory" at bounding box center [72, 90] width 84 height 11
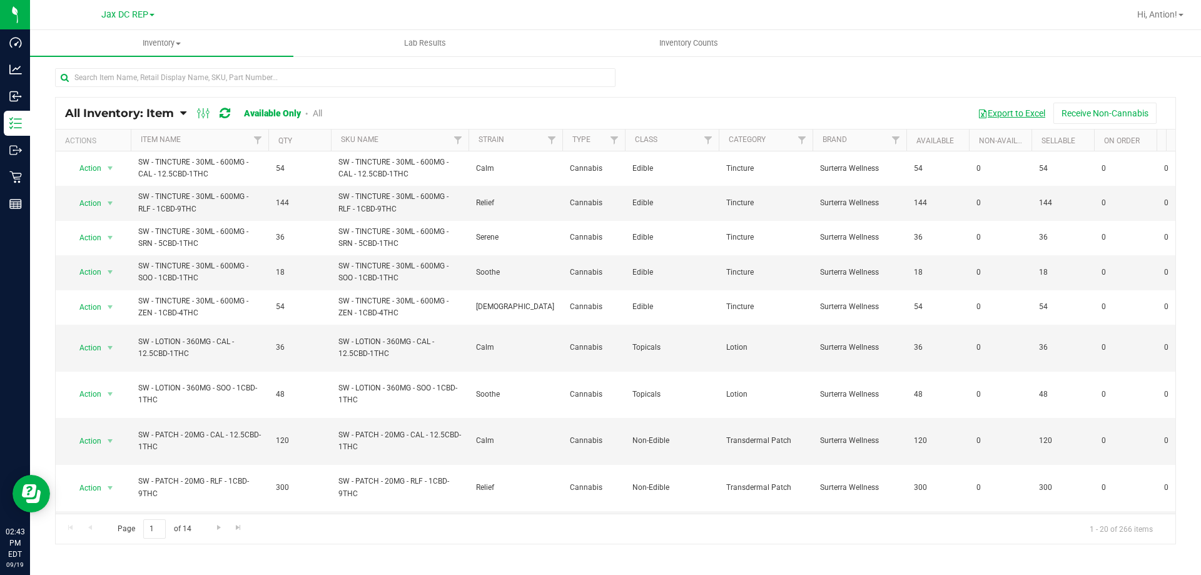
click at [994, 117] on button "Export to Excel" at bounding box center [1012, 113] width 84 height 21
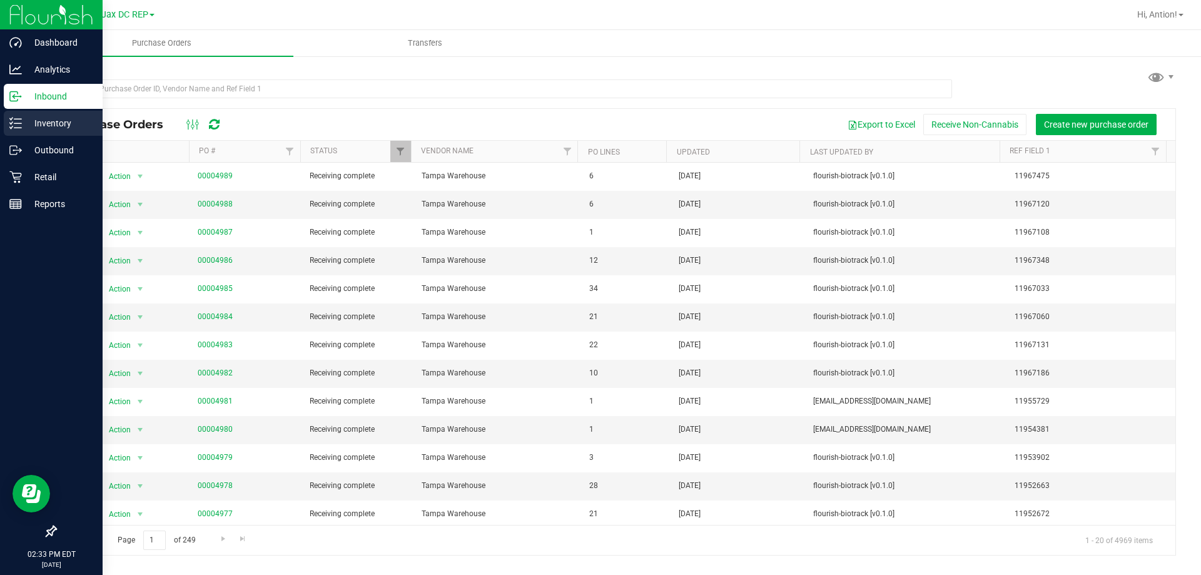
click at [21, 125] on icon at bounding box center [15, 123] width 13 height 13
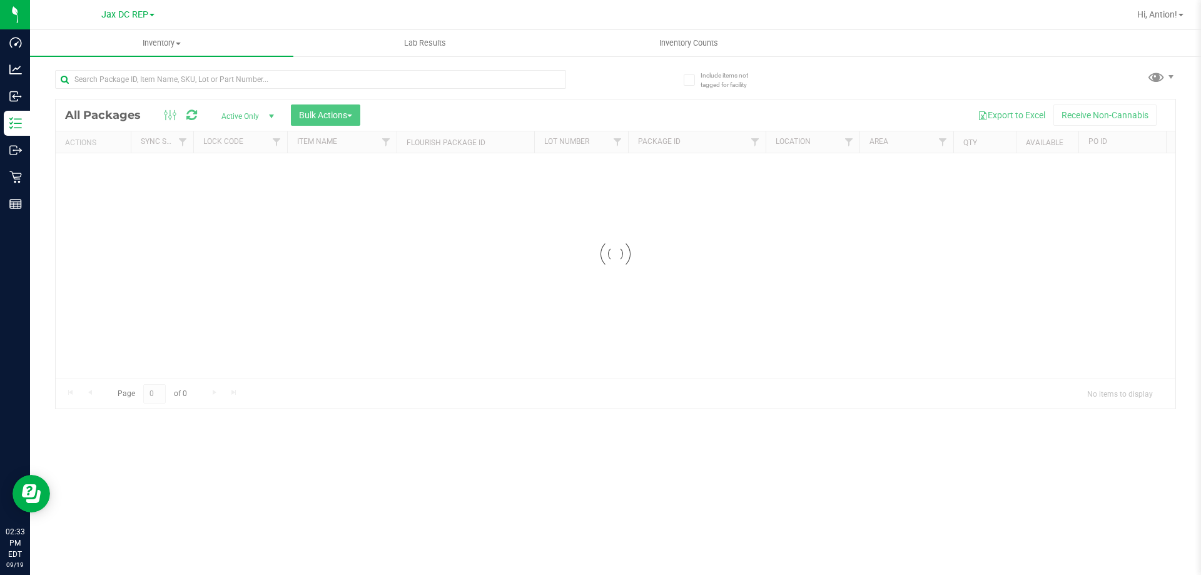
click at [112, 89] on div at bounding box center [310, 84] width 511 height 29
click at [108, 73] on input "text" at bounding box center [310, 79] width 511 height 19
paste input "FT - CANNABIS FLOWER - 3.5G - SNP - SAT"
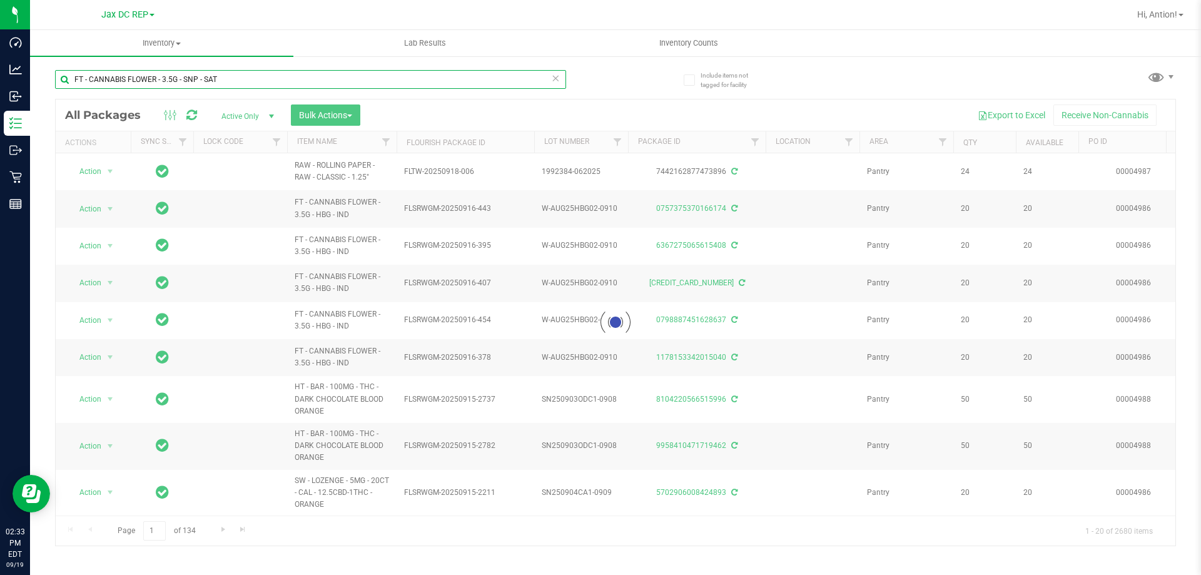
click at [74, 80] on input "FT - CANNABIS FLOWER - 3.5G - SNP - SAT" at bounding box center [310, 79] width 511 height 19
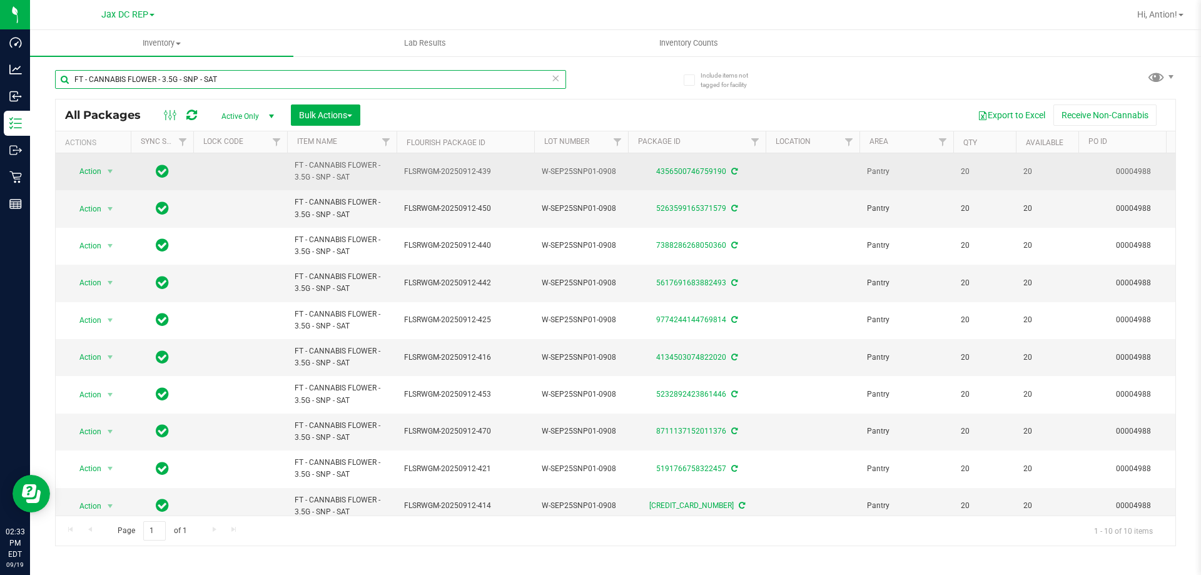
type input "FT - CANNABIS FLOWER - 3.5G - SNP - SAT"
drag, startPoint x: 479, startPoint y: 175, endPoint x: 502, endPoint y: 177, distance: 23.2
click at [502, 177] on span "FLSRWGM-20250912-439" at bounding box center [465, 172] width 123 height 12
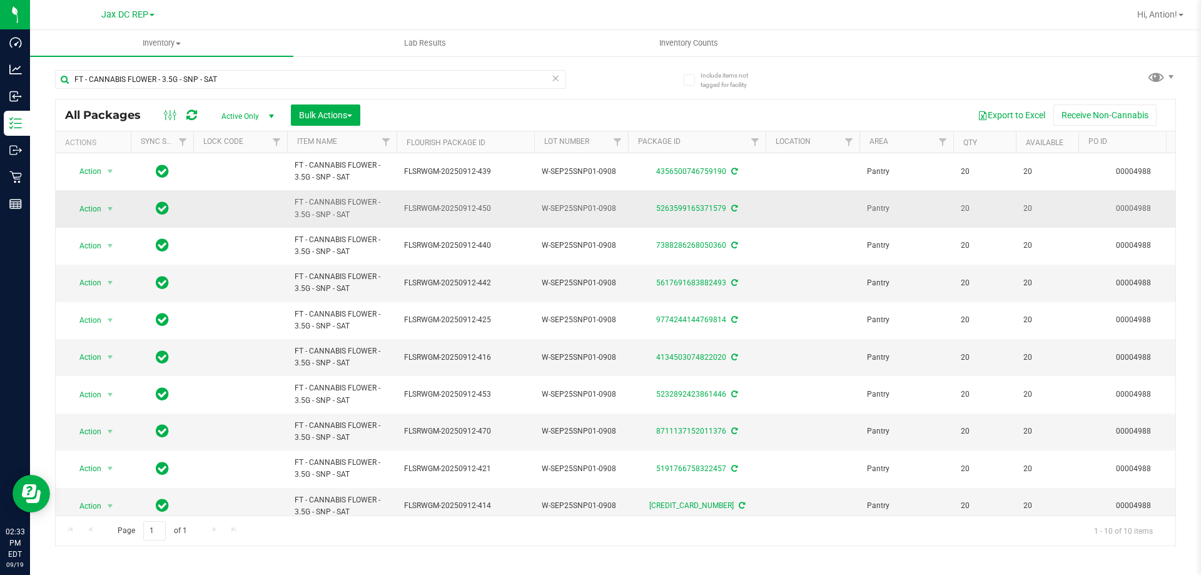
drag, startPoint x: 477, startPoint y: 211, endPoint x: 497, endPoint y: 211, distance: 20.0
click at [497, 211] on span "FLSRWGM-20250912-450" at bounding box center [465, 209] width 123 height 12
drag, startPoint x: 478, startPoint y: 248, endPoint x: 492, endPoint y: 278, distance: 32.7
click at [497, 248] on span "FLSRWGM-20250912-440" at bounding box center [465, 246] width 123 height 12
drag, startPoint x: 478, startPoint y: 284, endPoint x: 501, endPoint y: 284, distance: 23.2
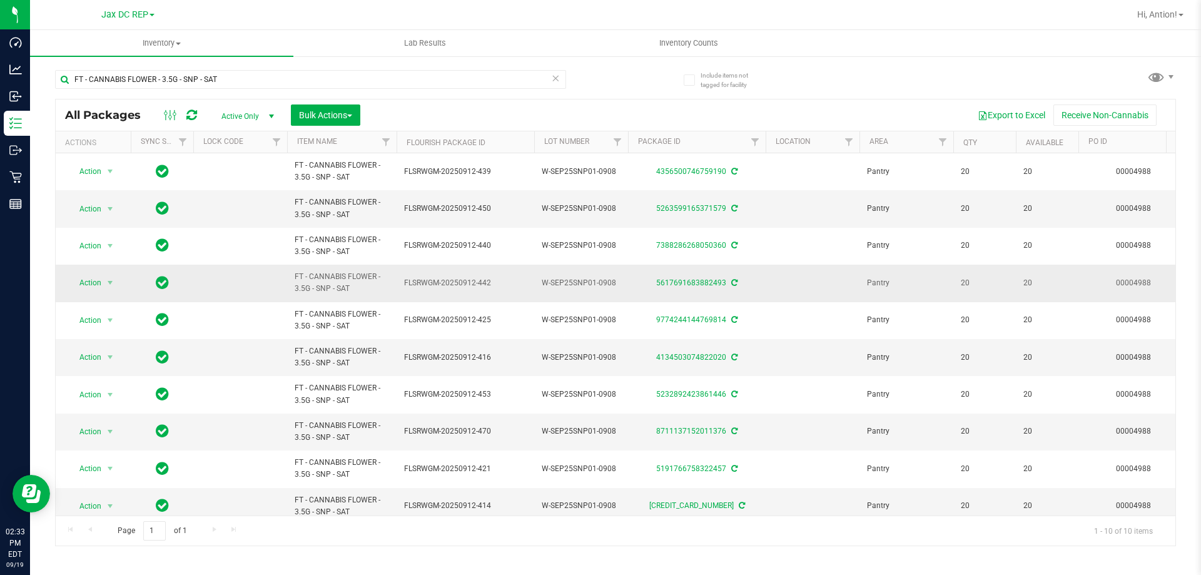
click at [501, 284] on span "FLSRWGM-20250912-442" at bounding box center [465, 283] width 123 height 12
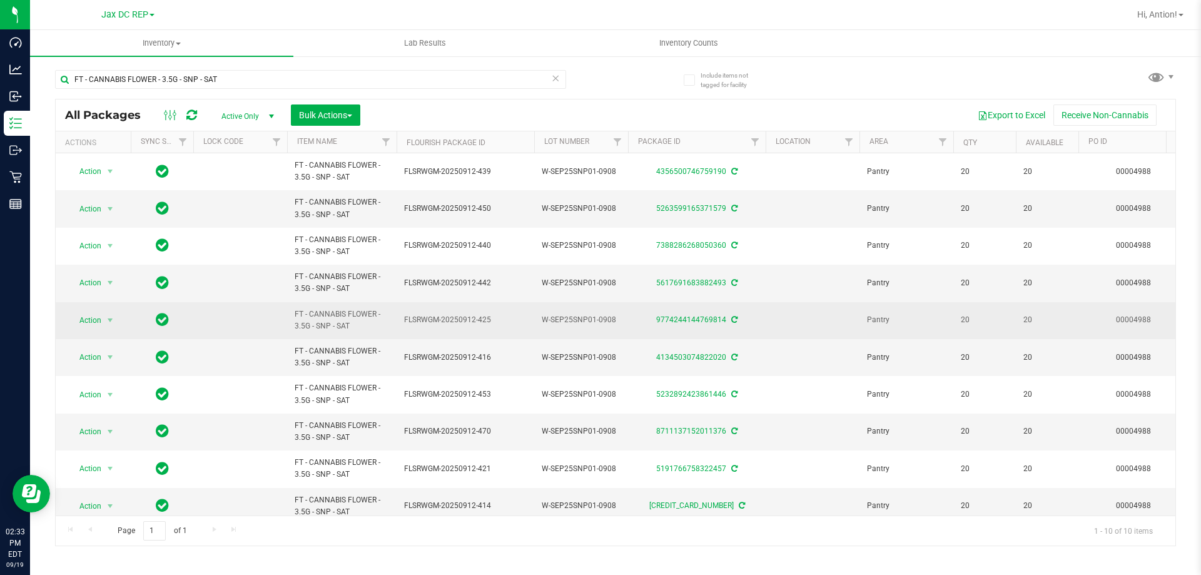
drag, startPoint x: 478, startPoint y: 323, endPoint x: 496, endPoint y: 323, distance: 17.5
click at [496, 323] on span "FLSRWGM-20250912-425" at bounding box center [465, 320] width 123 height 12
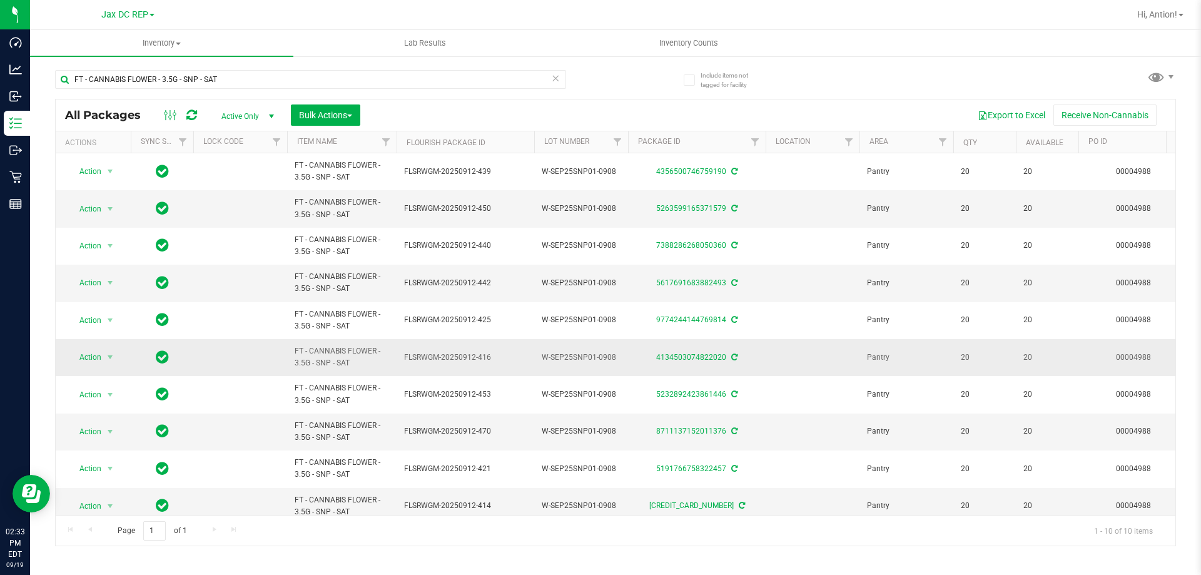
drag, startPoint x: 479, startPoint y: 357, endPoint x: 501, endPoint y: 357, distance: 21.3
click at [501, 357] on span "FLSRWGM-20250912-416" at bounding box center [465, 358] width 123 height 12
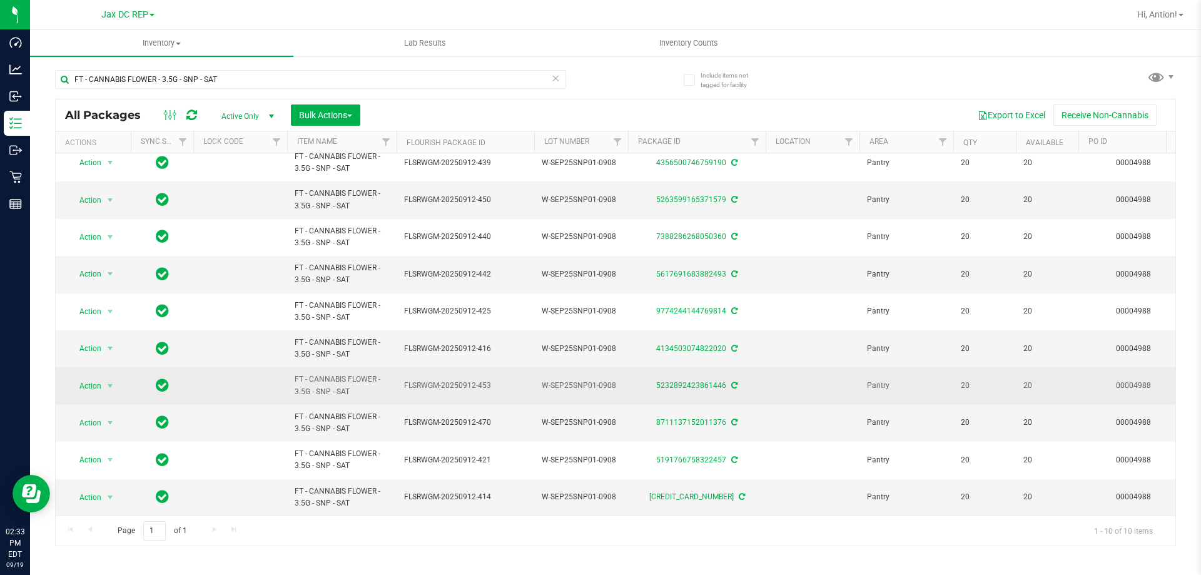
drag, startPoint x: 478, startPoint y: 377, endPoint x: 499, endPoint y: 377, distance: 21.3
click at [499, 380] on span "FLSRWGM-20250912-453" at bounding box center [465, 386] width 123 height 12
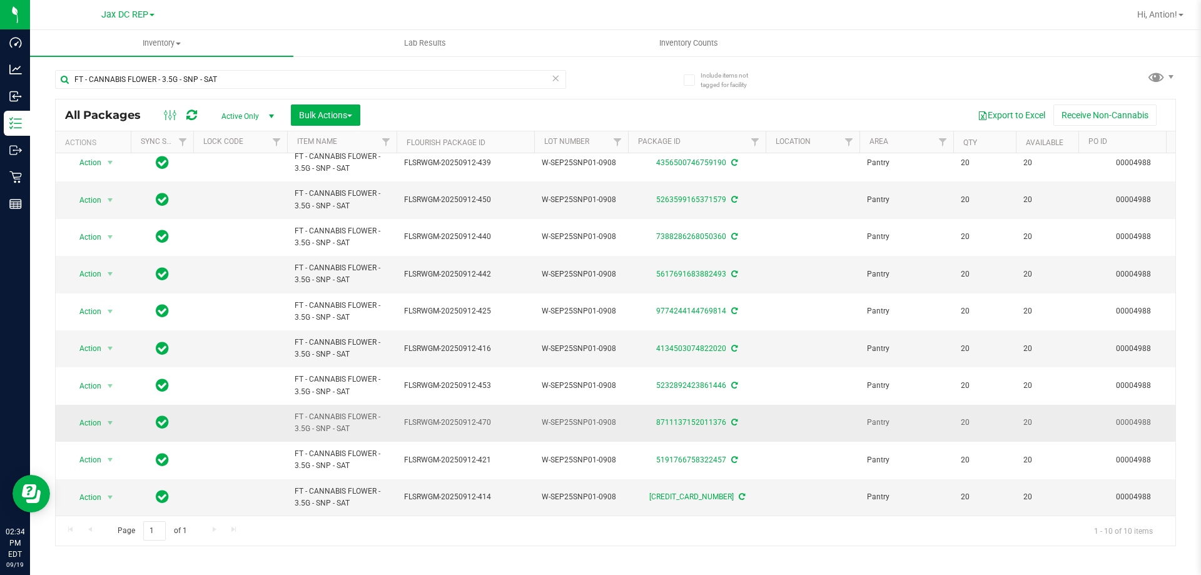
click at [484, 417] on span "FLSRWGM-20250912-470" at bounding box center [465, 423] width 123 height 12
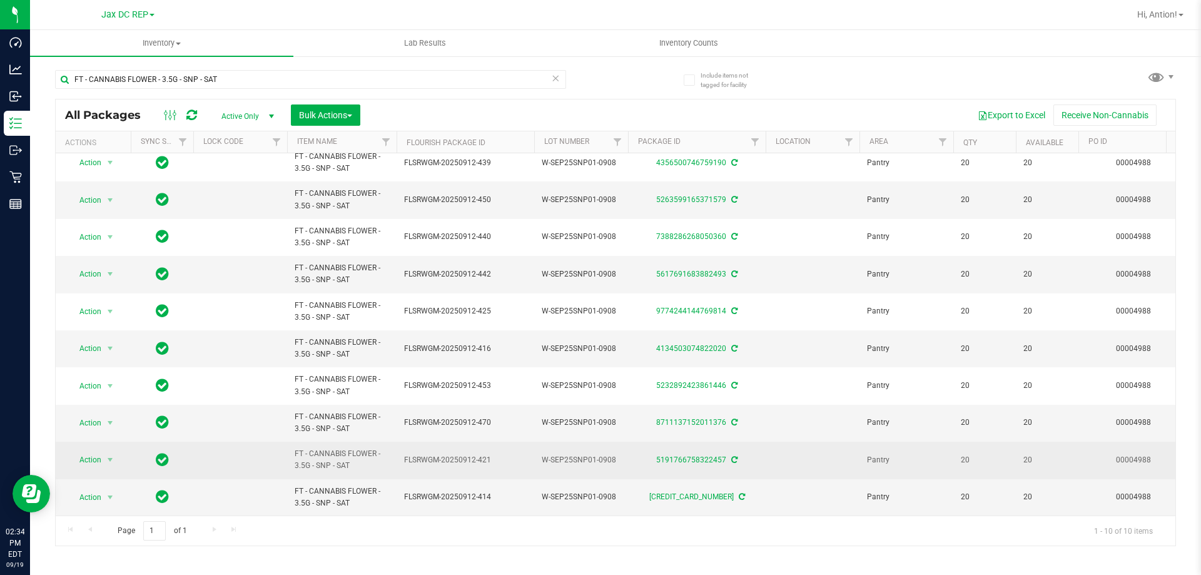
drag, startPoint x: 478, startPoint y: 450, endPoint x: 493, endPoint y: 450, distance: 15.0
click at [493, 454] on span "FLSRWGM-20250912-421" at bounding box center [465, 460] width 123 height 12
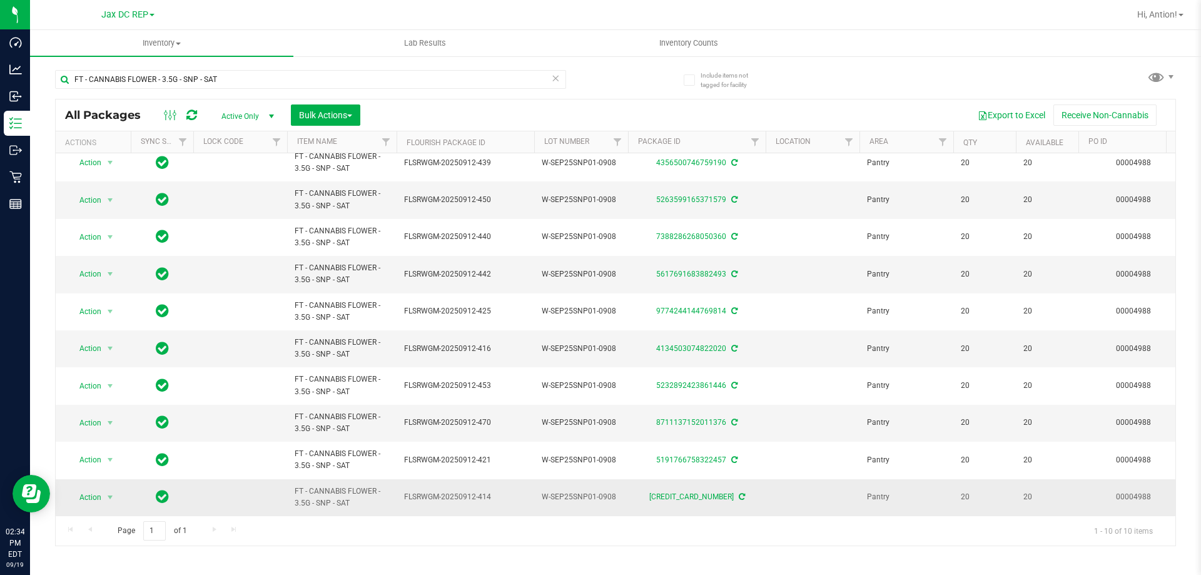
drag, startPoint x: 481, startPoint y: 488, endPoint x: 504, endPoint y: 489, distance: 23.2
click at [504, 491] on span "FLSRWGM-20250912-414" at bounding box center [465, 497] width 123 height 12
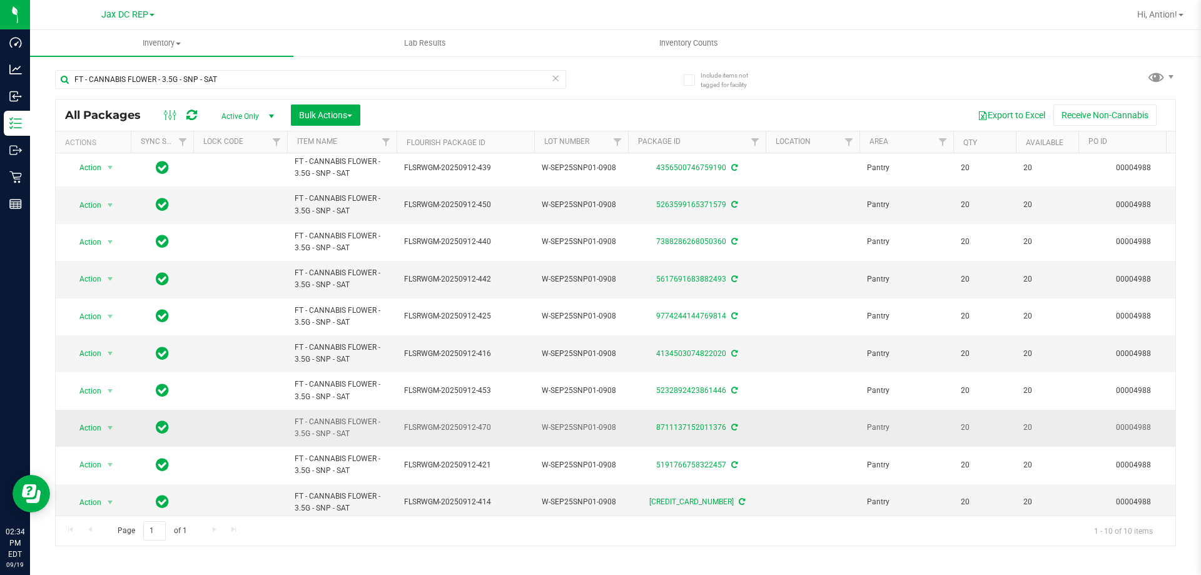
scroll to position [0, 0]
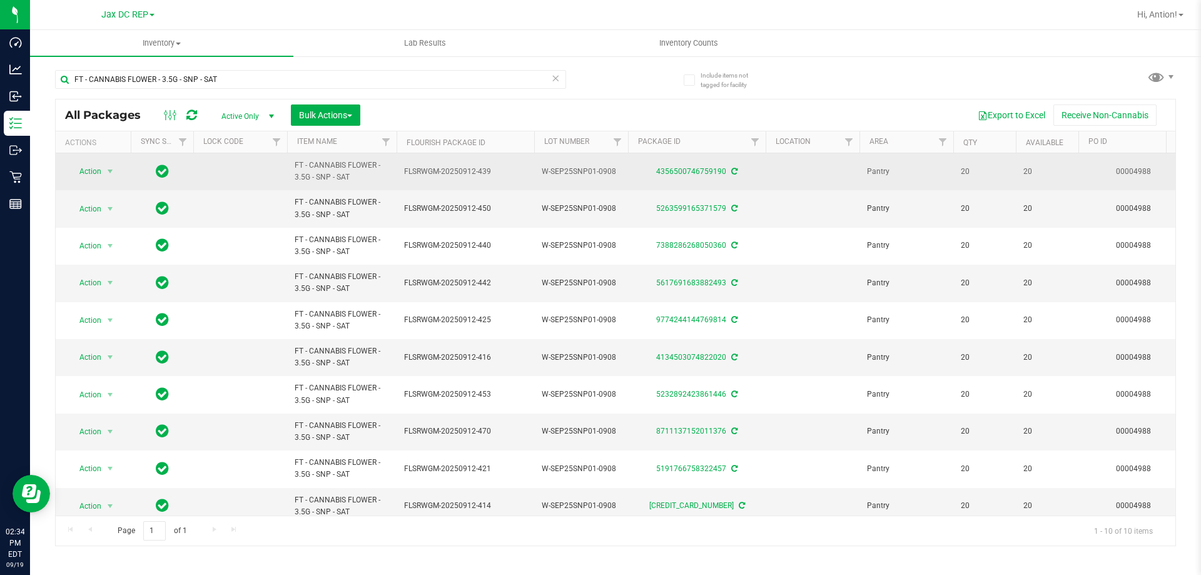
click at [433, 170] on span "FLSRWGM-20250912-439" at bounding box center [465, 172] width 123 height 12
copy tr "FLSRWGM-20250912-439"
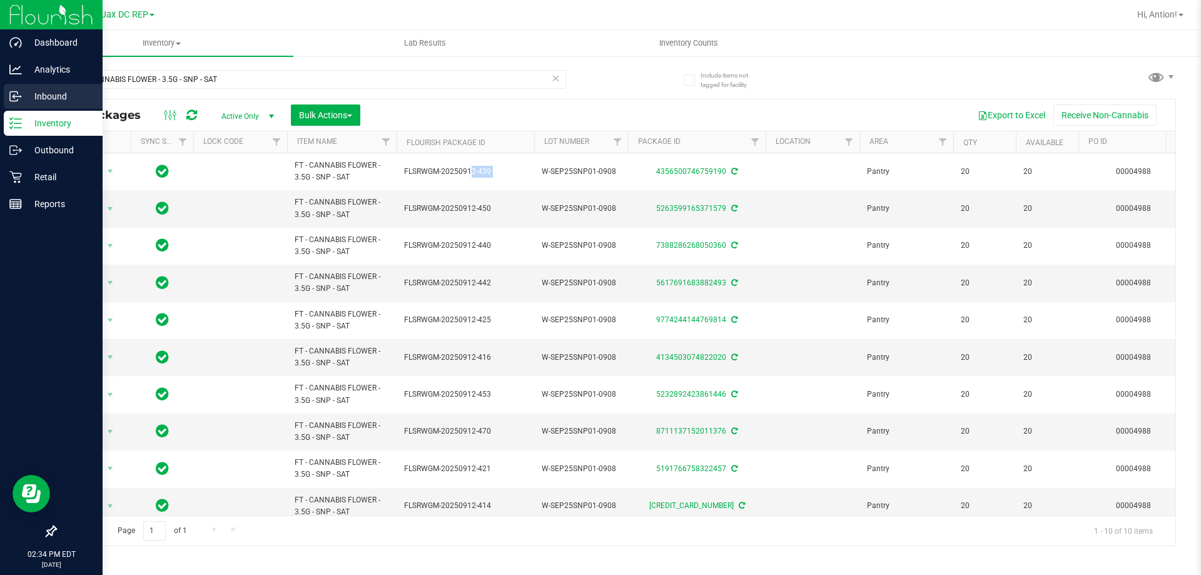
click at [8, 107] on div "Inbound" at bounding box center [53, 96] width 99 height 25
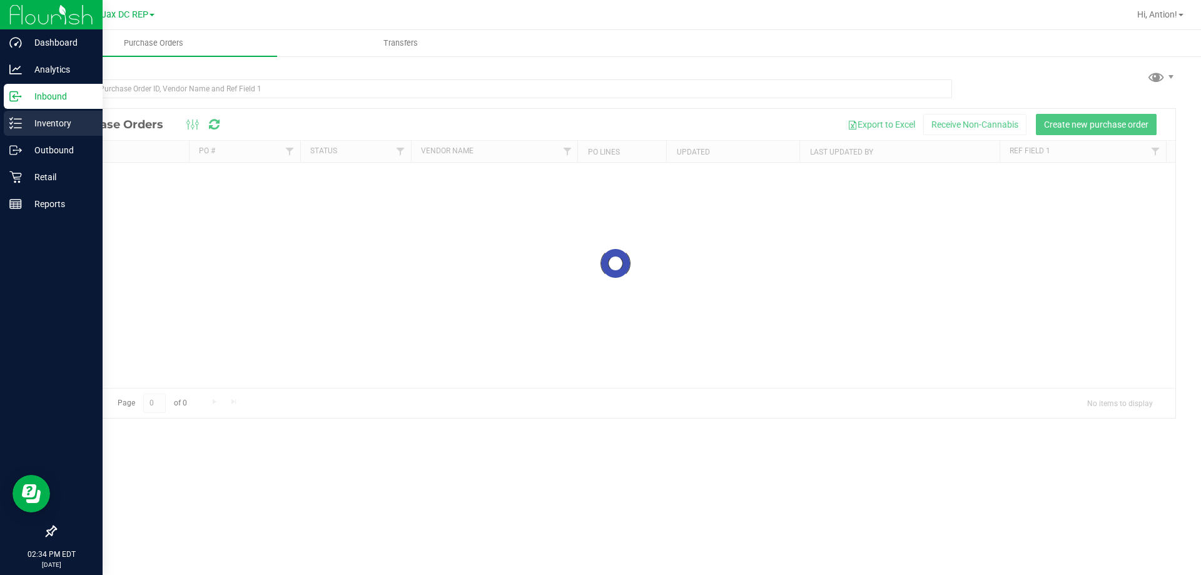
click at [63, 125] on p "Inventory" at bounding box center [59, 123] width 75 height 15
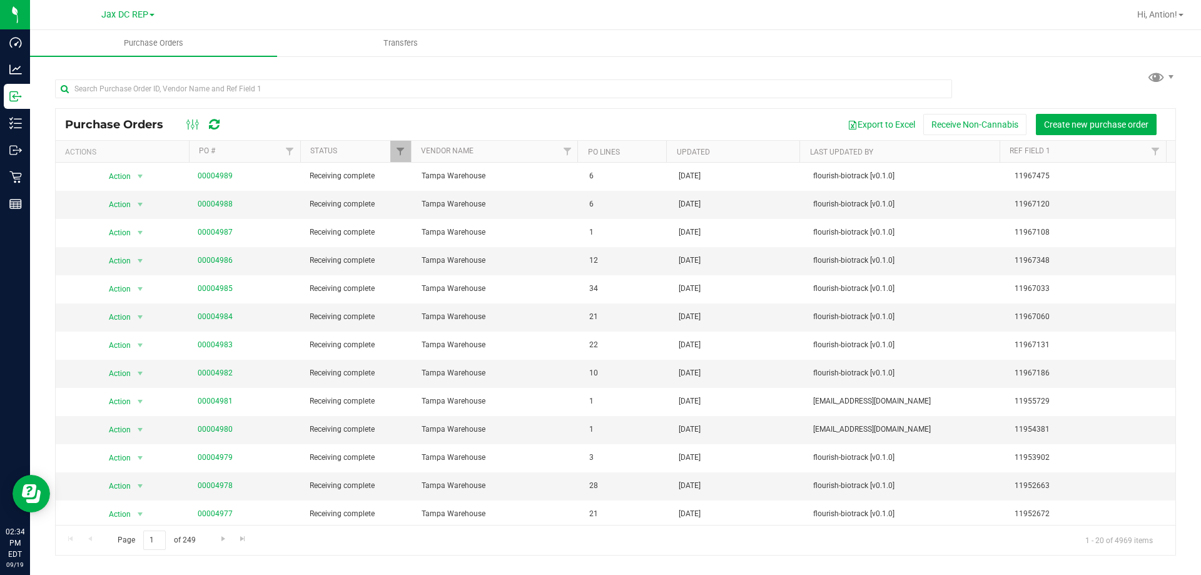
click at [151, 18] on link "Jax DC REP" at bounding box center [127, 14] width 53 height 12
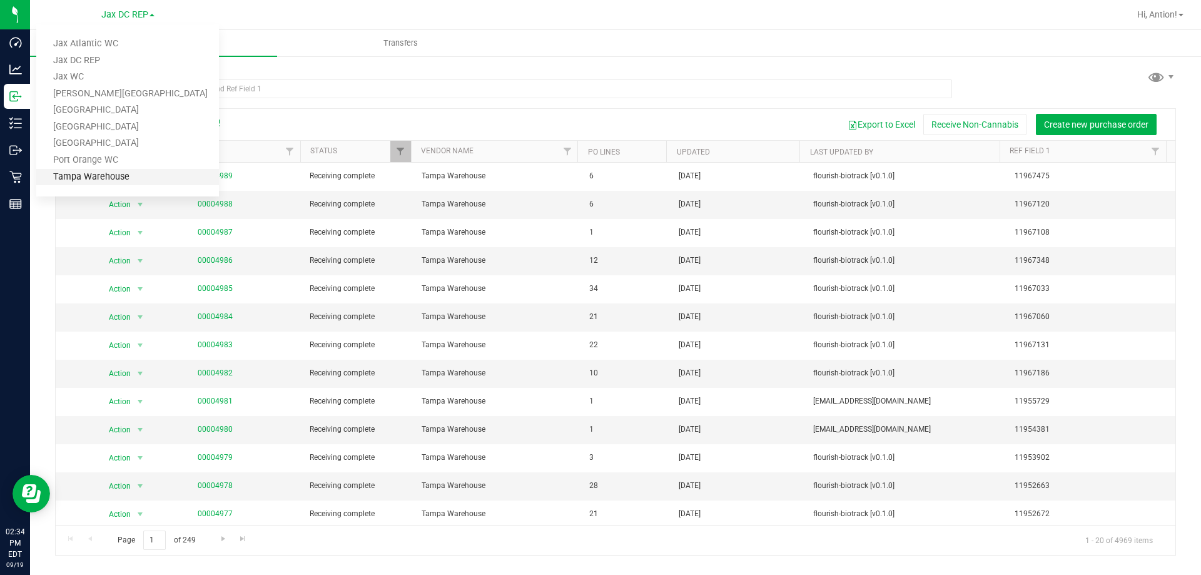
click at [100, 172] on link "Tampa Warehouse" at bounding box center [127, 177] width 183 height 17
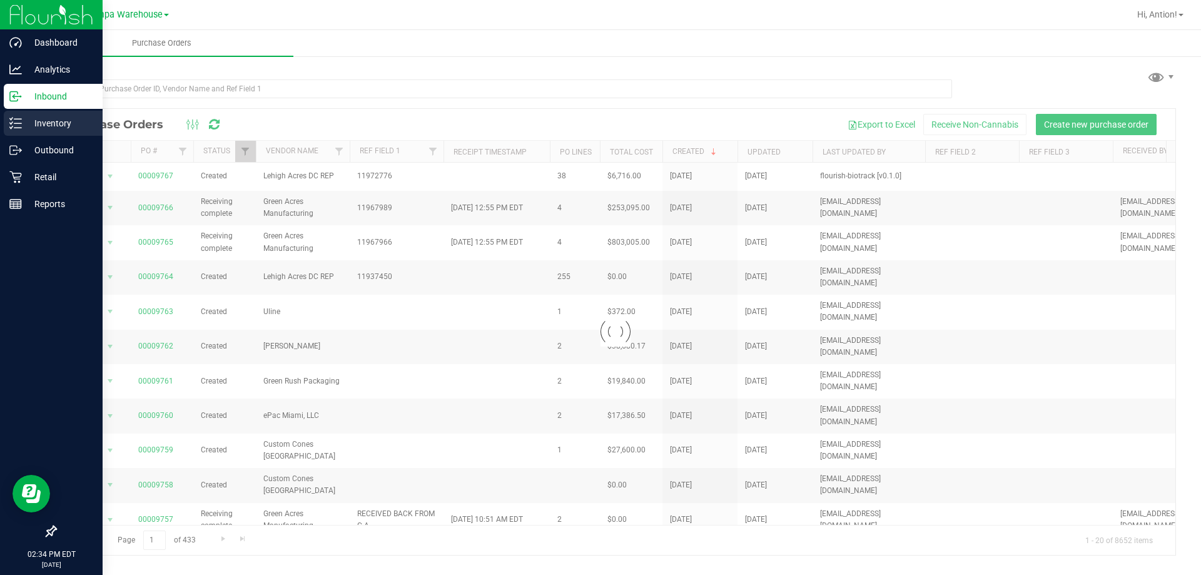
click at [29, 126] on p "Inventory" at bounding box center [59, 123] width 75 height 15
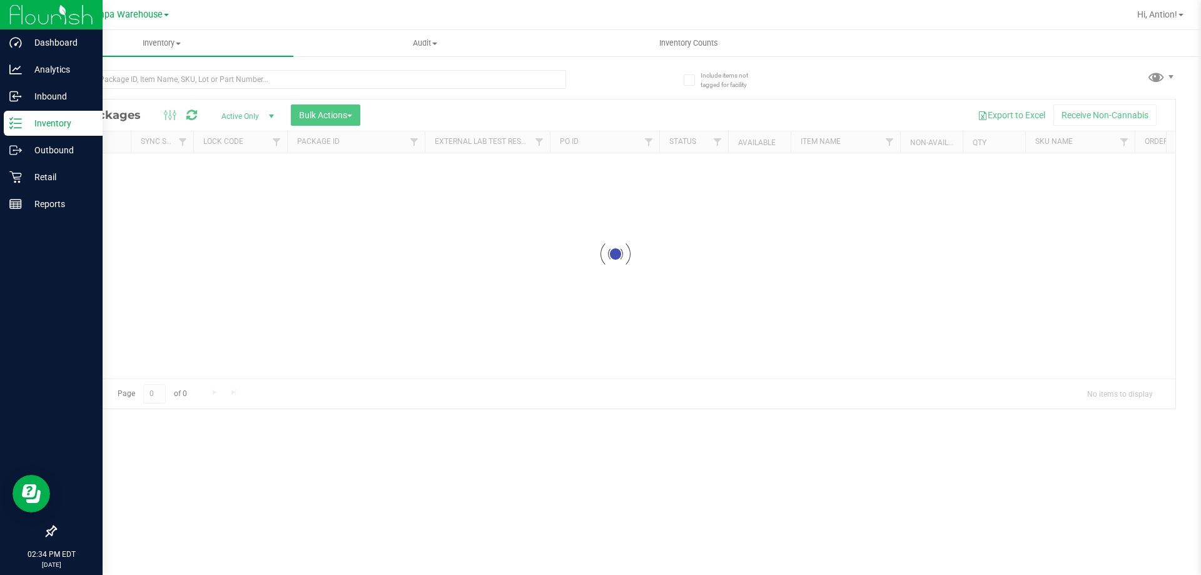
click at [43, 123] on p "Inventory" at bounding box center [59, 123] width 75 height 15
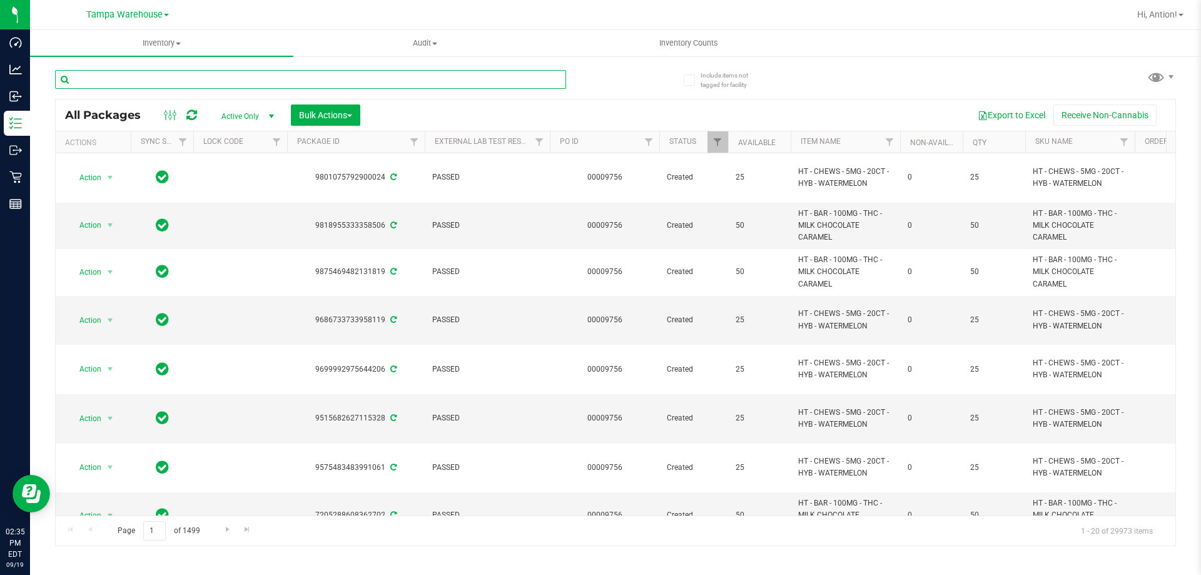
click at [153, 76] on input "text" at bounding box center [310, 79] width 511 height 19
paste input "FLSRWGM-20250912-439"
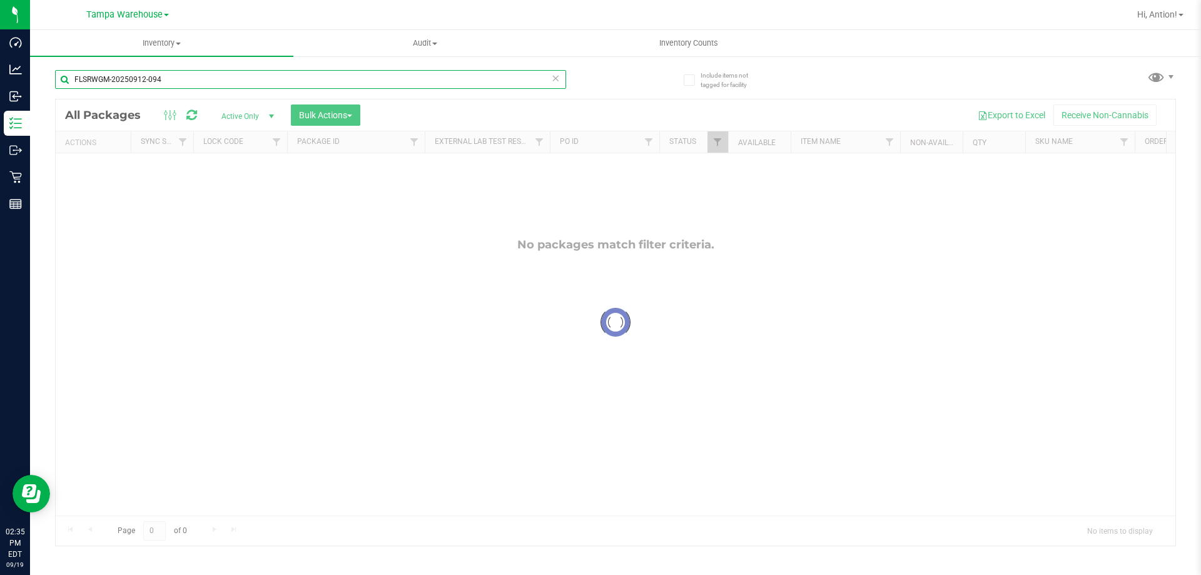
click at [116, 83] on input "FLSRWGM-20250912-094" at bounding box center [310, 79] width 511 height 19
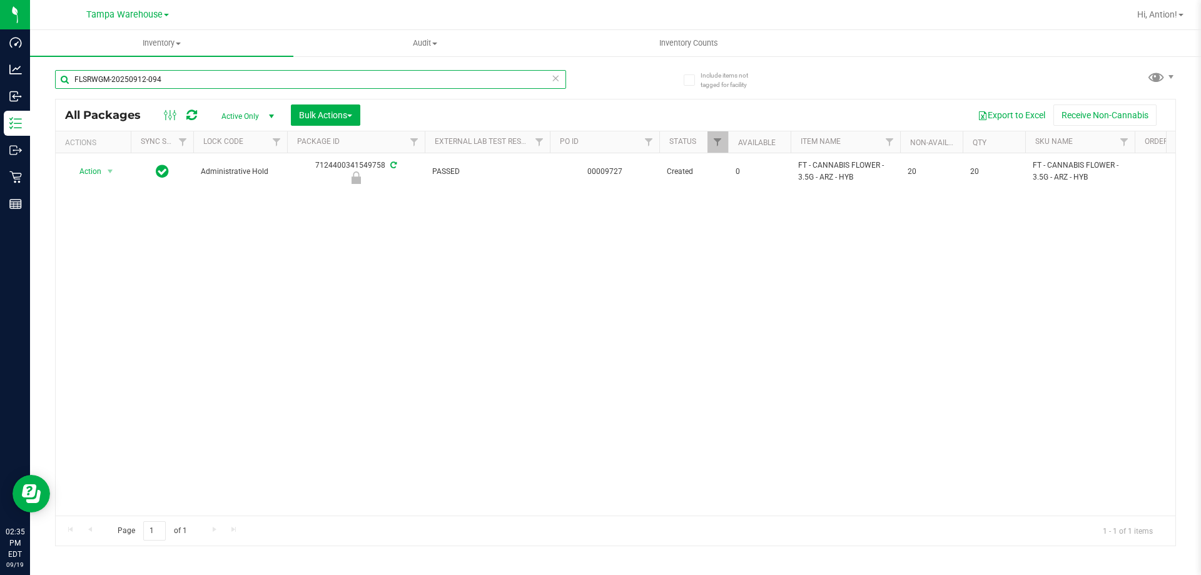
click at [155, 86] on input "FLSRWGM-20250912-094" at bounding box center [310, 79] width 511 height 19
click at [145, 86] on input "FLSRWGM-20250912-094" at bounding box center [310, 79] width 511 height 19
type input "FLSRWGM-20250915-094"
